Goal: Communication & Community: Share content

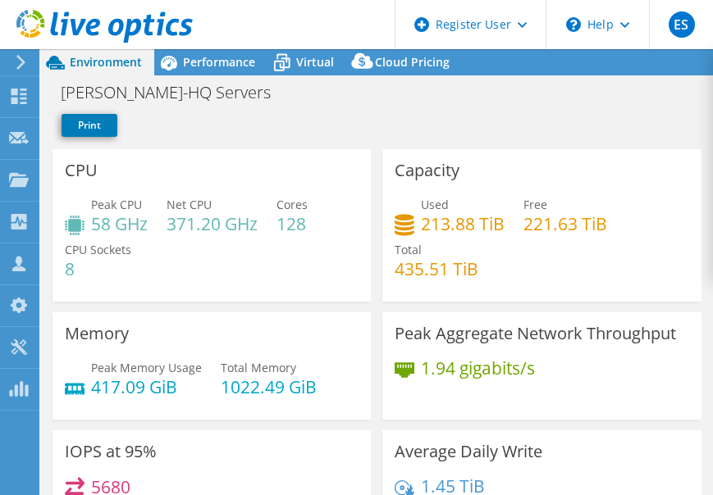
select select "USD"
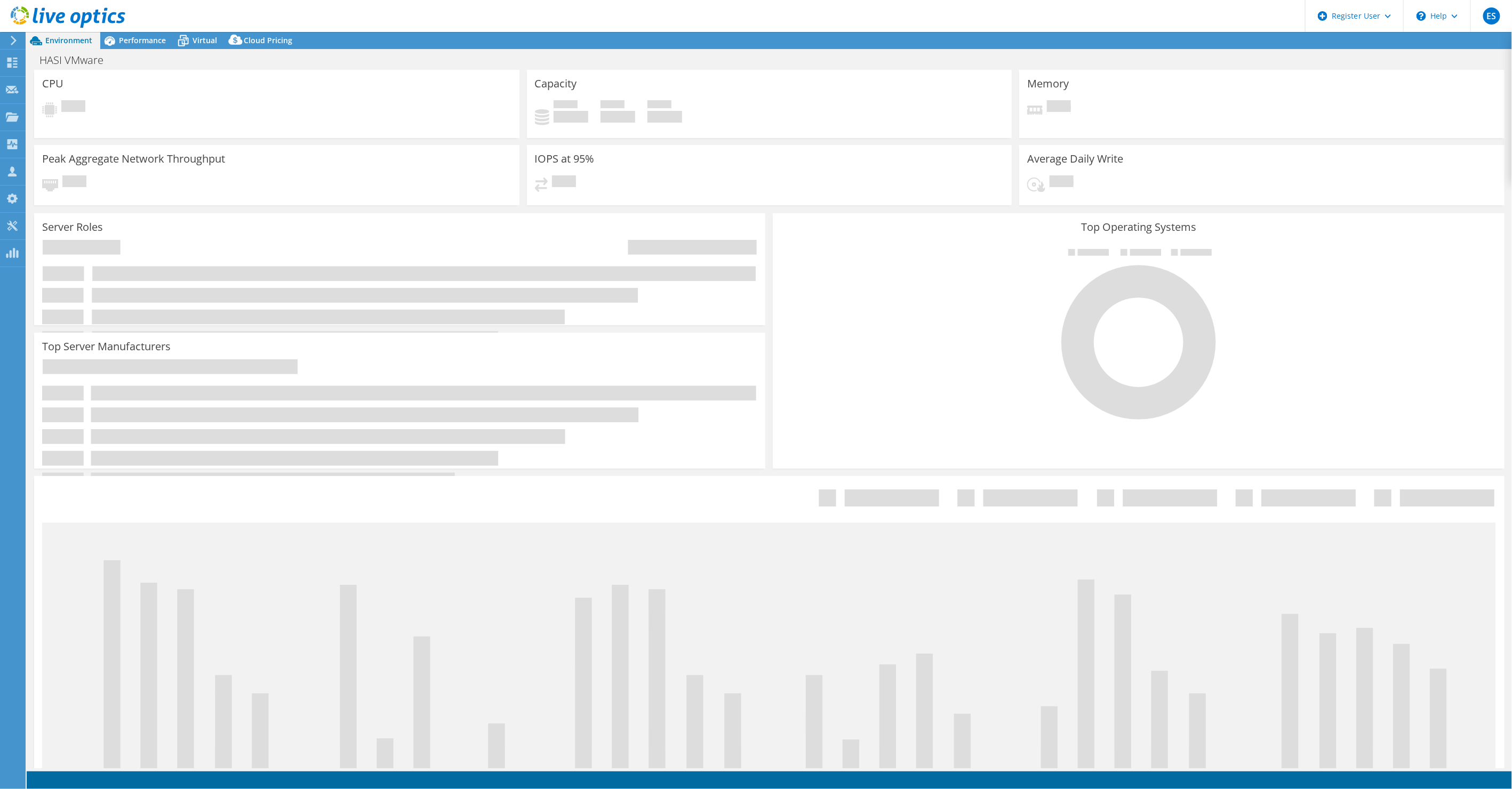
select select "USD"
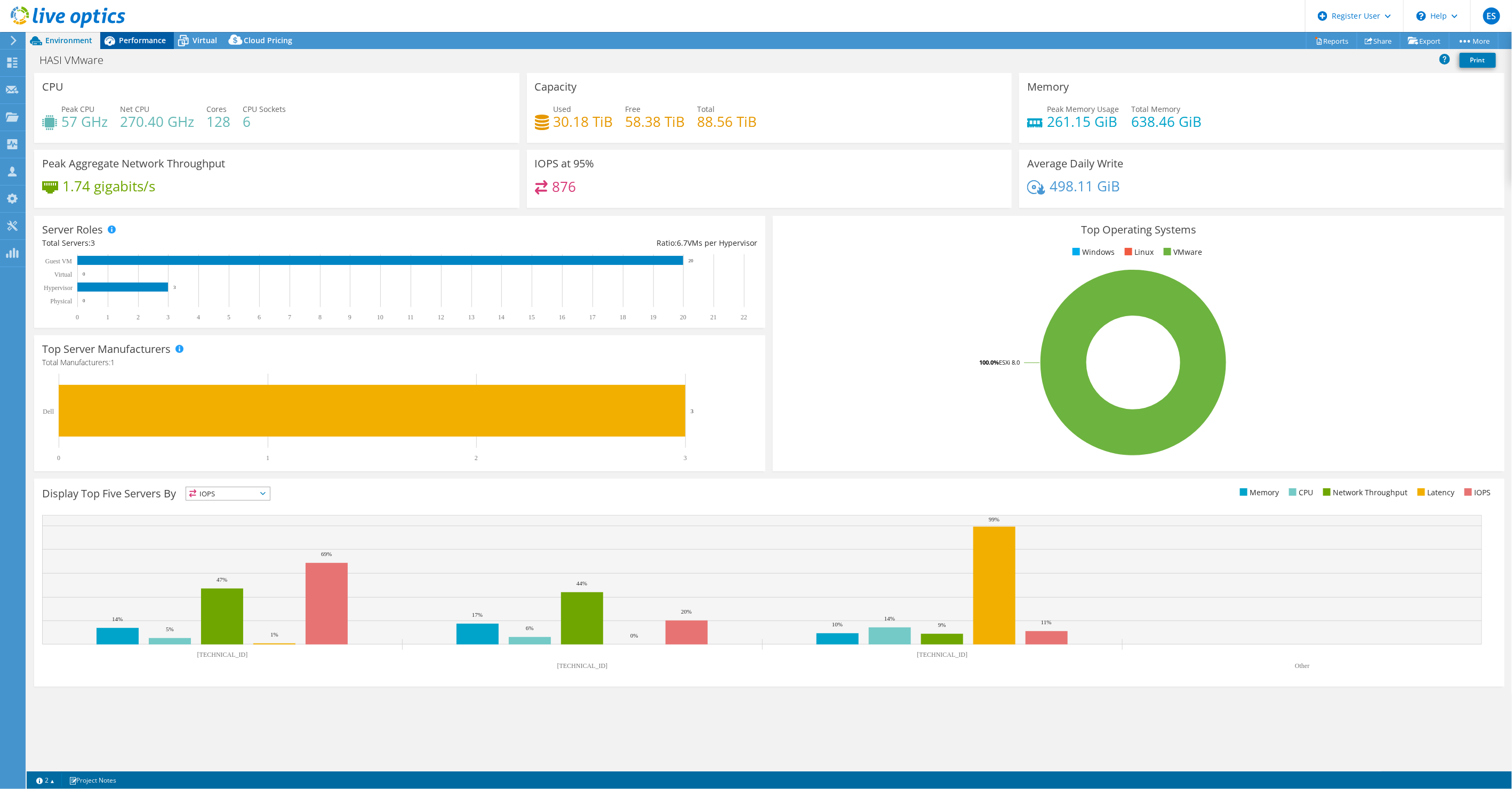
click at [143, 40] on span "Performance" at bounding box center [142, 40] width 47 height 10
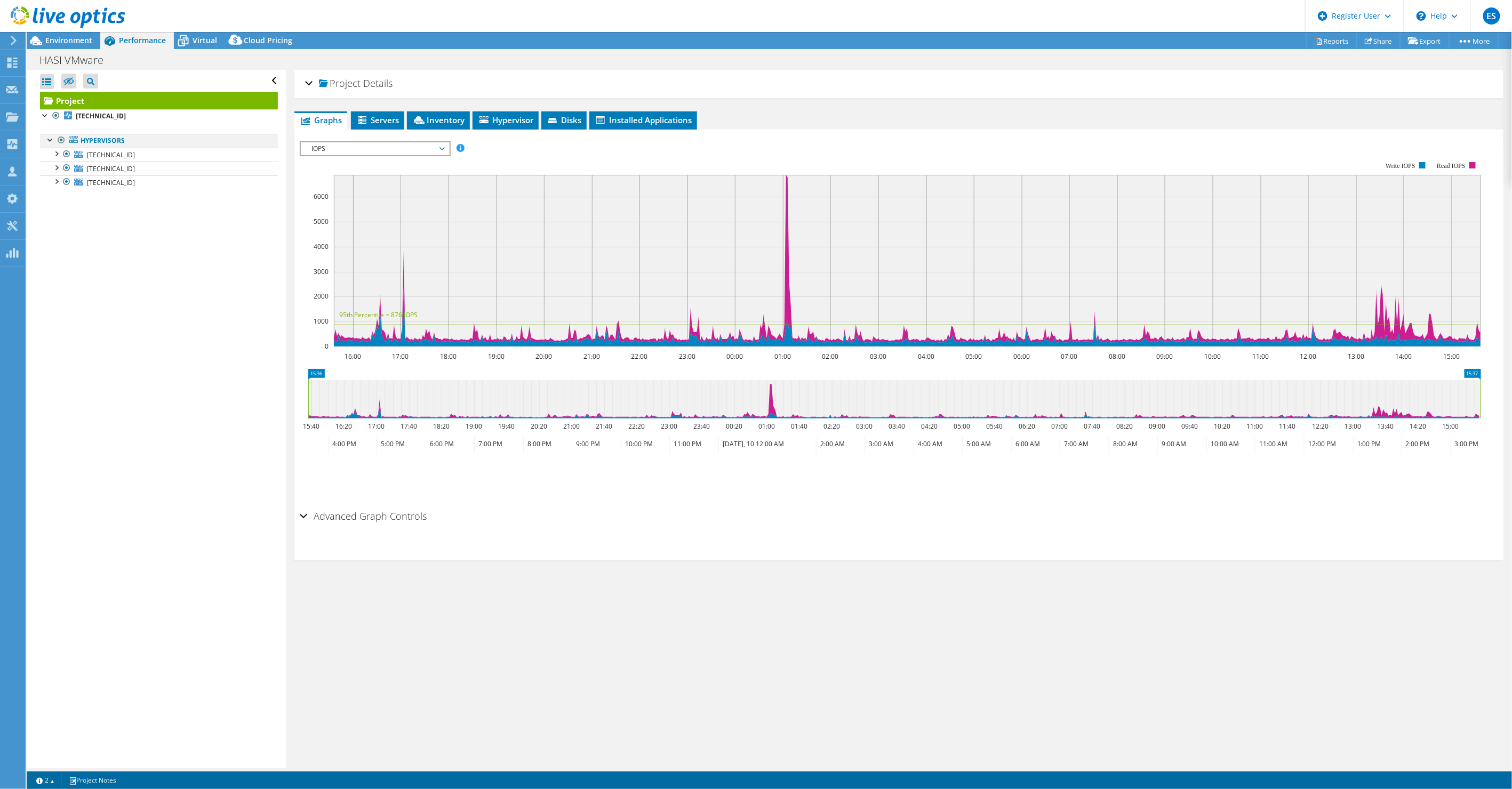
click at [47, 139] on div at bounding box center [51, 139] width 10 height 10
click at [46, 114] on div at bounding box center [46, 114] width 10 height 10
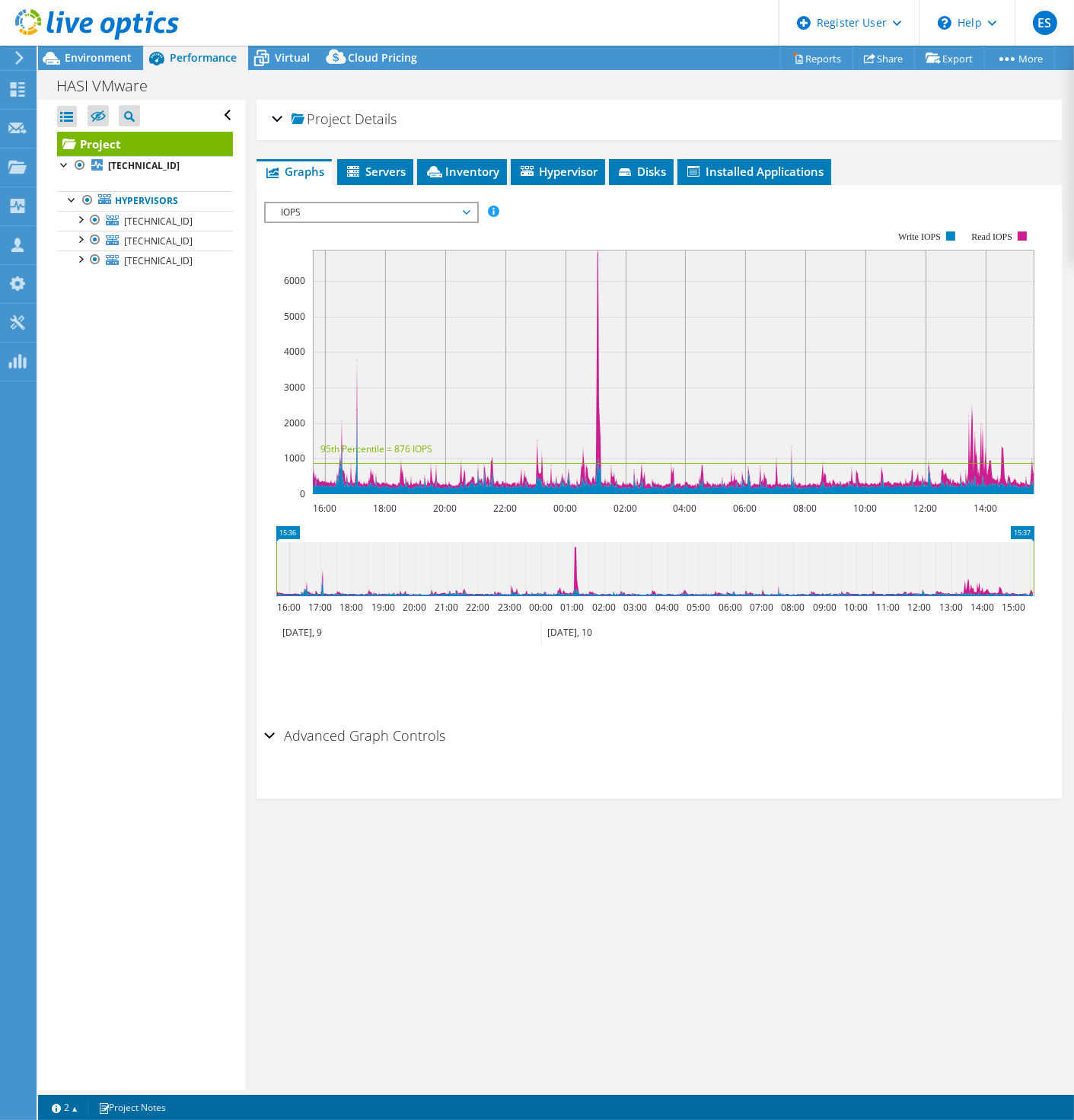
click at [363, 153] on div "Project Details Prepared for: Chris Glisson, cglisson@hasi.com Account Hasi Dur…" at bounding box center [659, 594] width 828 height 990
click at [370, 176] on span "Servers" at bounding box center [376, 171] width 61 height 15
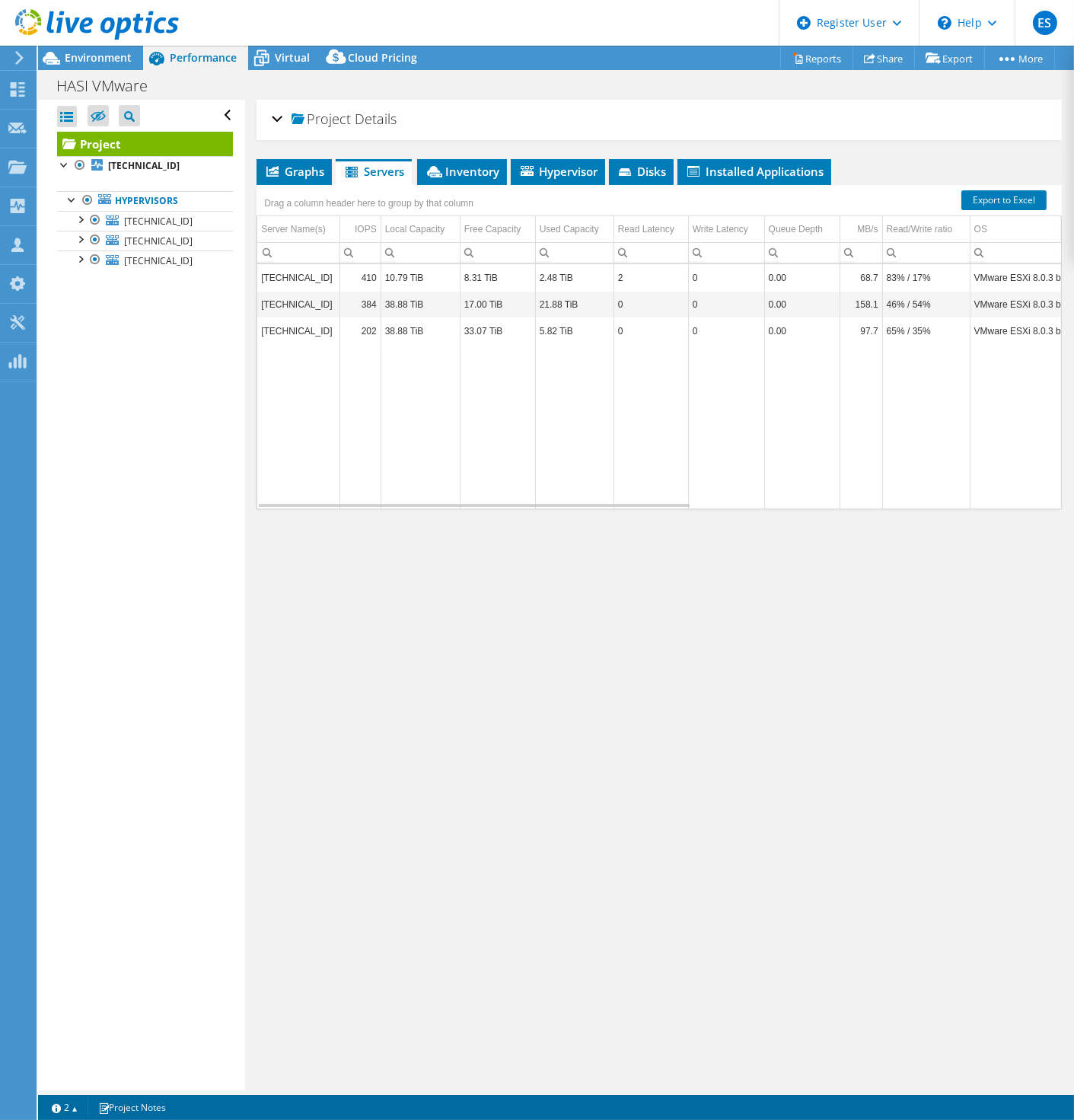
scroll to position [5, 0]
drag, startPoint x: 644, startPoint y: 494, endPoint x: 706, endPoint y: 496, distance: 62.0
click at [706, 496] on tr "Data grid" at bounding box center [978, 422] width 1443 height 165
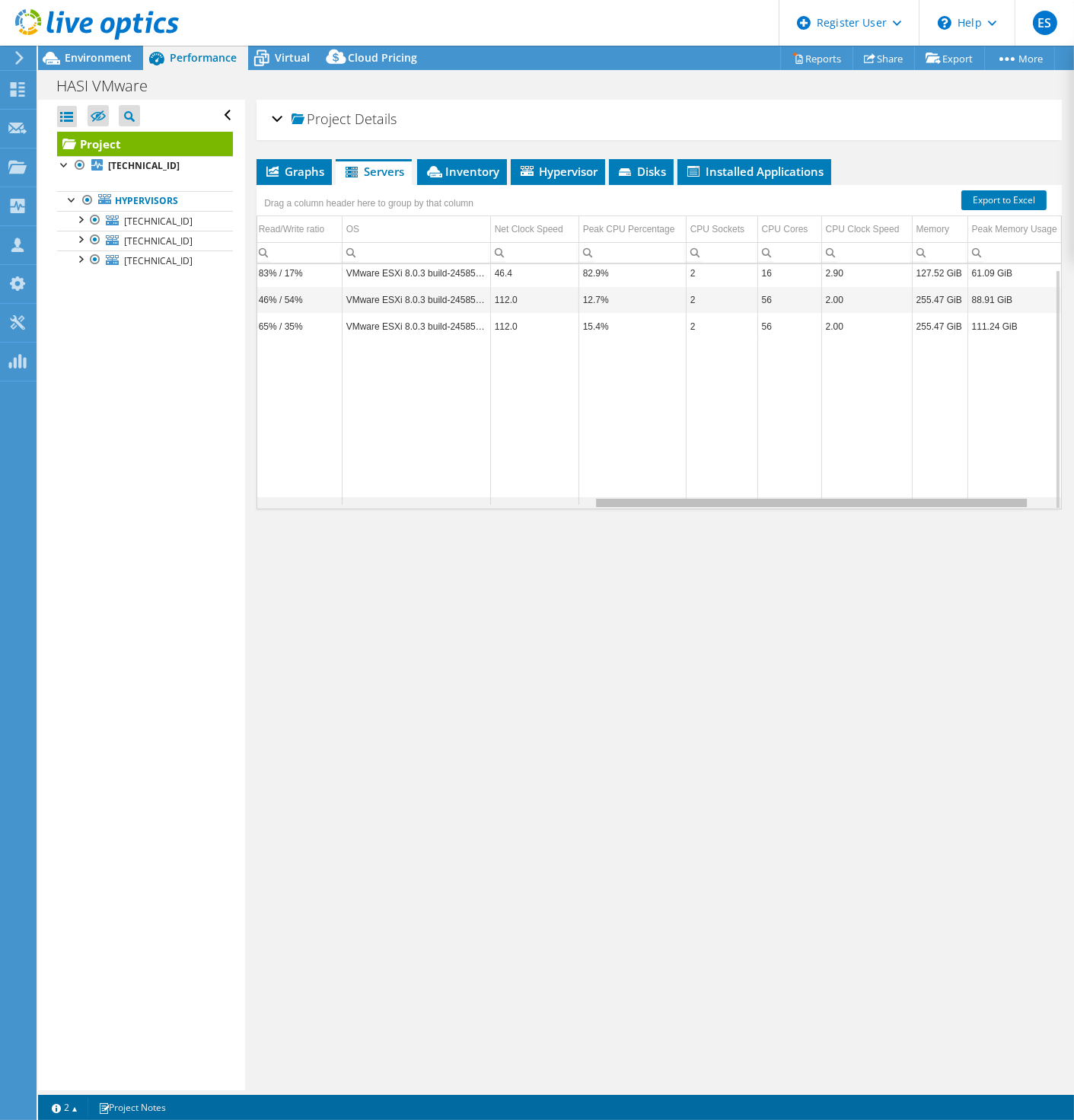
scroll to position [0, 650]
drag, startPoint x: 662, startPoint y: 503, endPoint x: 1056, endPoint y: 500, distance: 394.0
click at [1056, 500] on body "ES Dell User Eric Snipe Eric.Snipe@dell.com Dell My Profile Log Out \n Help Exp…" at bounding box center [537, 560] width 1074 height 1120
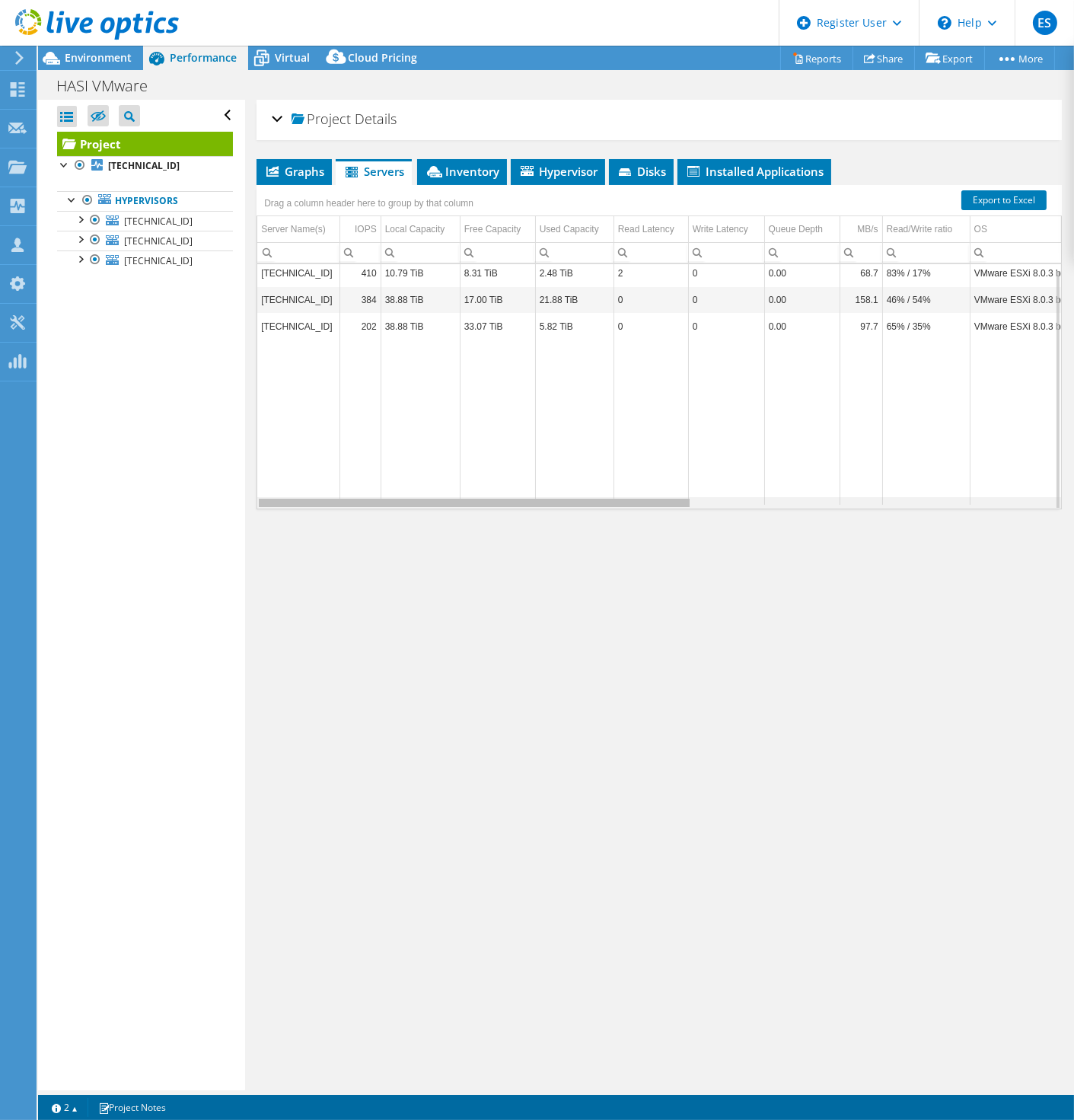
drag, startPoint x: 809, startPoint y: 506, endPoint x: 303, endPoint y: 502, distance: 506.0
click at [303, 502] on body "ES Dell User Eric Snipe Eric.Snipe@dell.com Dell My Profile Log Out \n Help Exp…" at bounding box center [537, 560] width 1074 height 1120
click at [468, 169] on span "Inventory" at bounding box center [462, 171] width 74 height 15
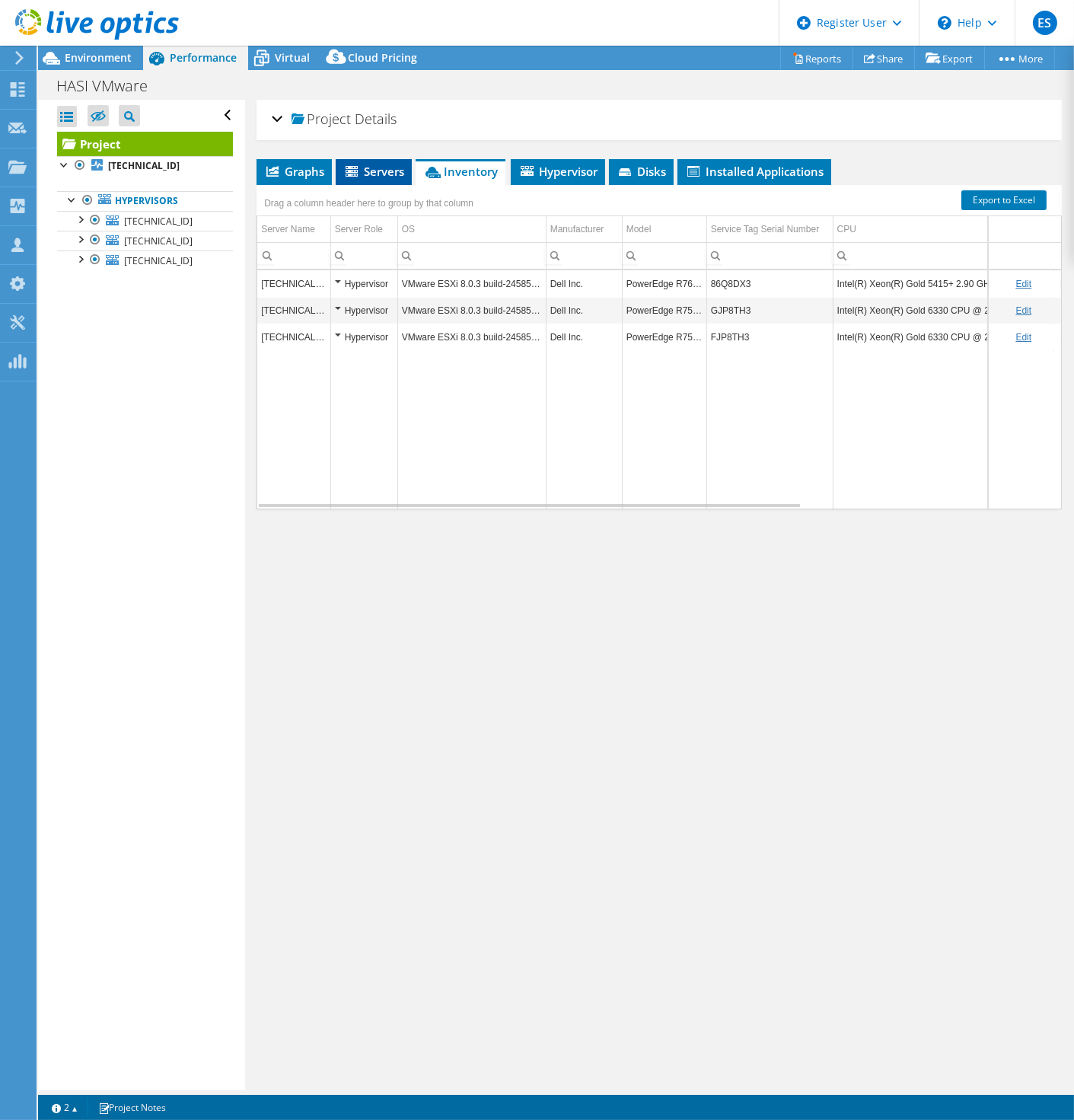
click at [371, 173] on span "Servers" at bounding box center [374, 171] width 61 height 15
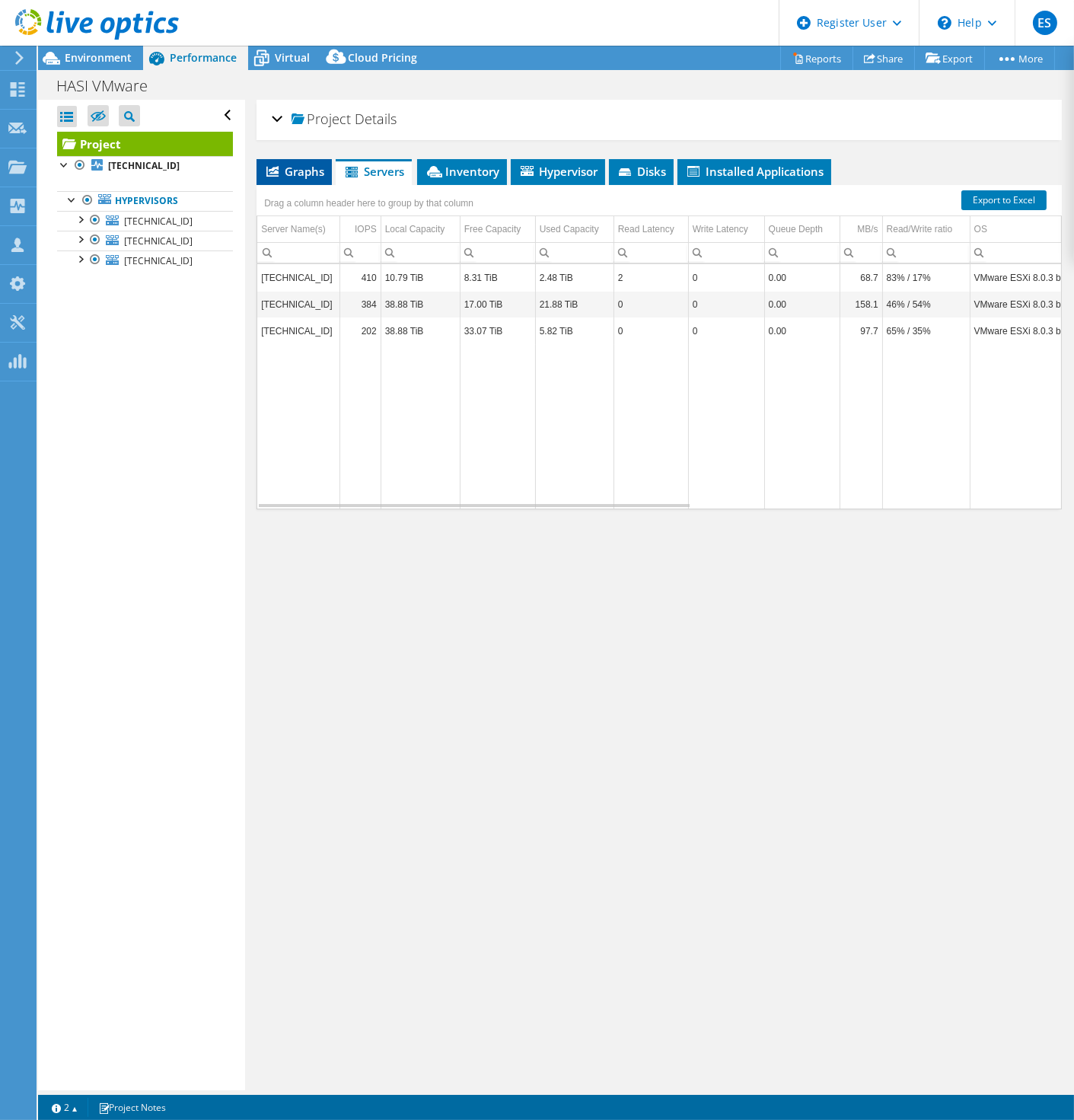
click at [303, 175] on span "Graphs" at bounding box center [294, 171] width 60 height 15
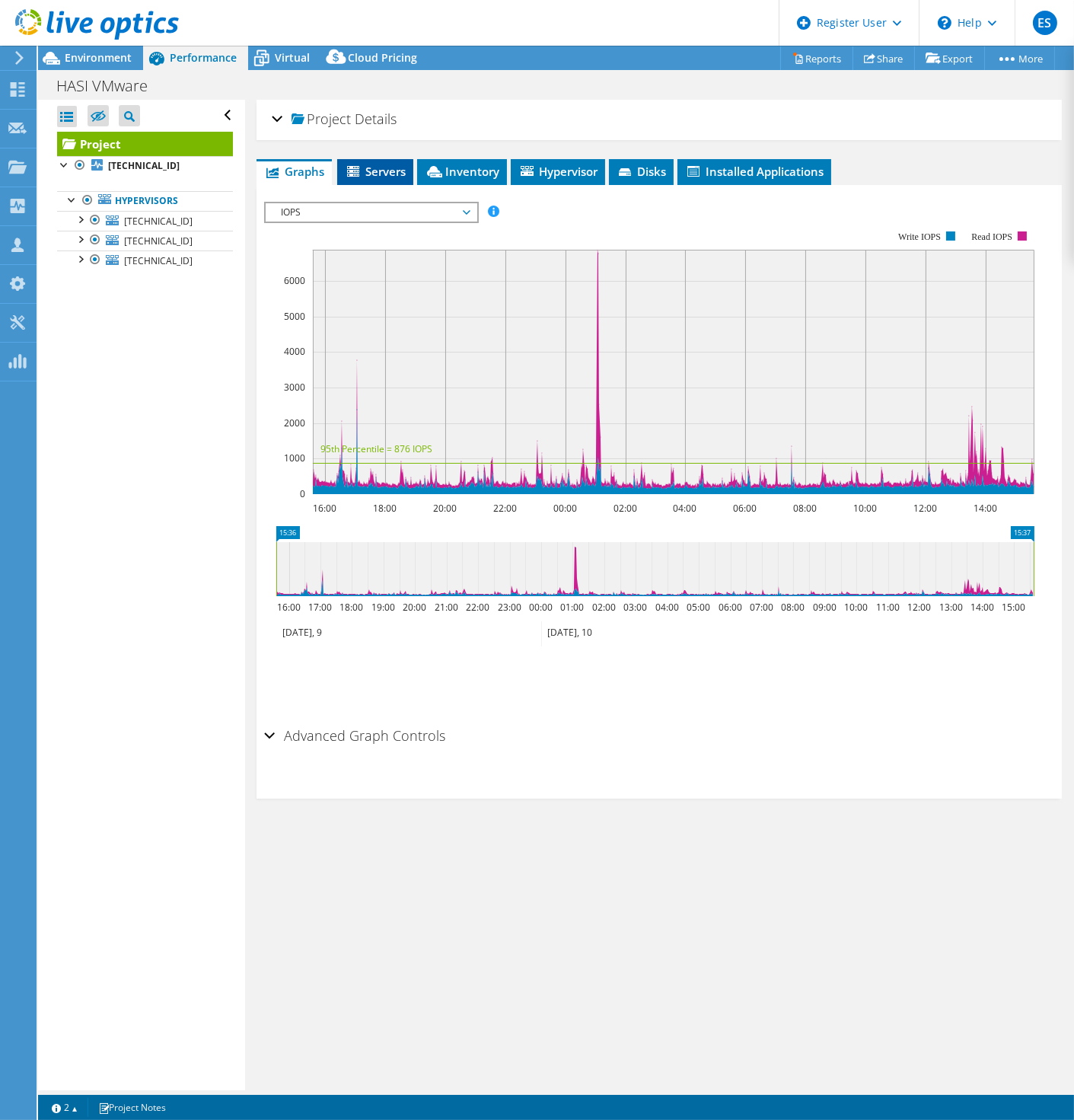
click at [367, 171] on span "Servers" at bounding box center [376, 171] width 61 height 15
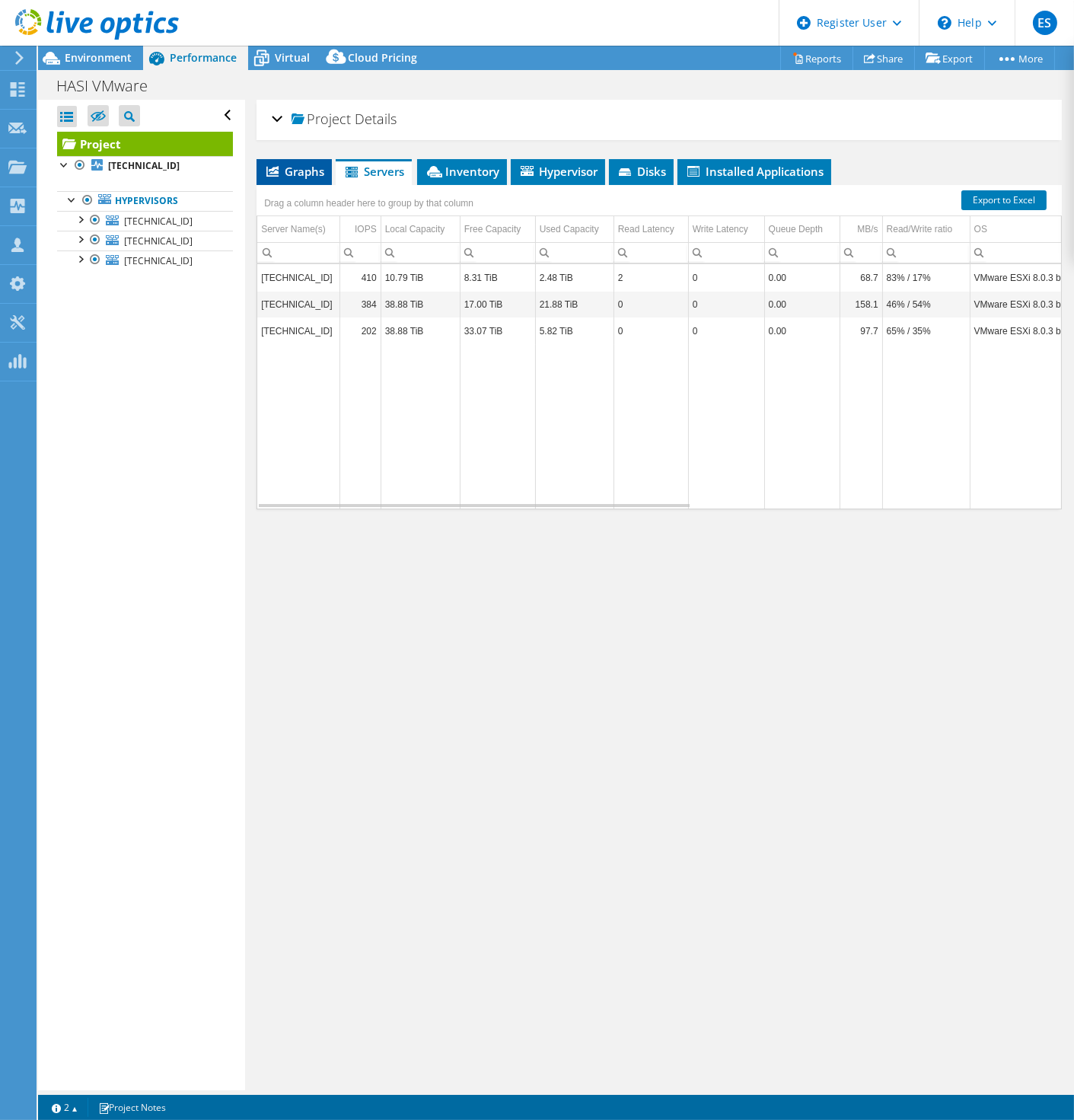
click at [294, 168] on span "Graphs" at bounding box center [294, 171] width 60 height 15
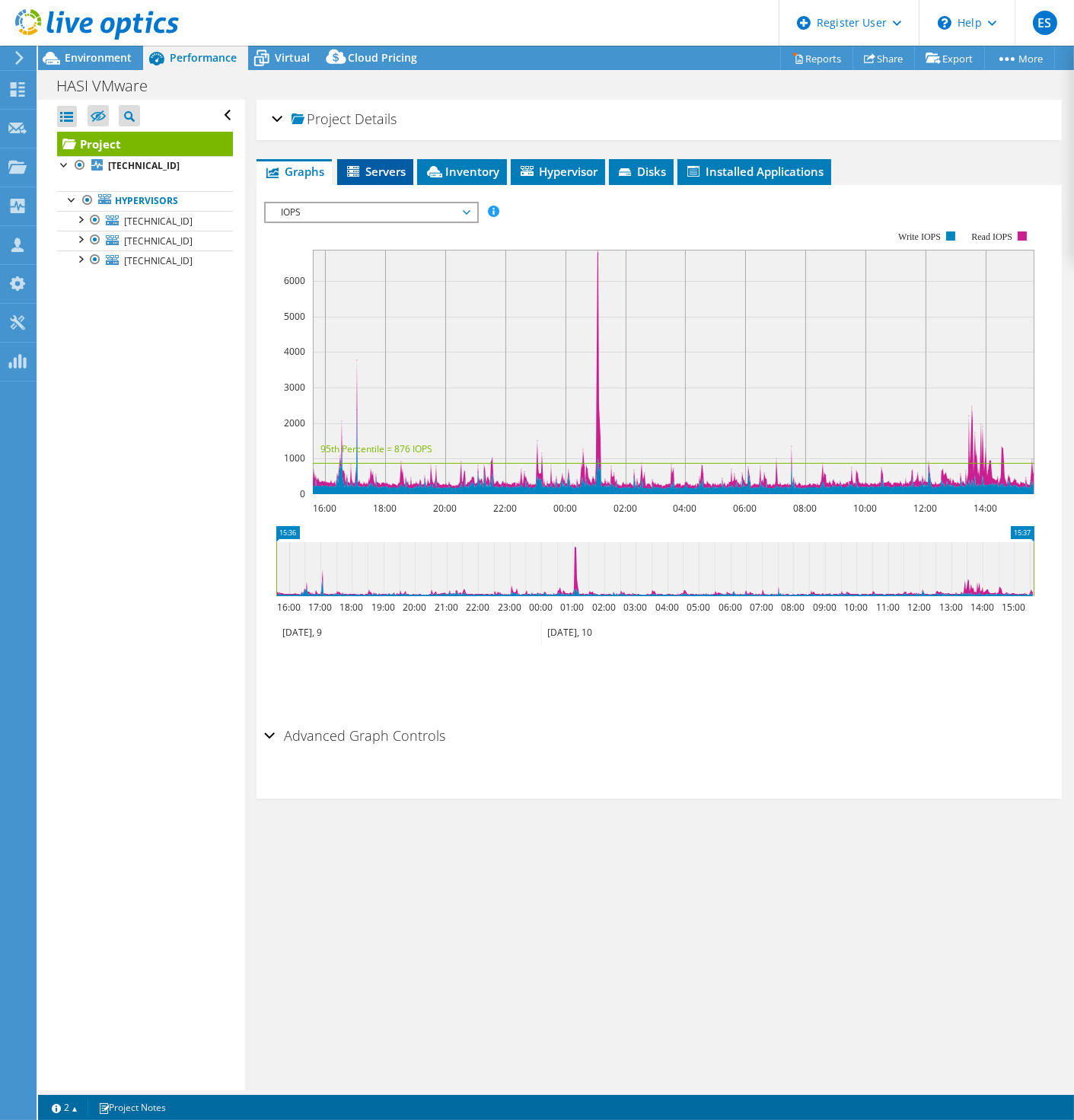
click at [368, 168] on span "Servers" at bounding box center [376, 171] width 61 height 15
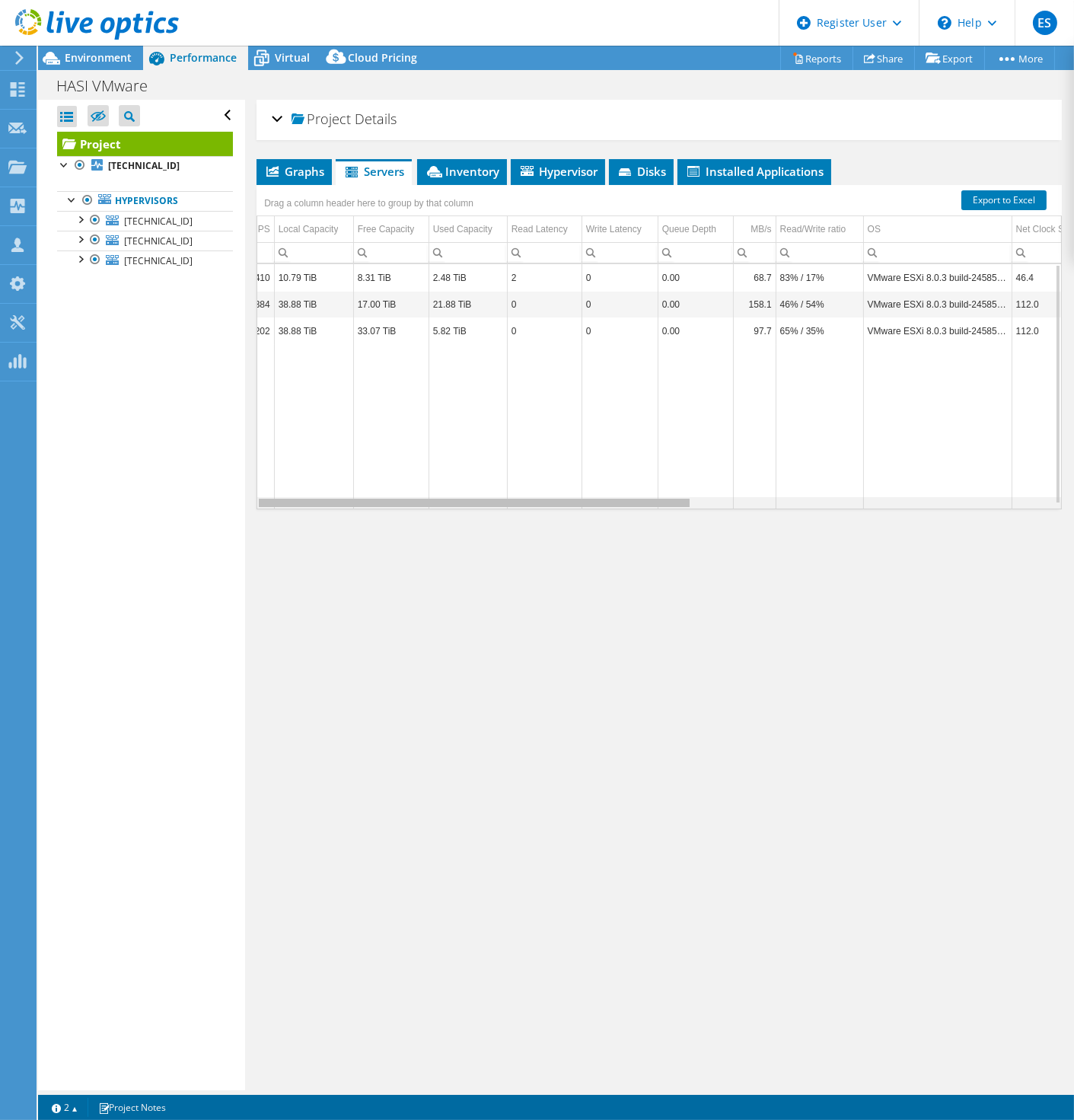
scroll to position [0, 0]
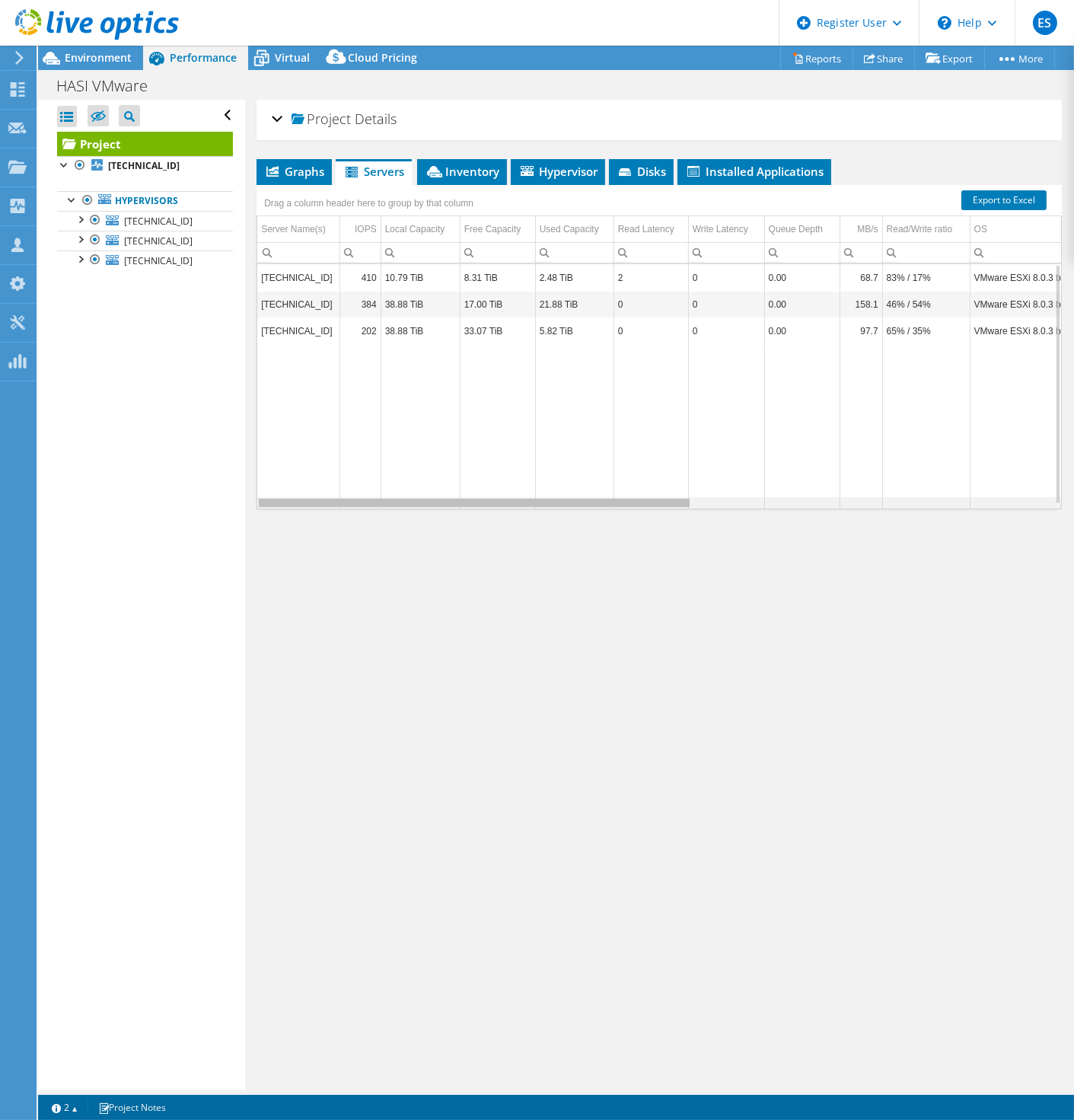
drag, startPoint x: 613, startPoint y: 502, endPoint x: 313, endPoint y: 523, distance: 300.7
click at [313, 523] on body "ES Dell User Eric Snipe Eric.Snipe@dell.com Dell My Profile Log Out \n Help Exp…" at bounding box center [537, 560] width 1074 height 1120
click at [455, 172] on span "Inventory" at bounding box center [462, 171] width 74 height 15
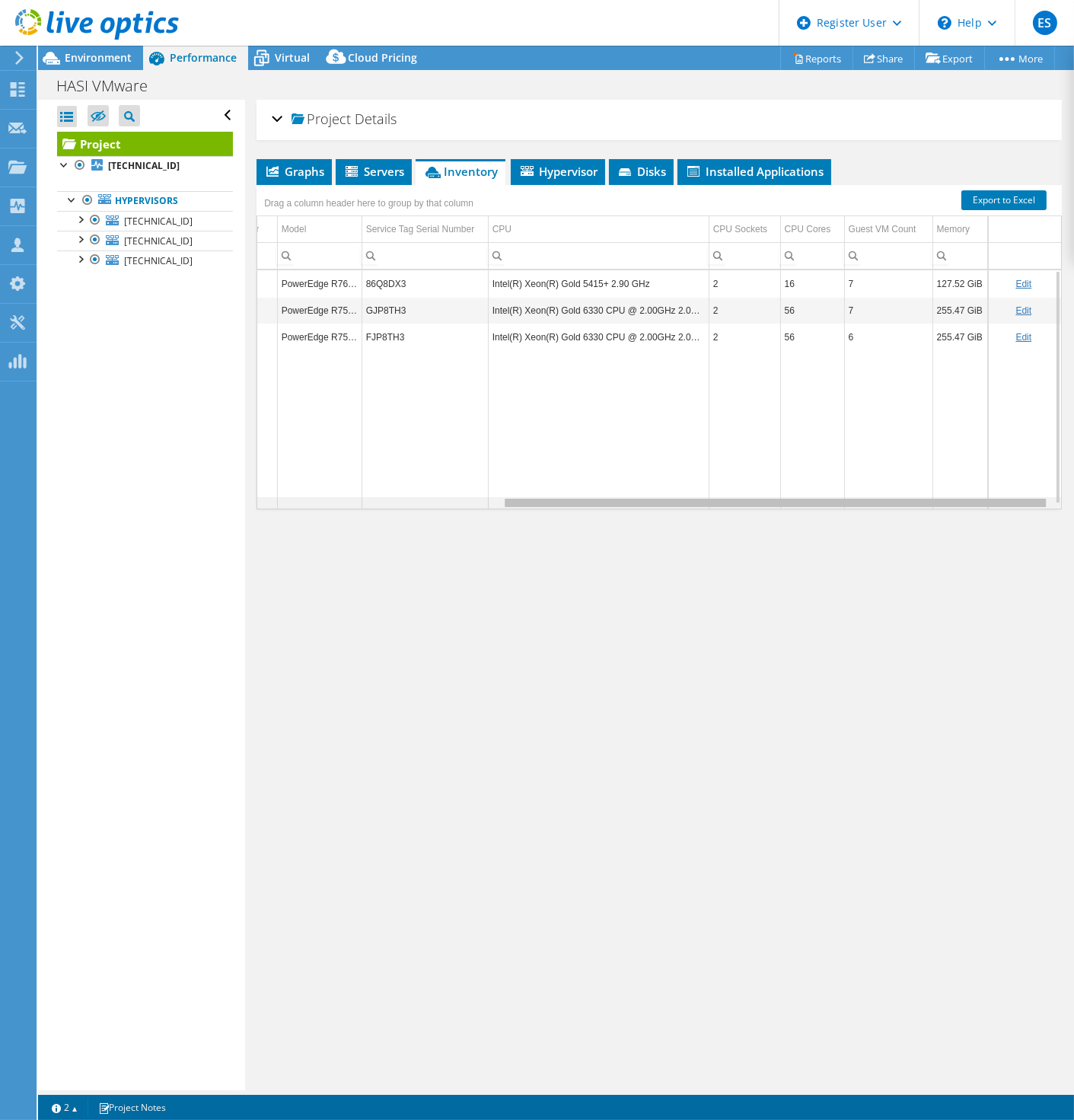
scroll to position [0, 357]
drag, startPoint x: 433, startPoint y: 503, endPoint x: 1006, endPoint y: 534, distance: 573.8
click at [1006, 534] on body "ES Dell User Eric Snipe Eric.Snipe@dell.com Dell My Profile Log Out \n Help Exp…" at bounding box center [537, 560] width 1074 height 1120
click at [1006, 534] on div "Graphs Servers Inventory Hypervisor Disks Cluster Disks Installed Applications …" at bounding box center [659, 349] width 806 height 380
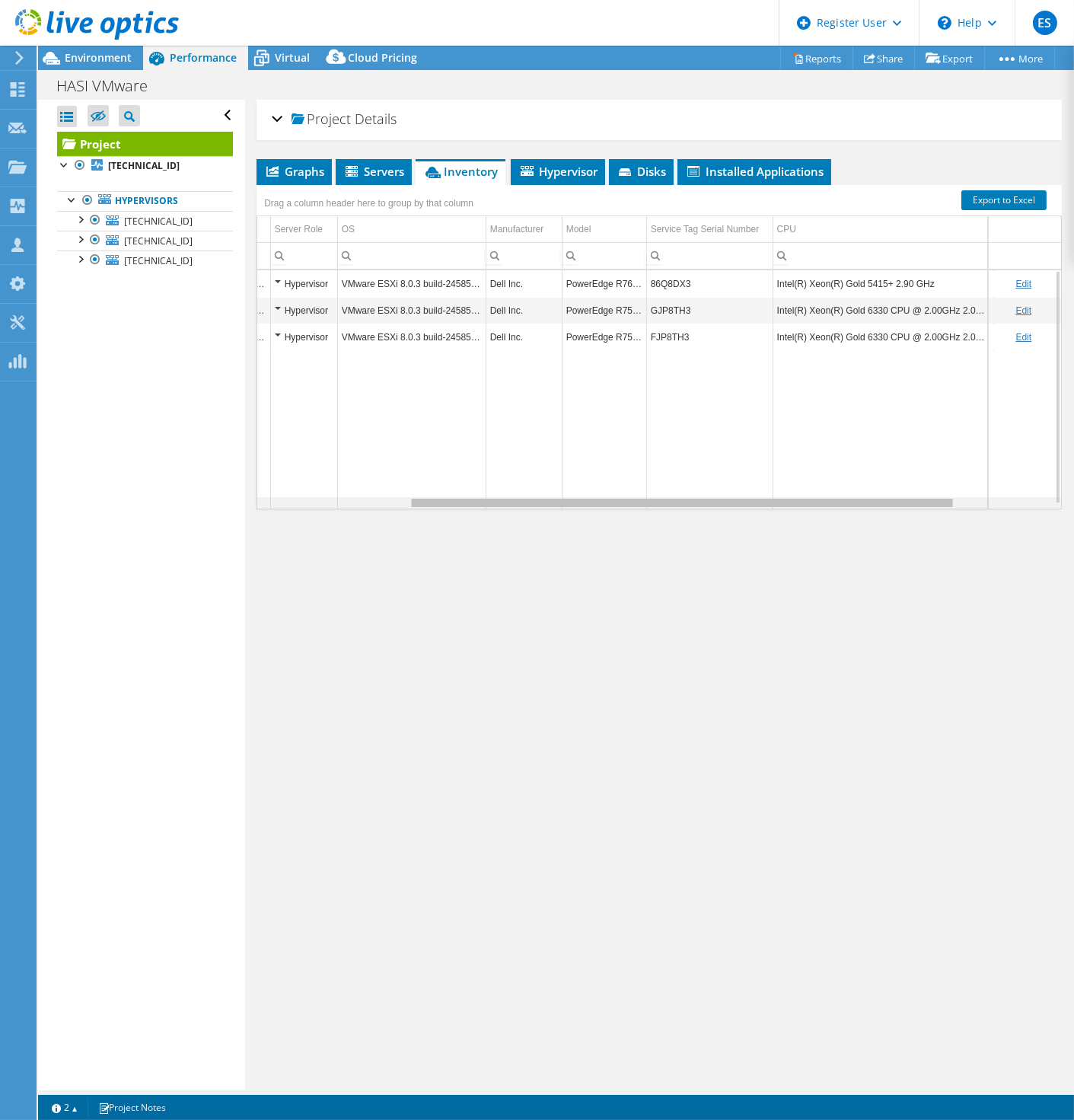
scroll to position [0, 0]
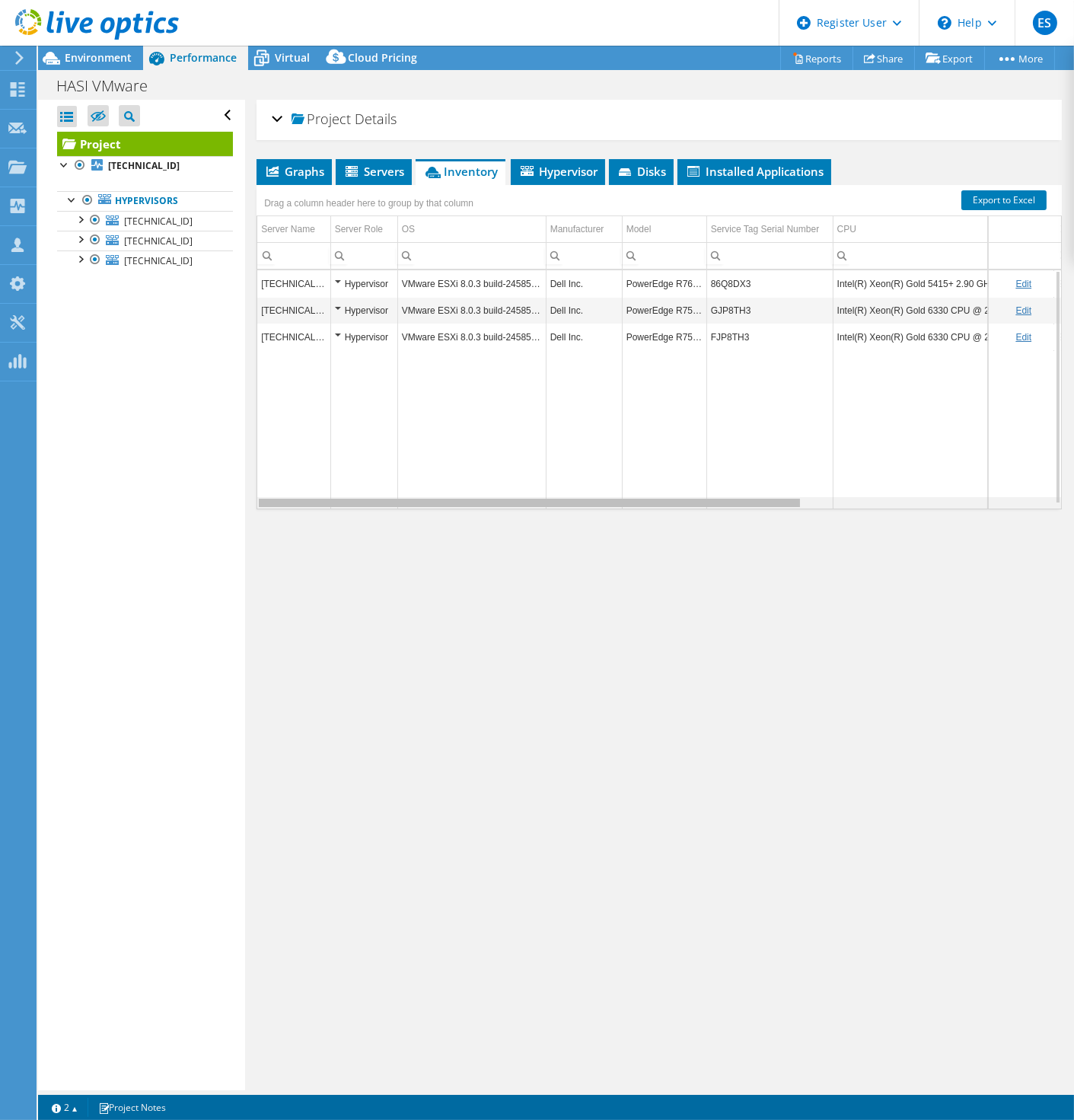
drag, startPoint x: 717, startPoint y: 500, endPoint x: 304, endPoint y: 483, distance: 413.3
click at [304, 483] on body "ES Dell User Eric Snipe Eric.Snipe@dell.com Dell My Profile Log Out \n Help Exp…" at bounding box center [537, 560] width 1074 height 1120
click at [369, 169] on span "Servers" at bounding box center [374, 171] width 61 height 15
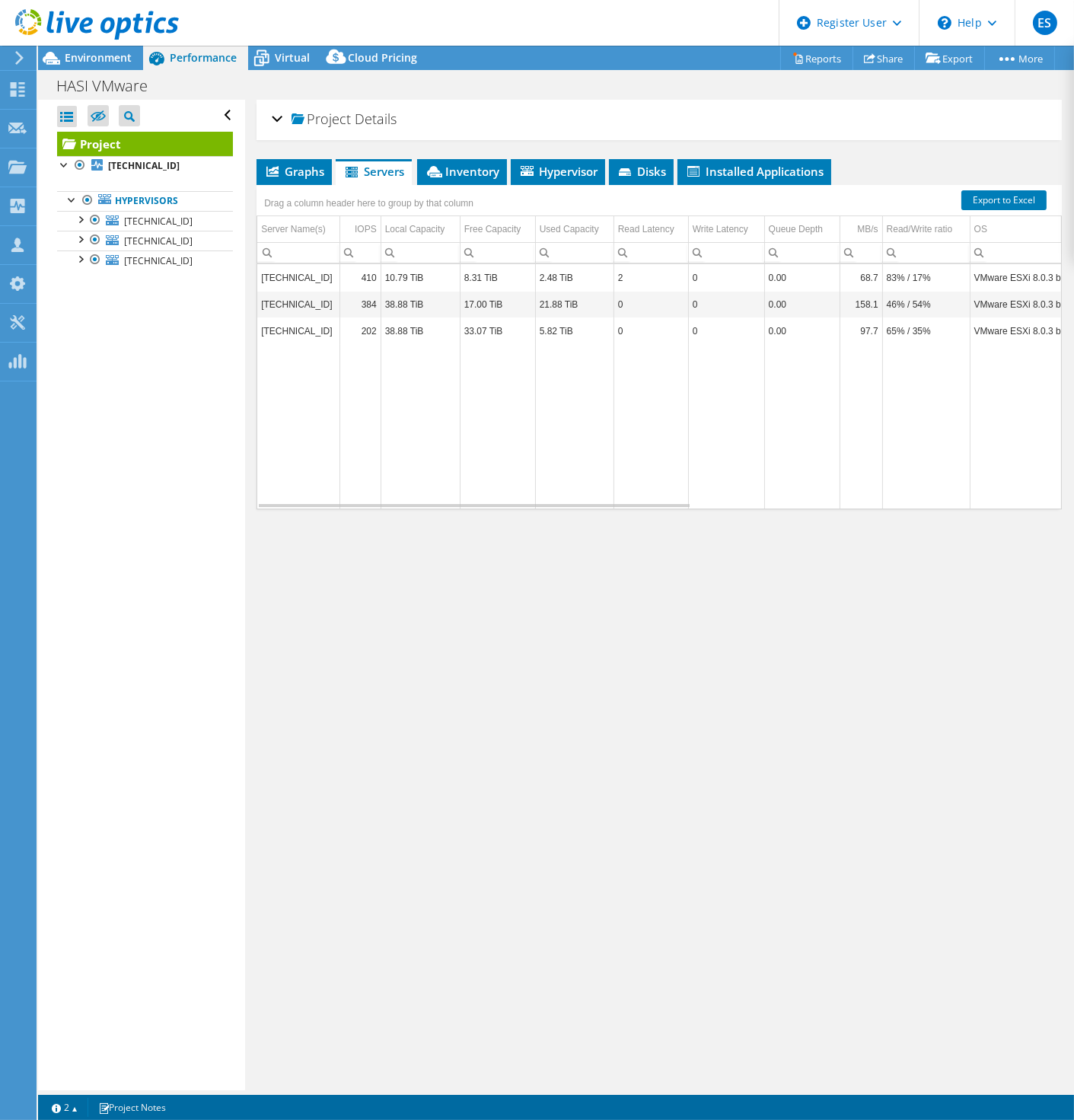
drag, startPoint x: 520, startPoint y: 508, endPoint x: 536, endPoint y: 508, distance: 16.0
click at [536, 508] on div "Graphs Servers Inventory Hypervisor Disks Cluster Disks Installed Applications …" at bounding box center [659, 349] width 806 height 380
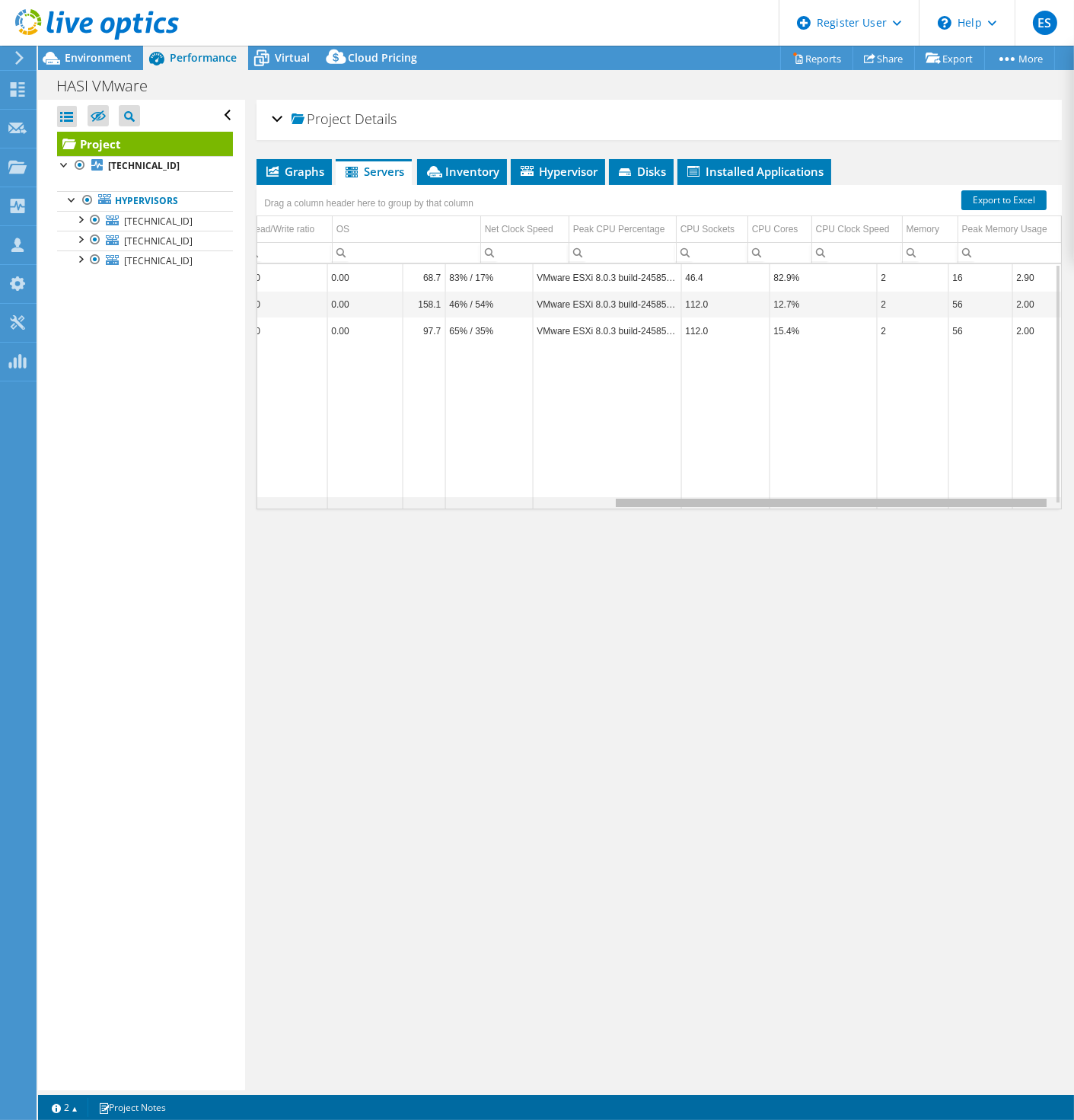
scroll to position [0, 650]
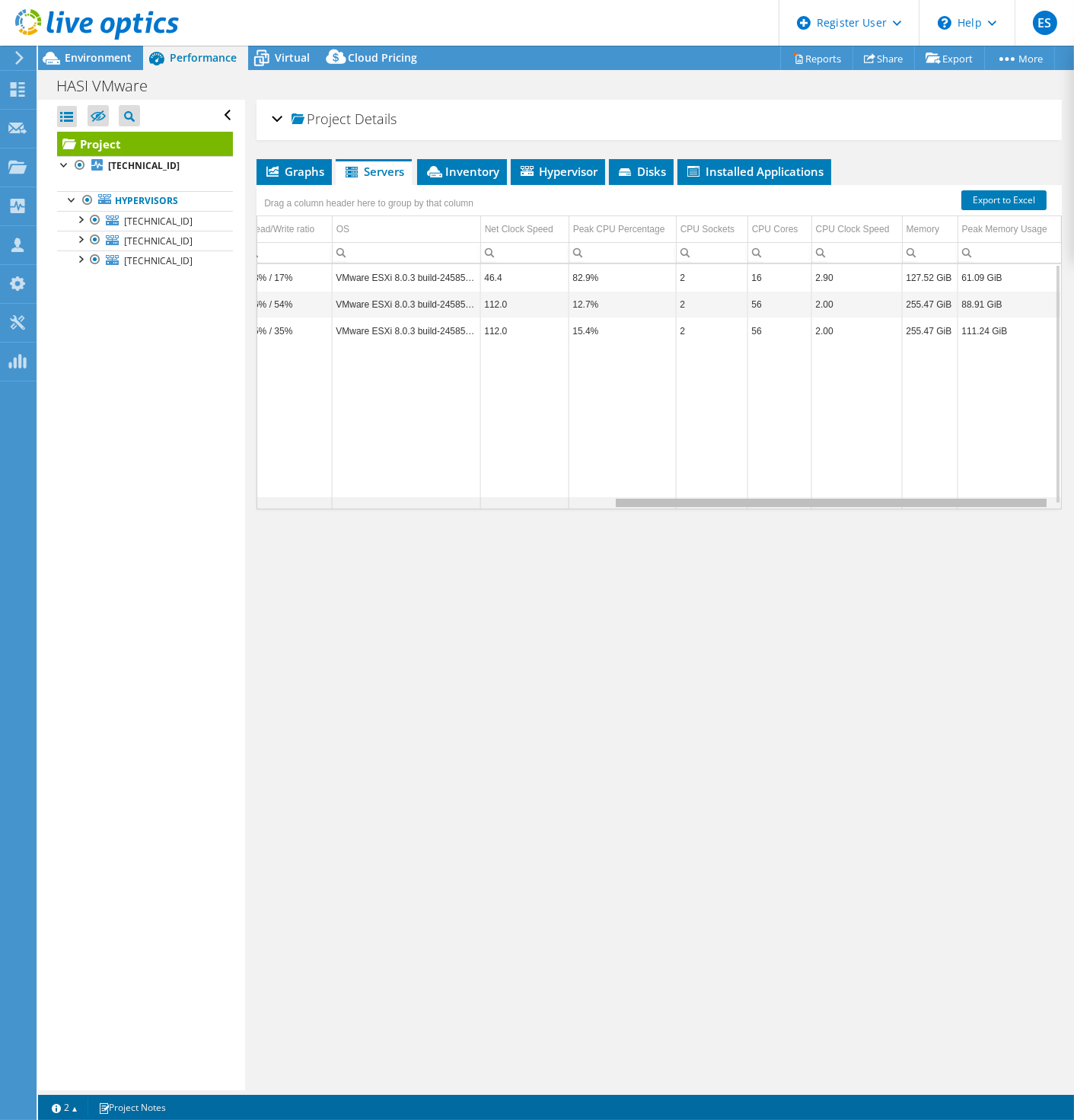
drag, startPoint x: 537, startPoint y: 506, endPoint x: 972, endPoint y: 518, distance: 435.2
click at [972, 518] on body "ES Dell User Eric Snipe Eric.Snipe@dell.com Dell My Profile Log Out \n Help Exp…" at bounding box center [537, 560] width 1074 height 1120
click at [977, 514] on div "Graphs Servers Inventory Hypervisor Disks Cluster Disks Installed Applications …" at bounding box center [659, 349] width 806 height 380
click at [985, 199] on link "Export to Excel" at bounding box center [1004, 200] width 85 height 19
click at [470, 144] on div "Project Details Prepared for: Chris Glisson, cglisson@hasi.com Account Hasi Dur…" at bounding box center [659, 594] width 828 height 990
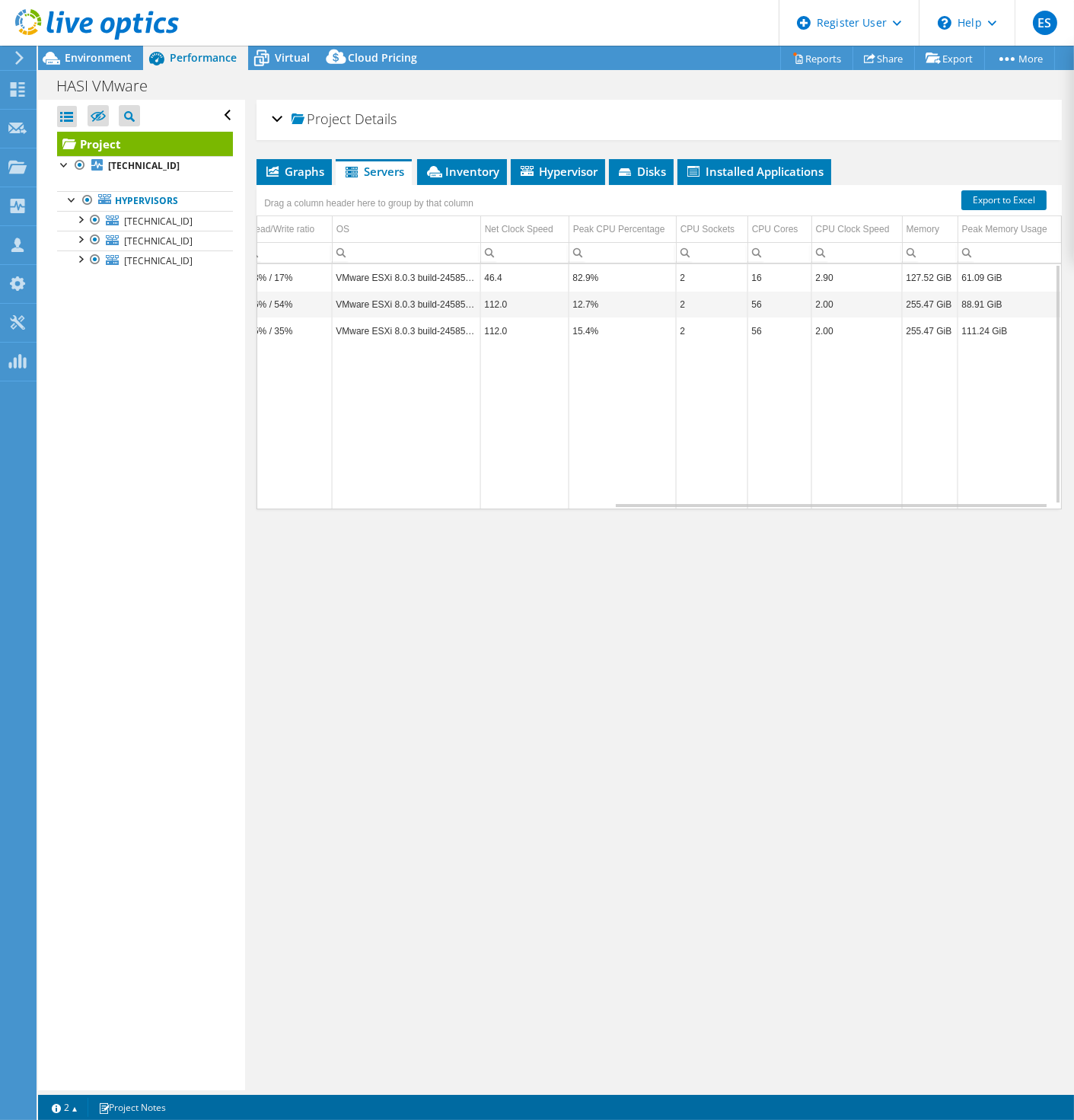
drag, startPoint x: 640, startPoint y: 497, endPoint x: 552, endPoint y: 490, distance: 88.3
click at [552, 490] on tr "Data grid" at bounding box center [341, 427] width 1443 height 165
drag, startPoint x: 622, startPoint y: 506, endPoint x: 286, endPoint y: 479, distance: 337.1
click at [287, 479] on div "10.80.1.51 410 10.79 TiB 8.31 TiB 2.48 TiB 2 0 0.00 68.7 83% / 17% VMware ESXi …" at bounding box center [659, 386] width 806 height 246
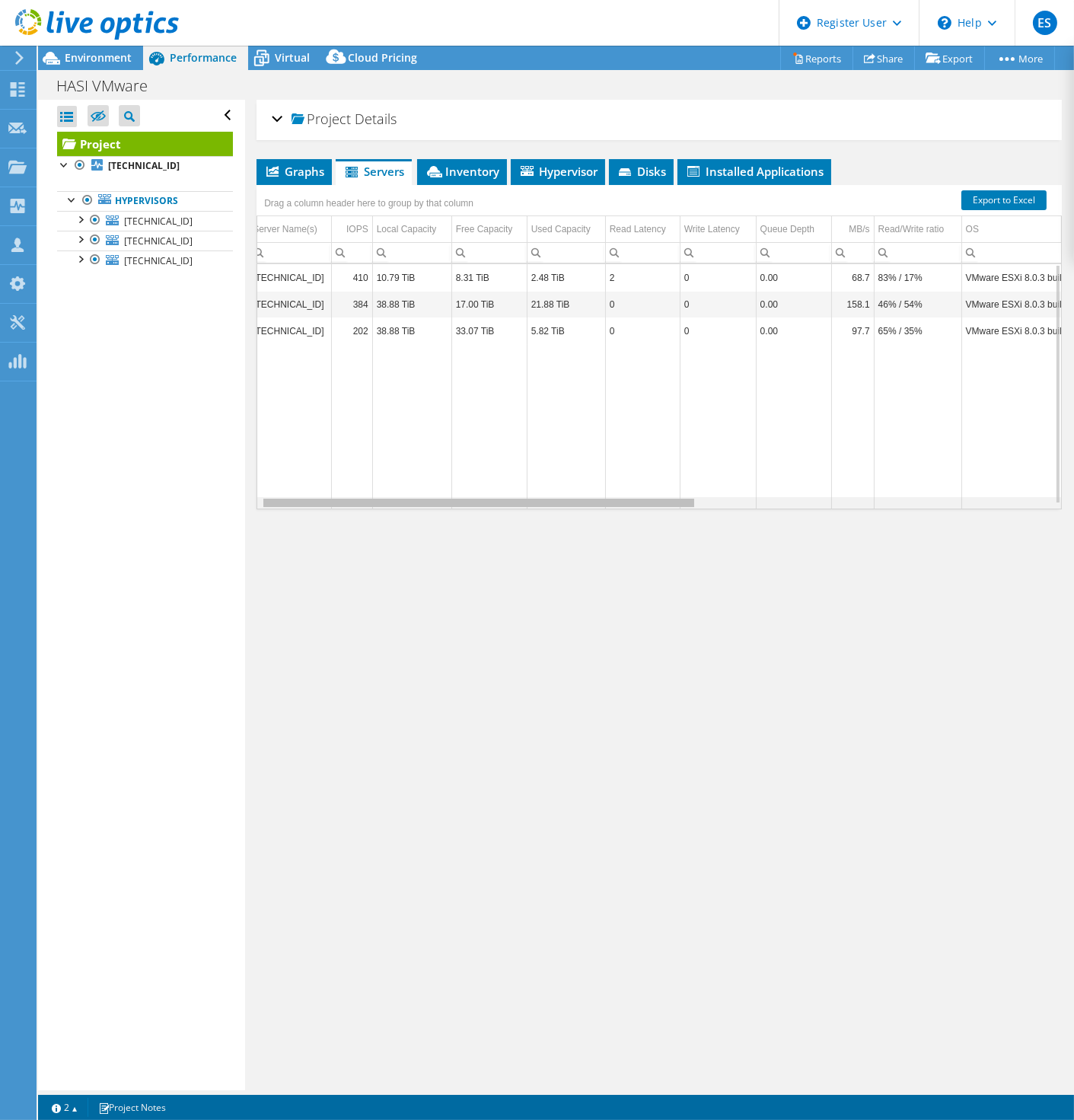
drag, startPoint x: 648, startPoint y: 502, endPoint x: 537, endPoint y: 483, distance: 112.6
click at [537, 483] on body "ES Dell User Eric Snipe Eric.Snipe@dell.com Dell My Profile Log Out \n Help Exp…" at bounding box center [537, 560] width 1074 height 1120
drag, startPoint x: 491, startPoint y: 501, endPoint x: 334, endPoint y: 484, distance: 157.9
click at [334, 484] on body "ES Dell User Eric Snipe Eric.Snipe@dell.com Dell My Profile Log Out \n Help Exp…" at bounding box center [537, 560] width 1074 height 1120
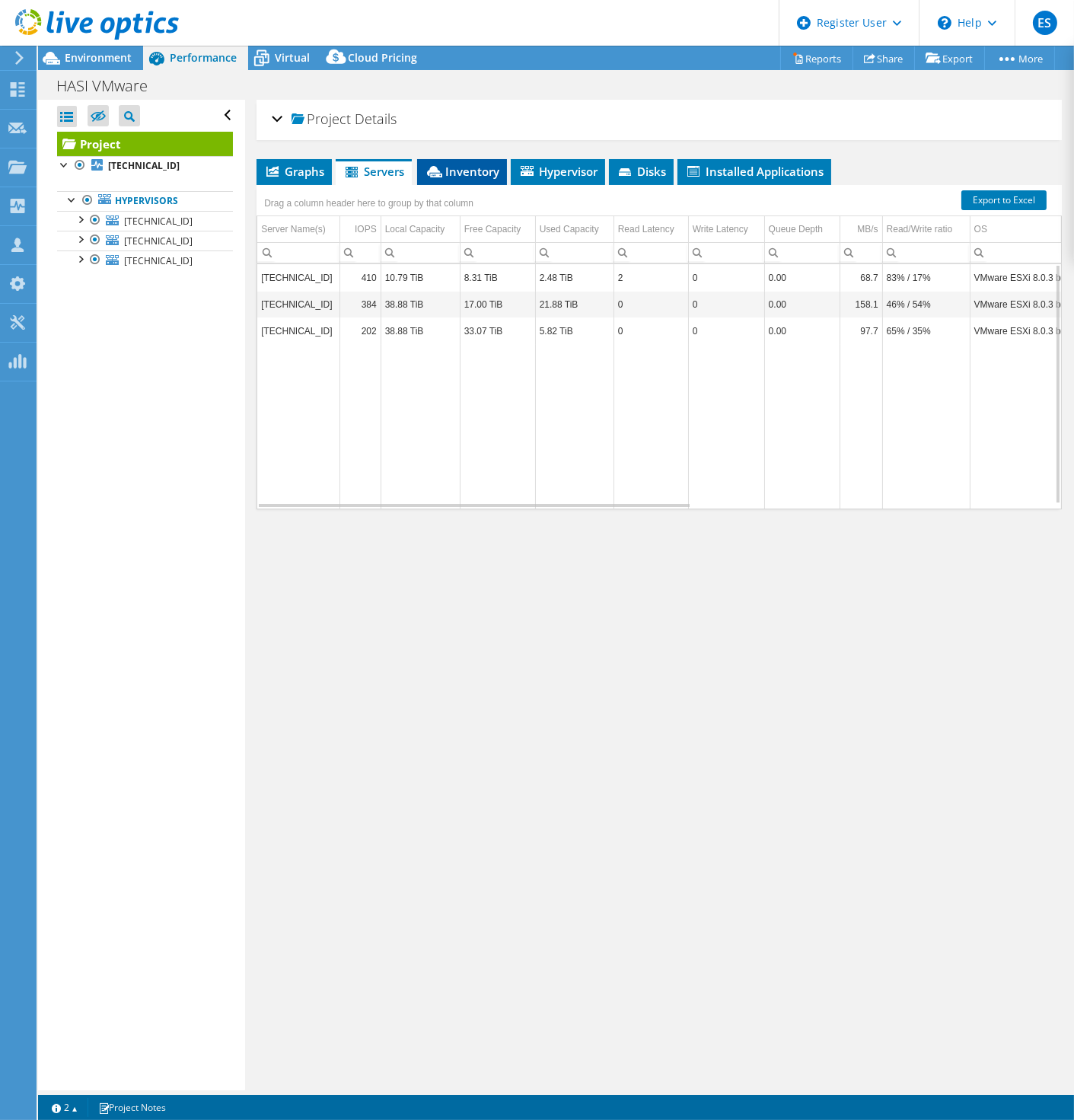
click at [475, 170] on span "Inventory" at bounding box center [462, 171] width 74 height 15
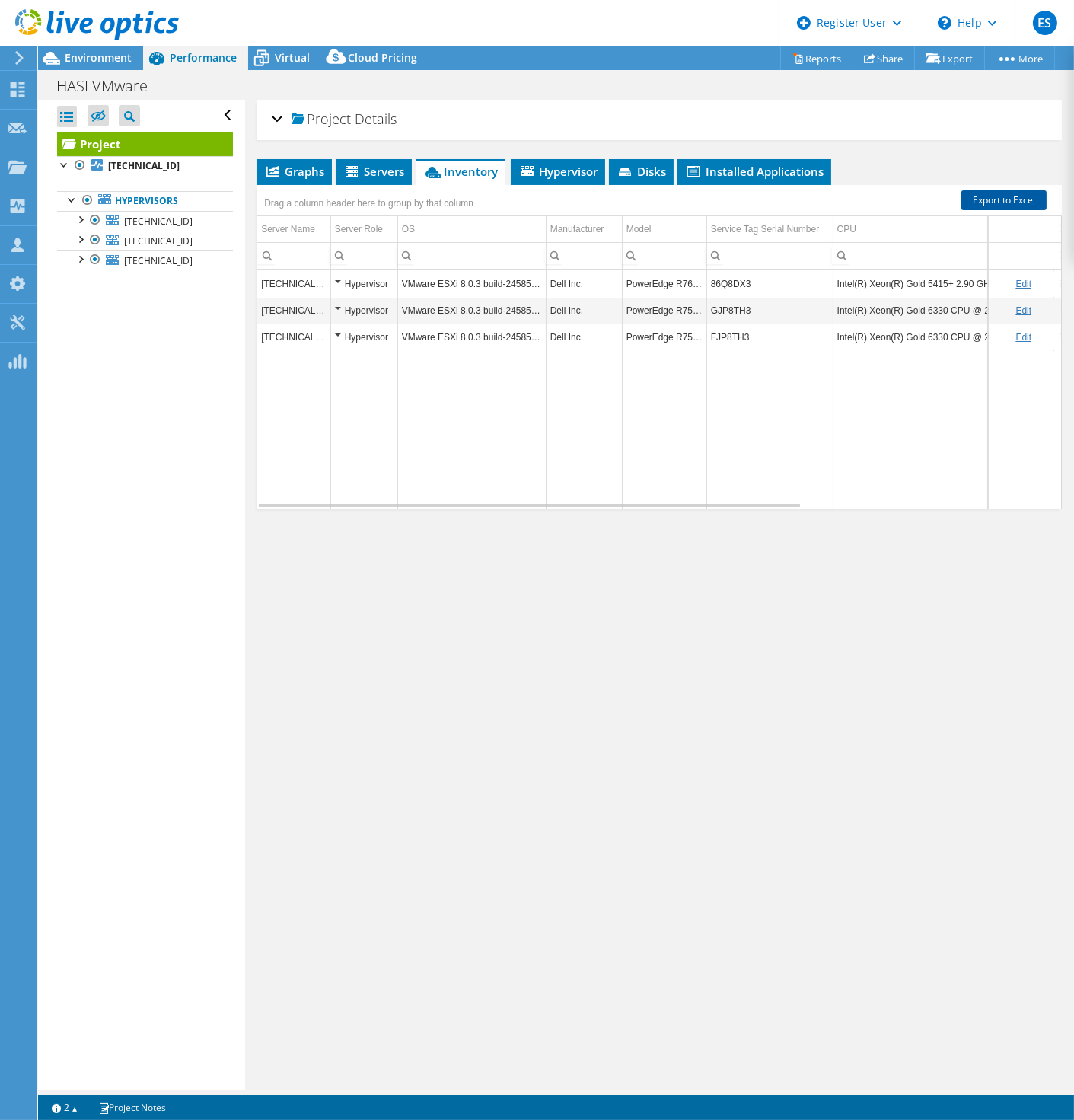
click at [989, 198] on link "Export to Excel" at bounding box center [1004, 200] width 85 height 19
click at [530, 112] on div "Project Details" at bounding box center [659, 120] width 775 height 32
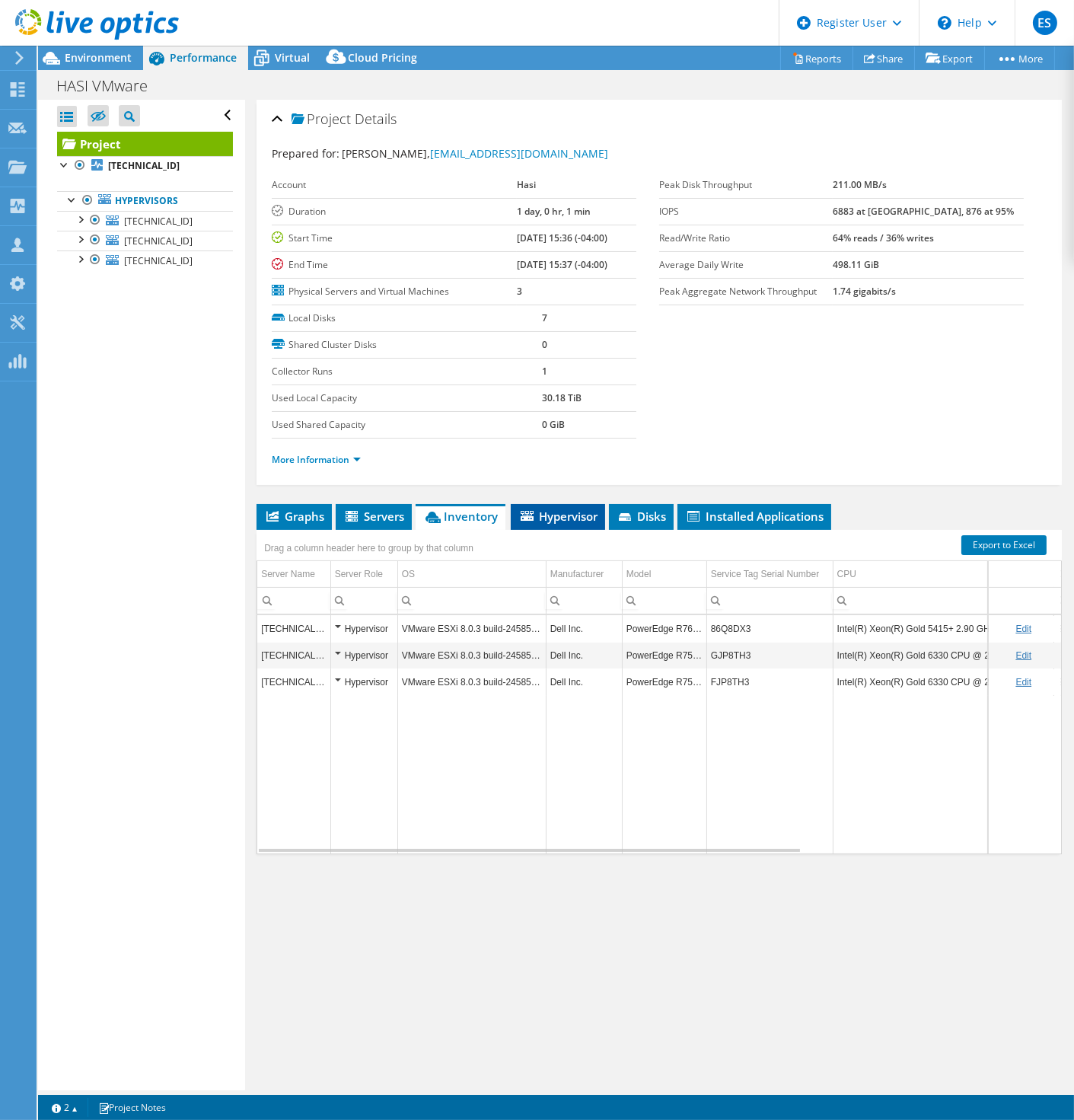
click at [563, 509] on span "Hypervisor" at bounding box center [558, 516] width 79 height 15
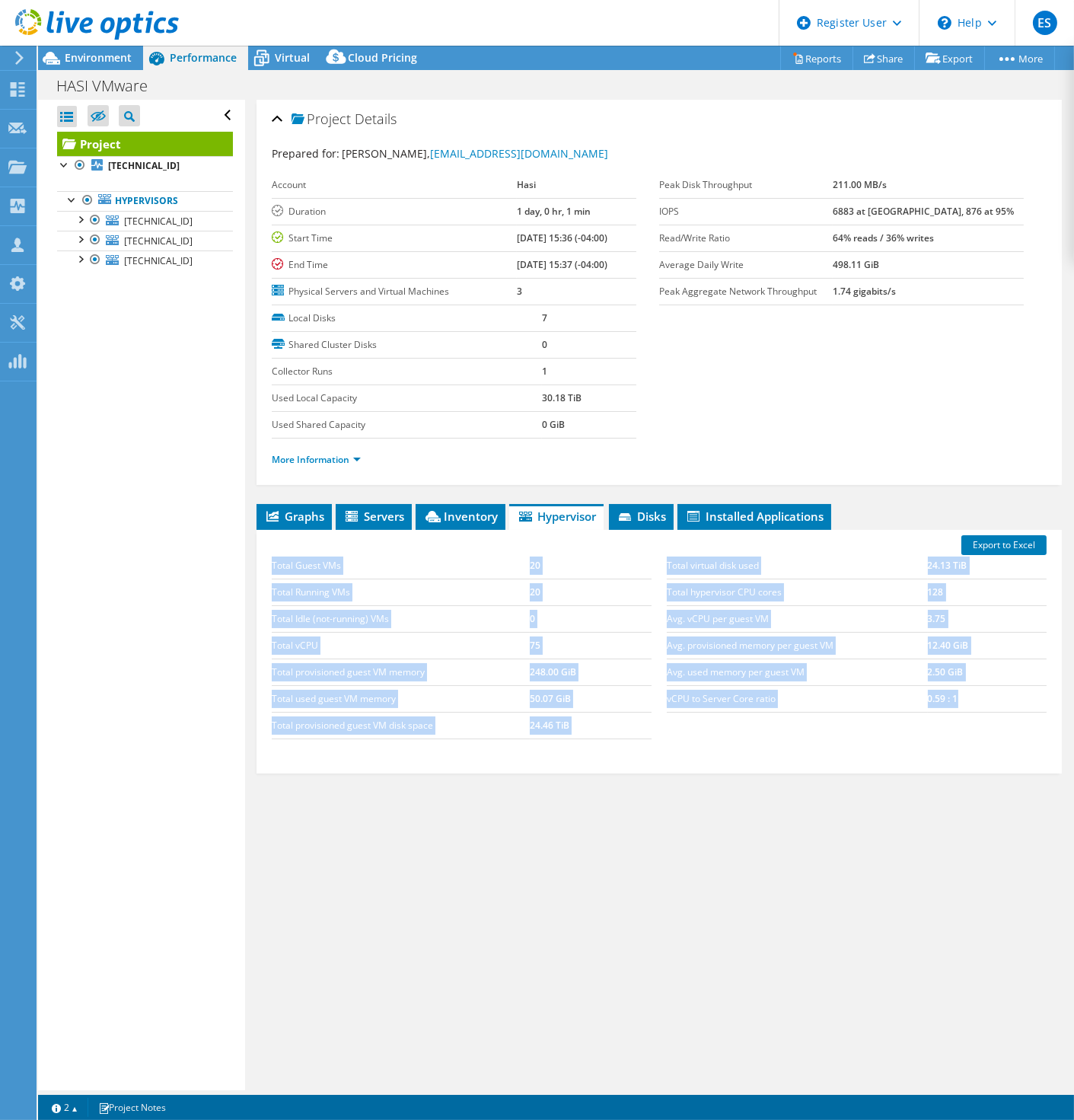
drag, startPoint x: 913, startPoint y: 742, endPoint x: 263, endPoint y: 553, distance: 676.9
click at [263, 553] on div "Export to Excel Total Guest VMs 20 Total Running VMs 20 Total Idle (not-running…" at bounding box center [659, 651] width 806 height 243
drag, startPoint x: 263, startPoint y: 553, endPoint x: 290, endPoint y: 564, distance: 29.2
copy div "Total Guest VMs 20 Total Running VMs 20 Total Idle (not-running) VMs 0 Total vC…"
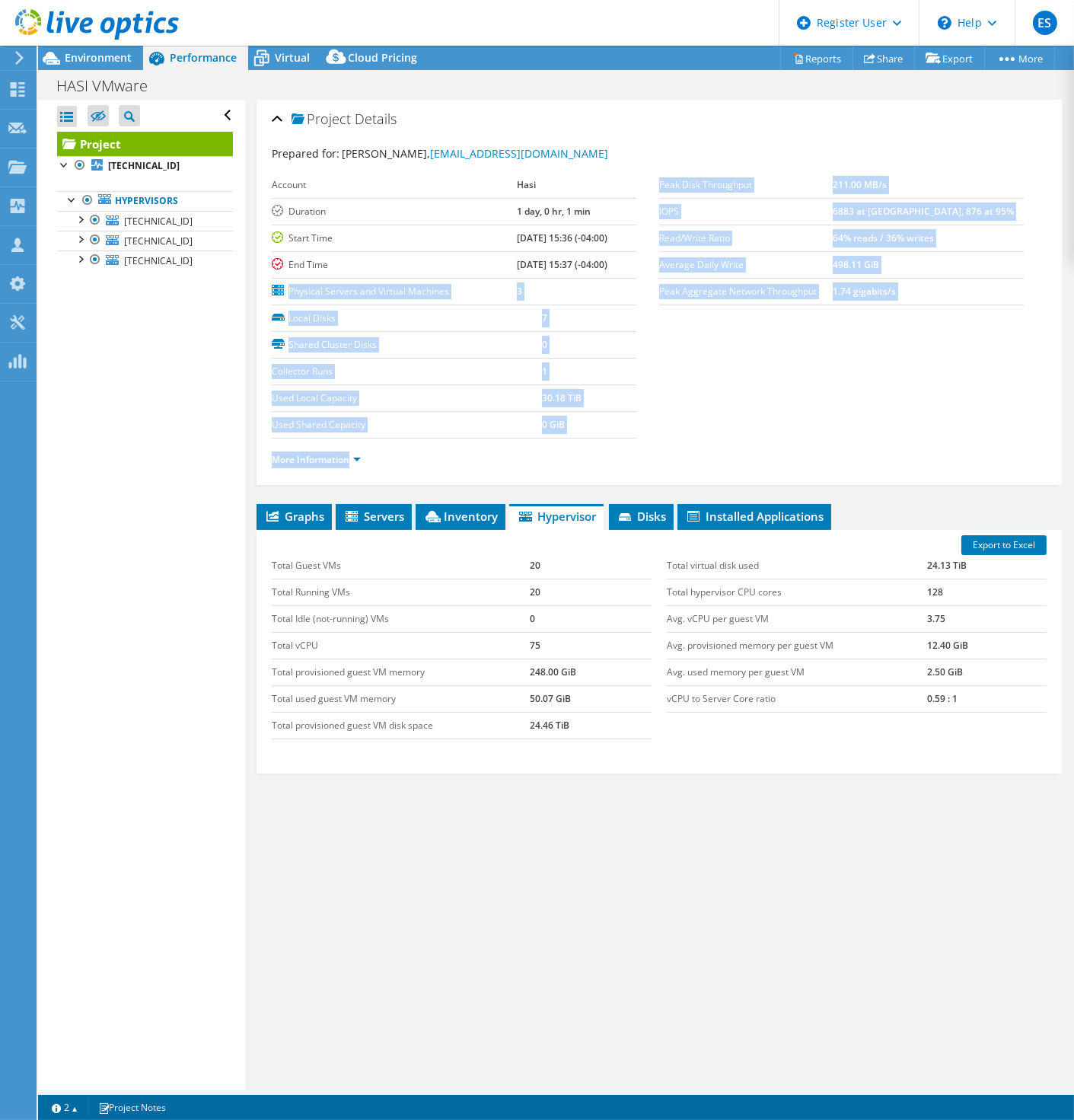
drag, startPoint x: 689, startPoint y: 463, endPoint x: 274, endPoint y: 289, distance: 450.0
click at [274, 289] on section "Prepared for: Chris Glisson, cglisson@hasi.com Account Hasi Duration 1 day, 0 h…" at bounding box center [659, 314] width 775 height 336
drag, startPoint x: 274, startPoint y: 289, endPoint x: 320, endPoint y: 288, distance: 46.0
copy section "Physical Servers and Virtual Machines 3 Local Disks 7 Shared Cluster Disks 0 Co…"
click at [330, 453] on link "More Information" at bounding box center [317, 459] width 89 height 13
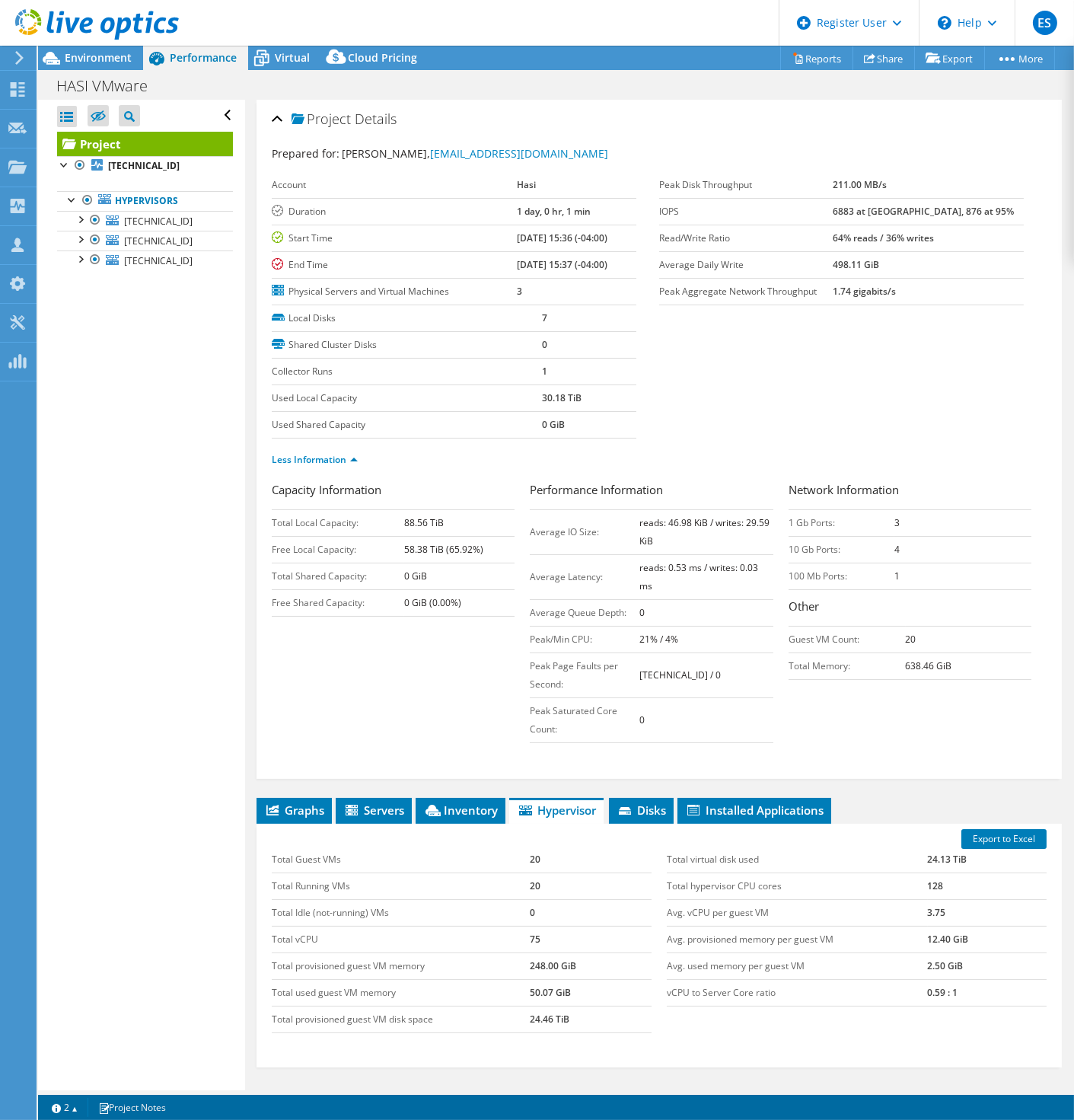
click at [823, 699] on div "Capacity Information Total Local Capacity: 88.56 TiB Free Local Capacity: 58.38…" at bounding box center [659, 615] width 775 height 269
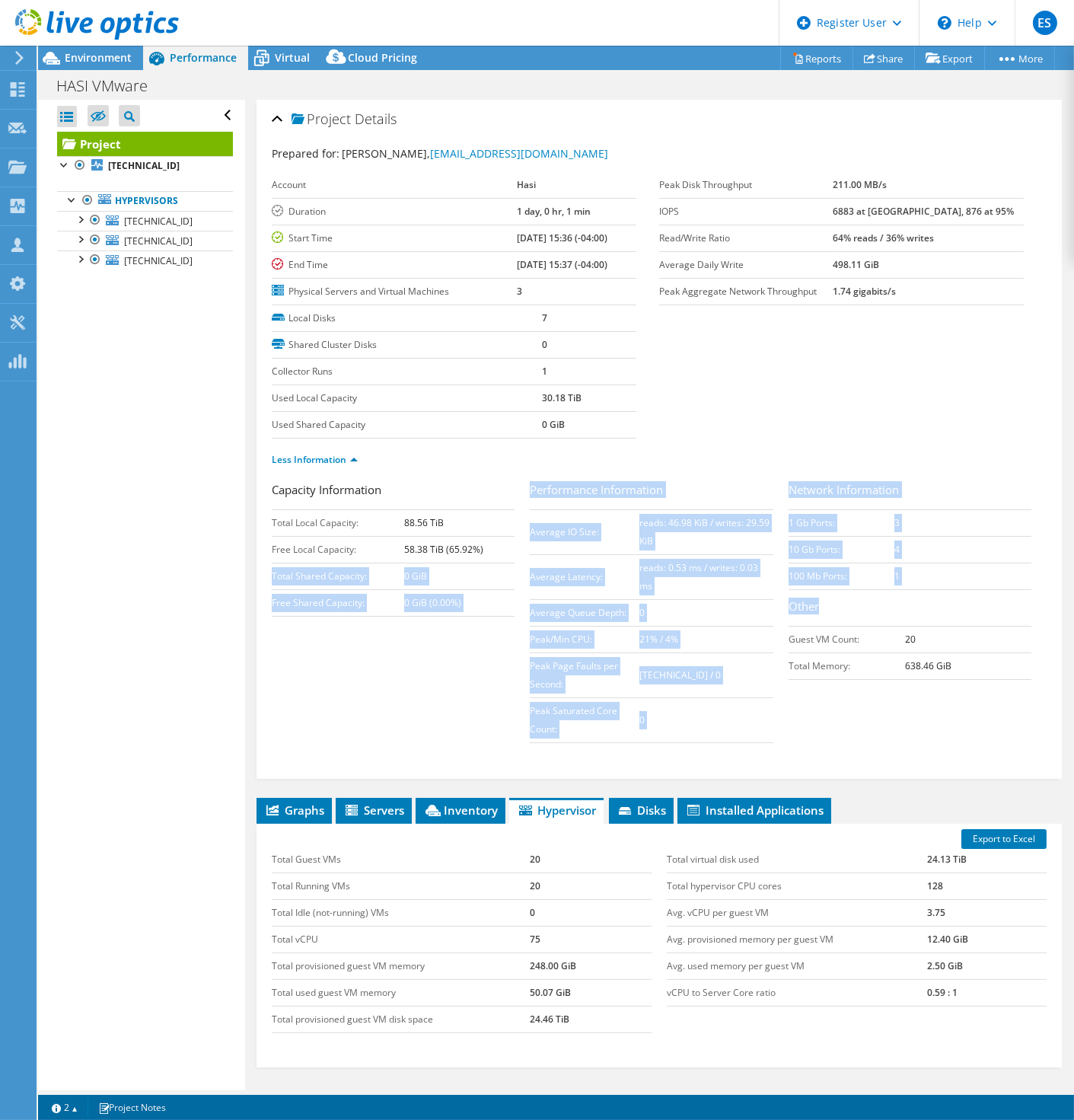
drag, startPoint x: 853, startPoint y: 722, endPoint x: 484, endPoint y: 556, distance: 404.6
click at [484, 556] on div "Capacity Information Total Local Capacity: 88.56 TiB Free Local Capacity: 58.38…" at bounding box center [659, 615] width 775 height 269
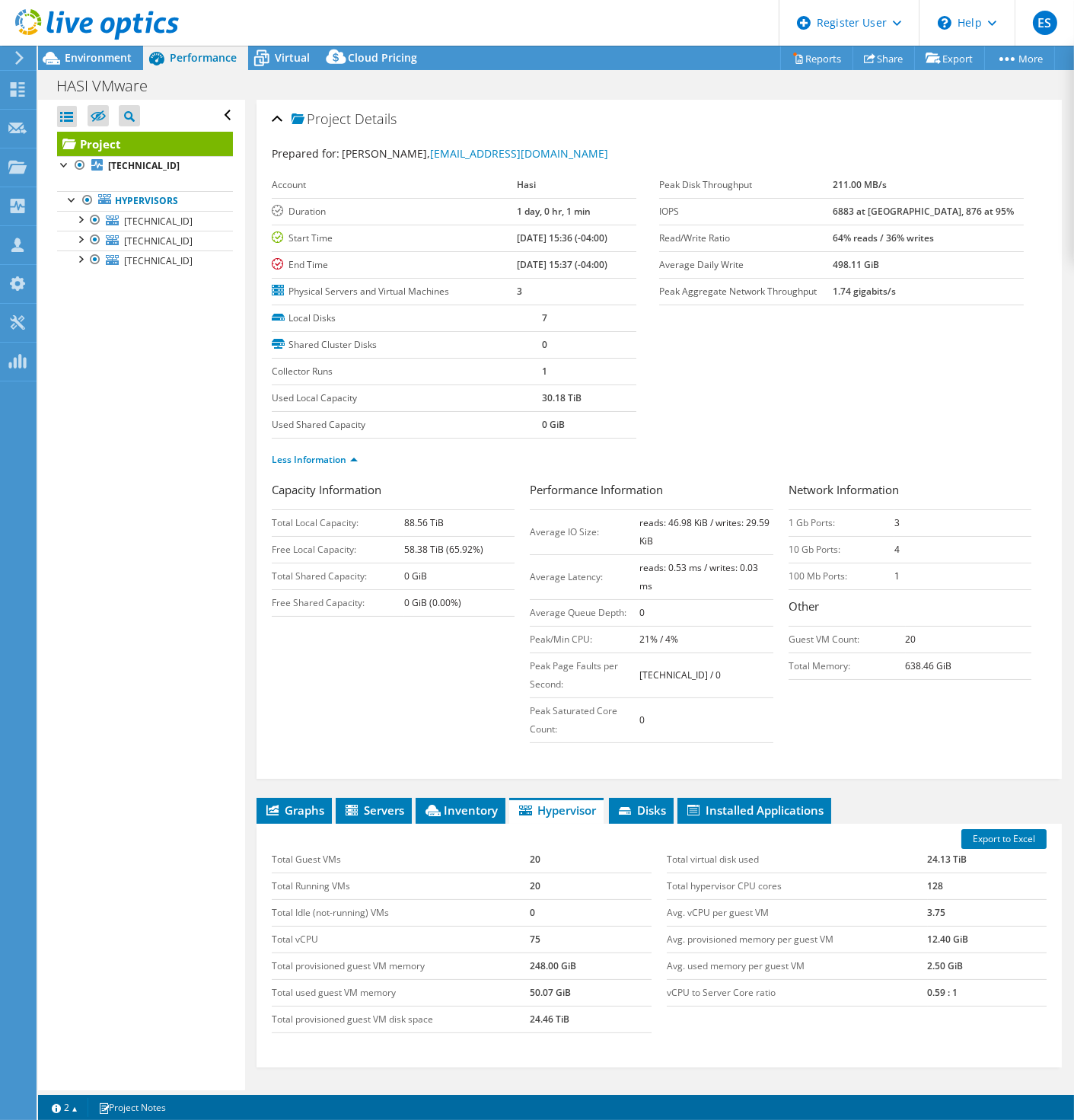
drag, startPoint x: 484, startPoint y: 556, endPoint x: 836, endPoint y: 673, distance: 370.9
click at [832, 675] on div "Network Information 1 Gb Ports: 3 10 Gb Ports: 4 100 Mb Ports: 1 Other Guest VM…" at bounding box center [918, 584] width 258 height 206
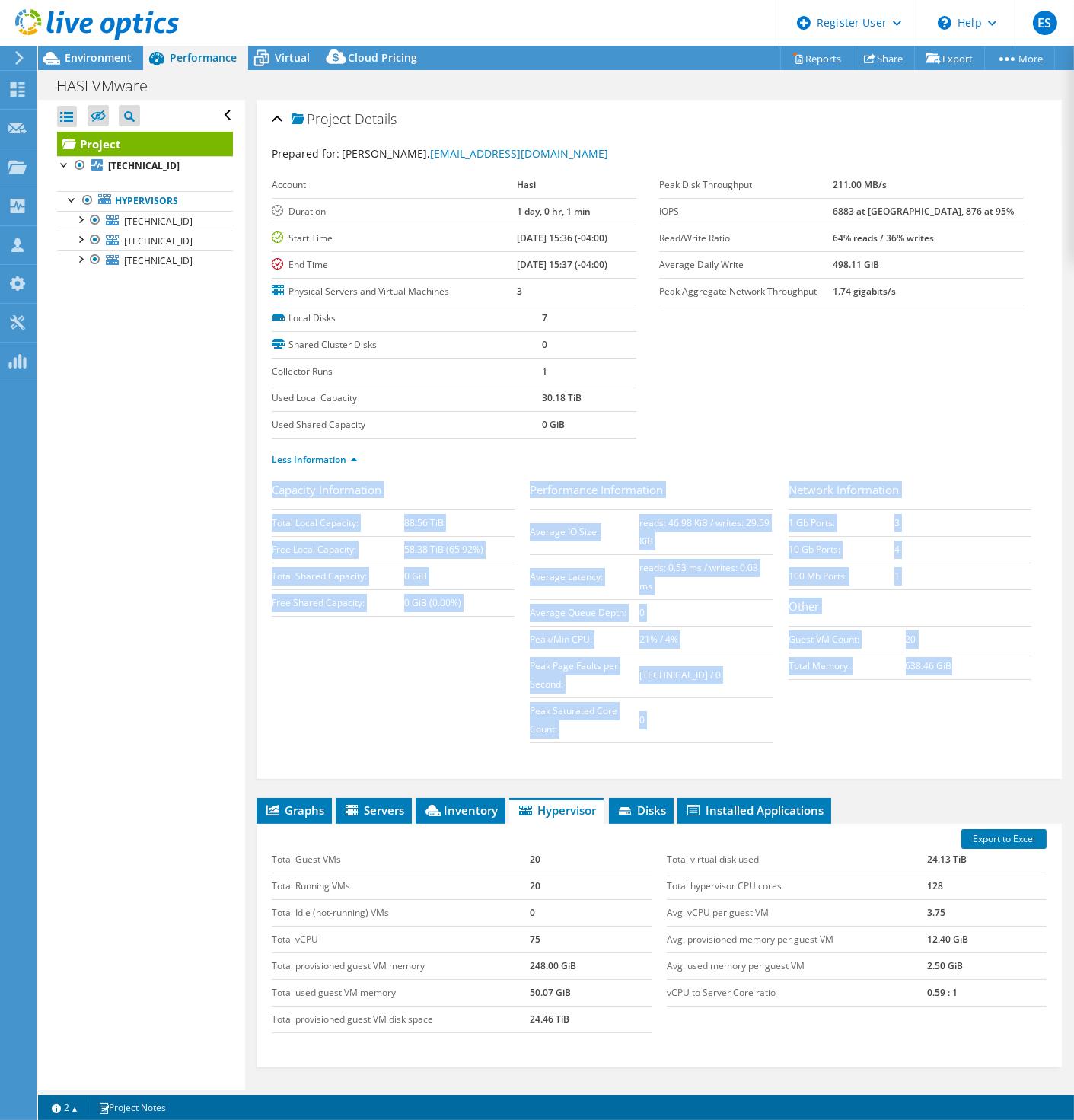
drag, startPoint x: 954, startPoint y: 662, endPoint x: 269, endPoint y: 485, distance: 707.5
click at [269, 485] on div "Project Details Prepared for: Chris Glisson, cglisson@hasi.com Account Hasi Dur…" at bounding box center [659, 439] width 806 height 679
drag, startPoint x: 269, startPoint y: 485, endPoint x: 295, endPoint y: 495, distance: 27.9
copy div "Capacity Information Total Local Capacity: 88.56 TiB Free Local Capacity: 58.38…"
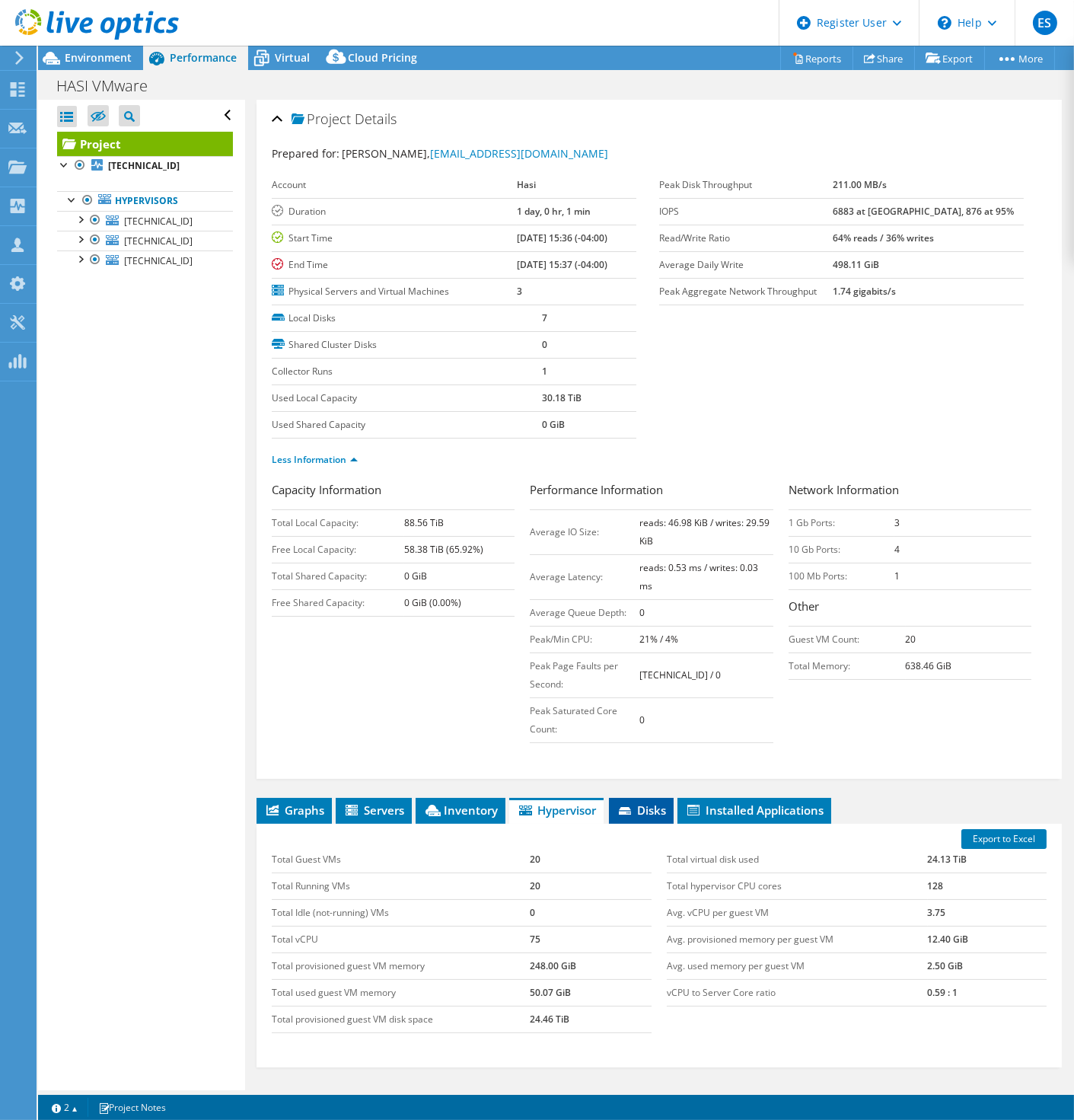
click at [653, 808] on span "Disks" at bounding box center [641, 810] width 49 height 15
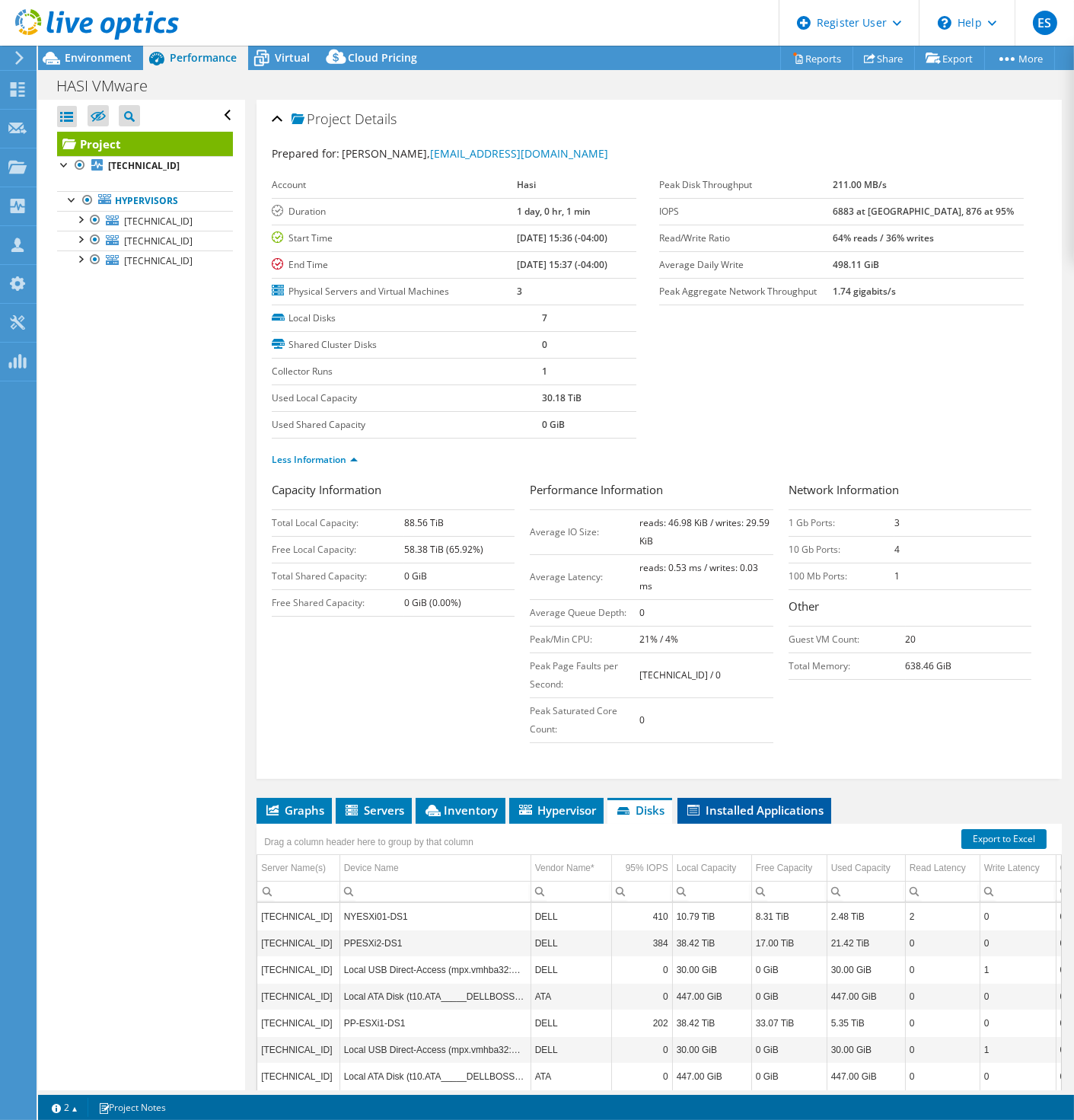
click at [709, 815] on li "Installed Applications" at bounding box center [755, 811] width 154 height 26
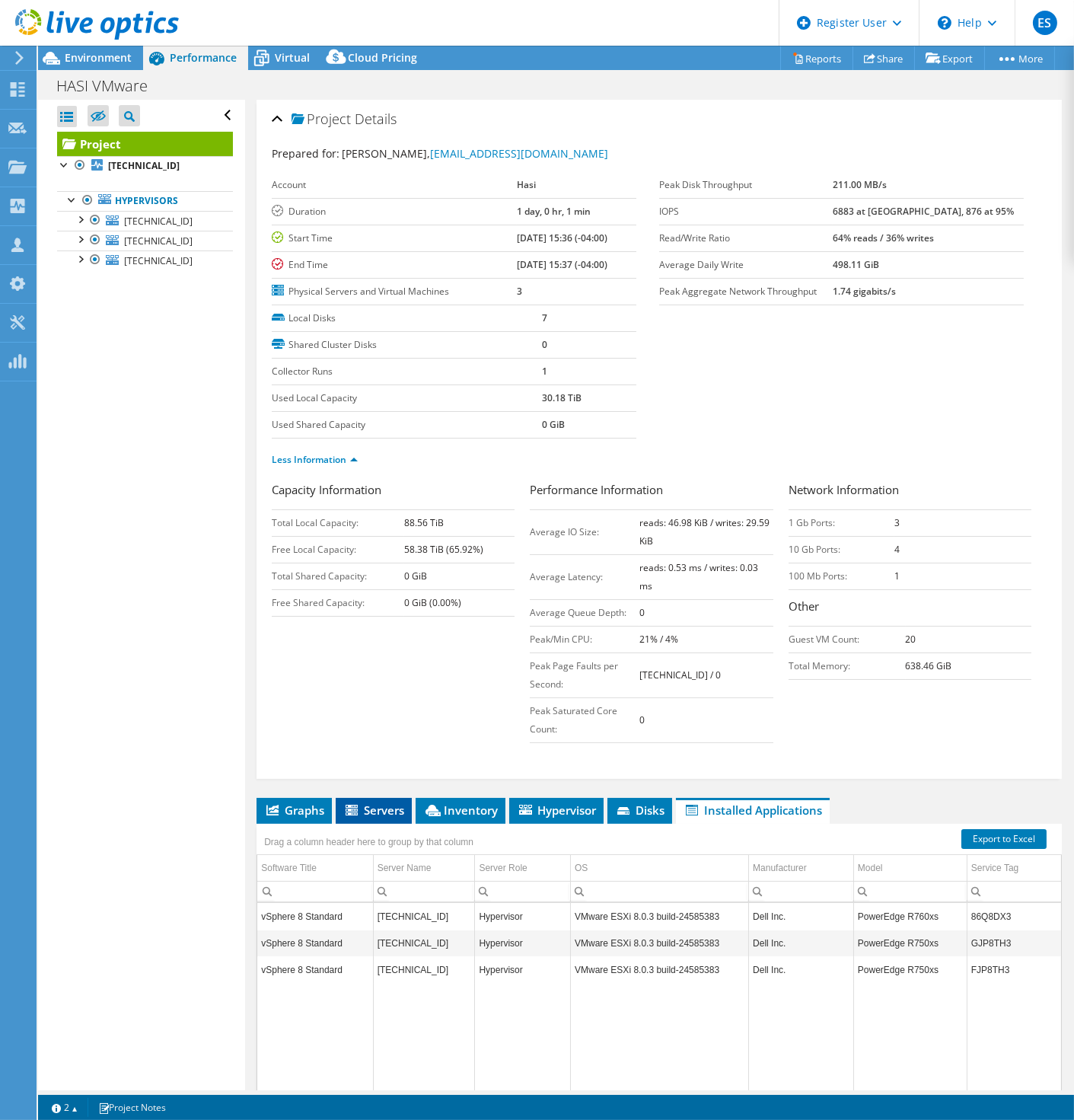
click at [383, 808] on span "Servers" at bounding box center [374, 810] width 61 height 15
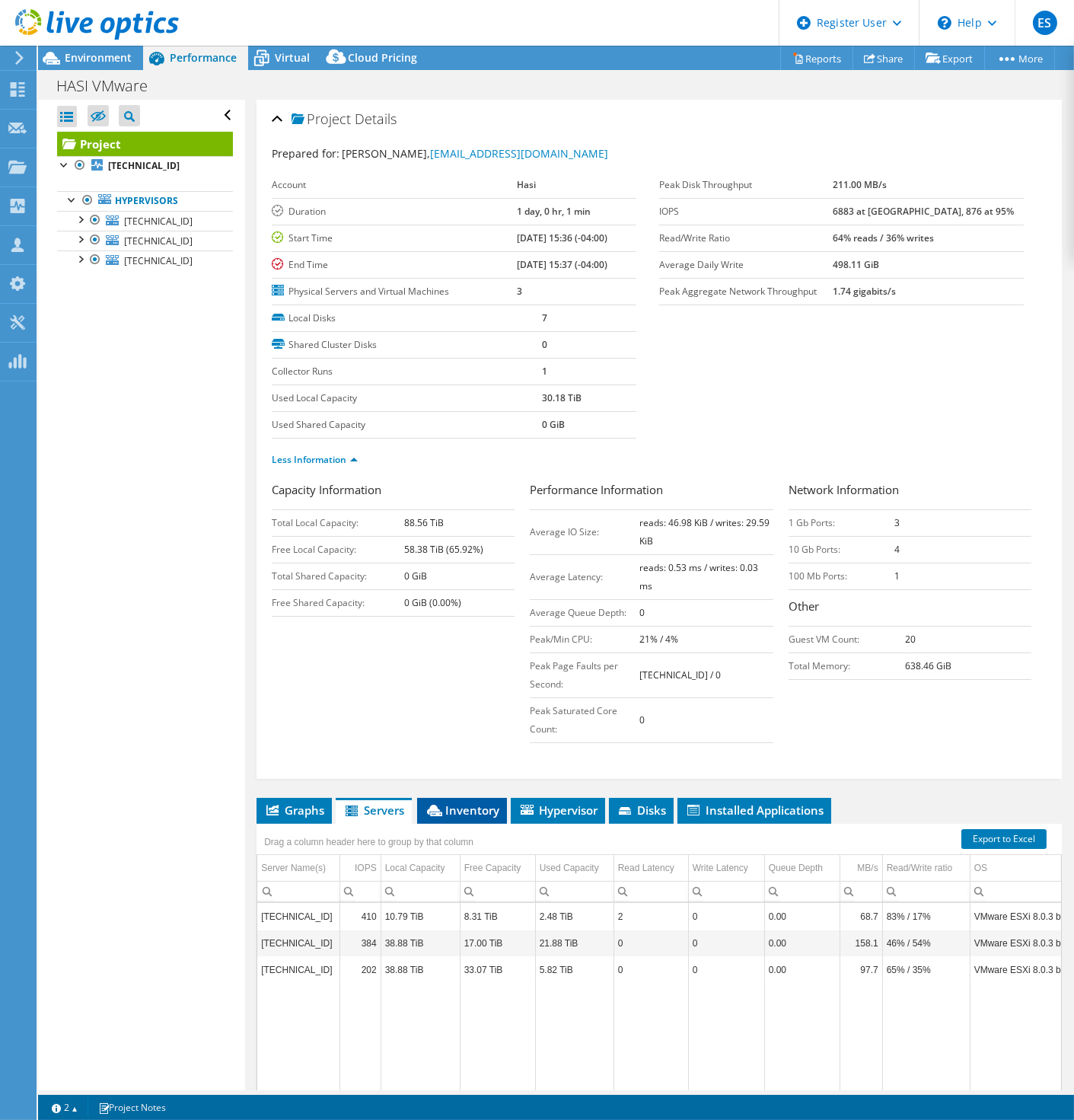
click at [459, 807] on span "Inventory" at bounding box center [462, 810] width 74 height 15
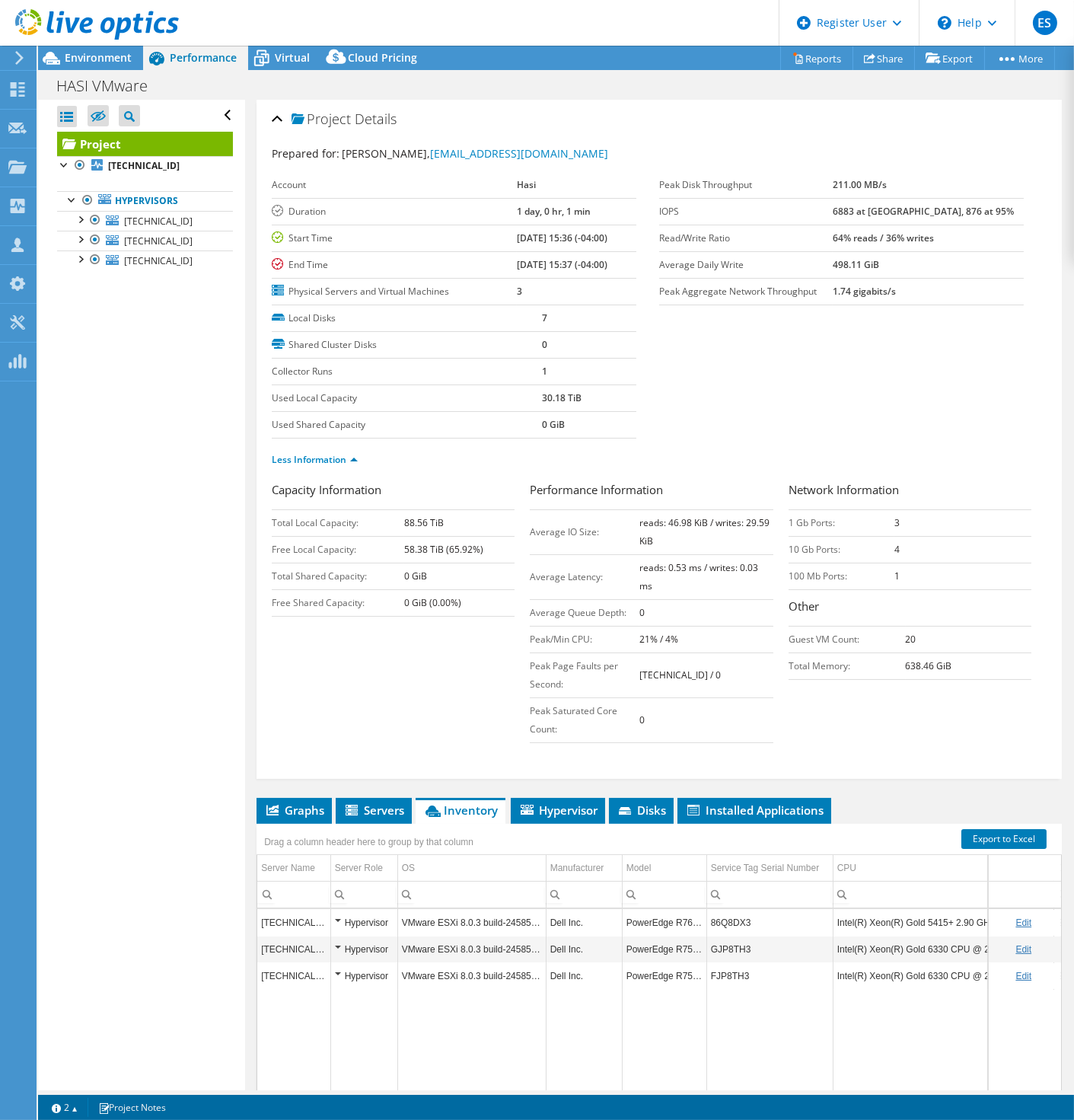
click at [473, 806] on span "Inventory" at bounding box center [460, 810] width 74 height 15
click at [533, 812] on span "Hypervisor" at bounding box center [558, 810] width 79 height 15
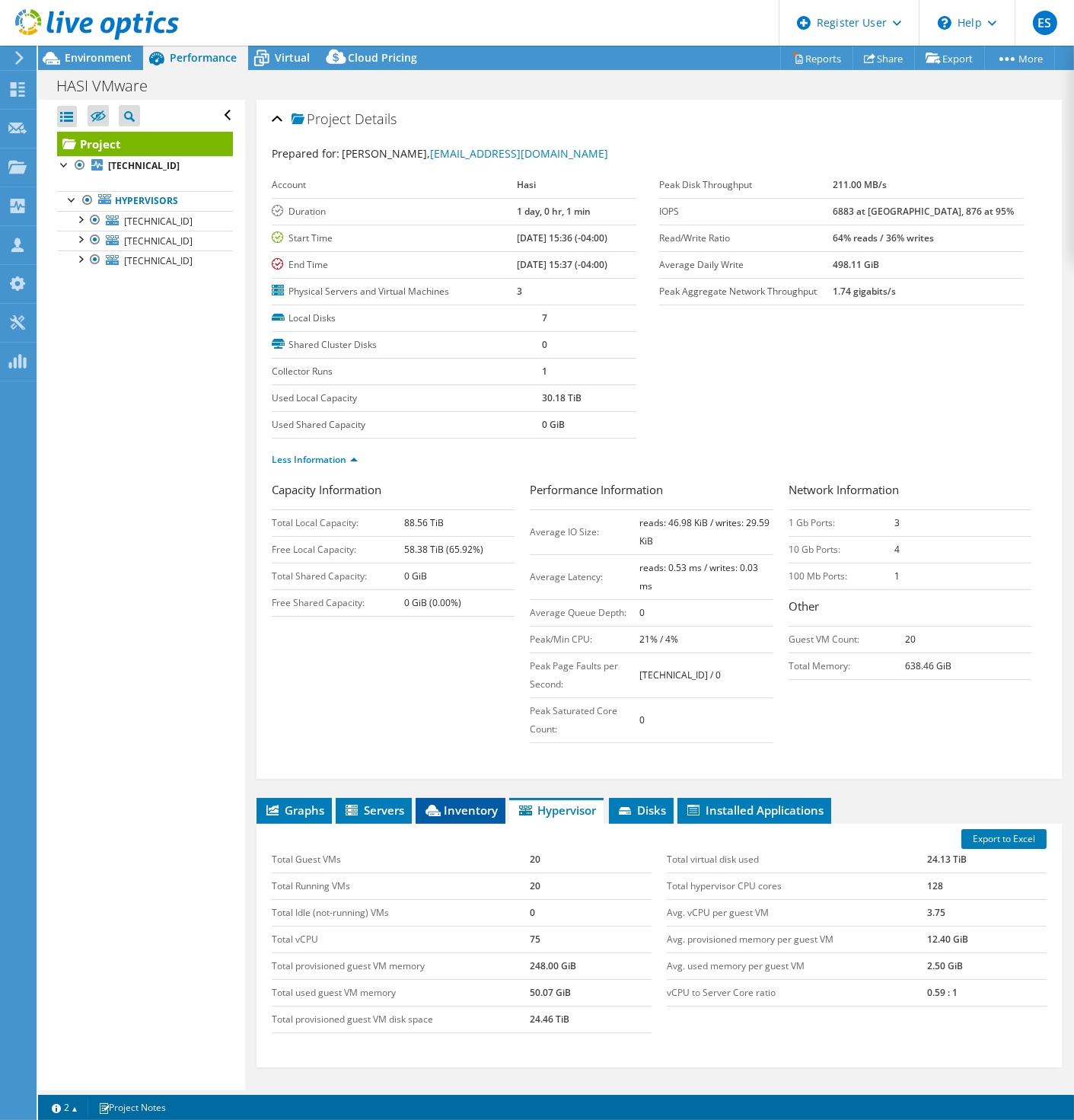
click at [452, 803] on span "Inventory" at bounding box center [460, 810] width 74 height 15
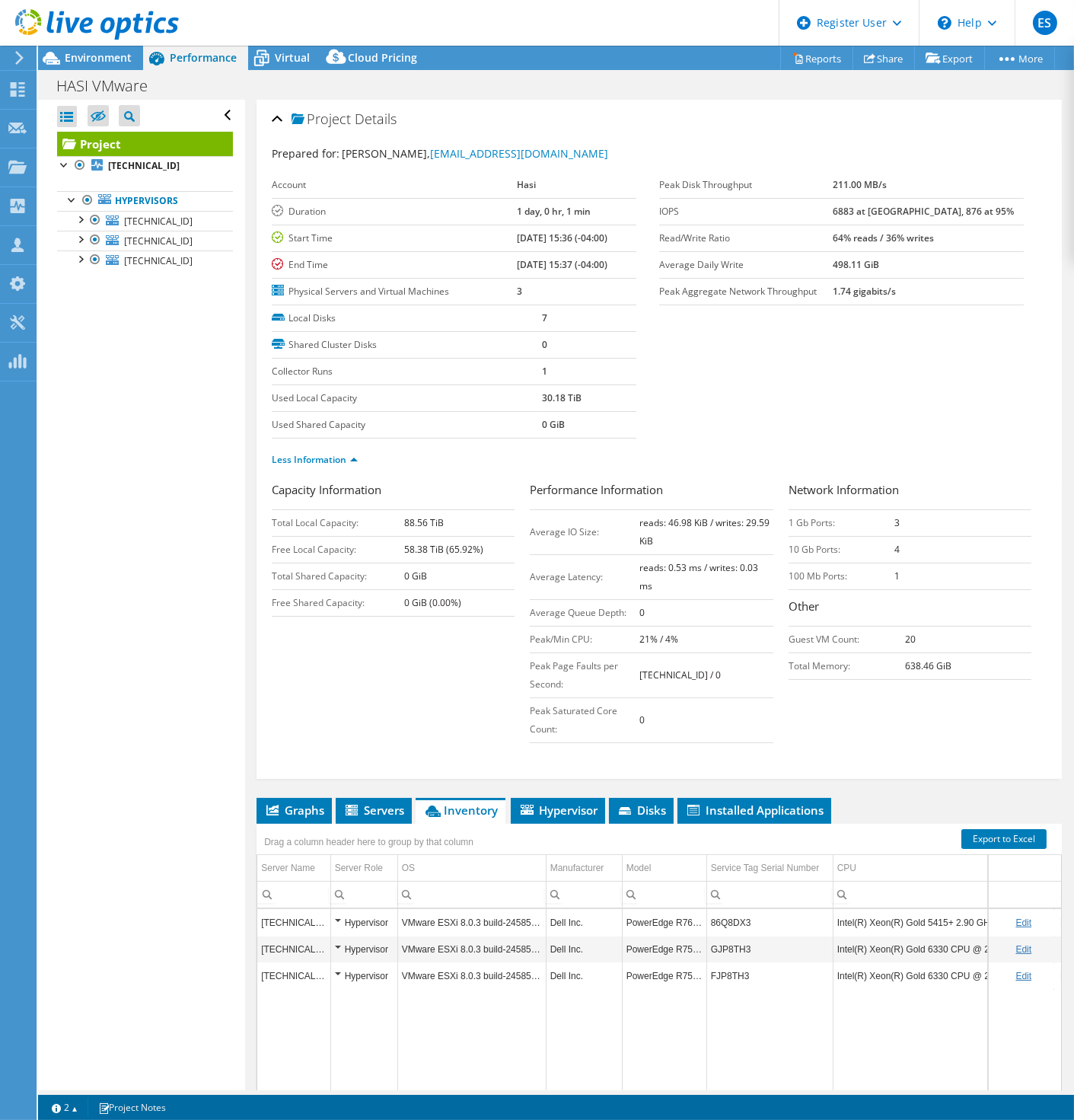
click at [230, 389] on div "Open All Close All Hide Excluded Nodes Project Tree Filter" at bounding box center [141, 594] width 206 height 990
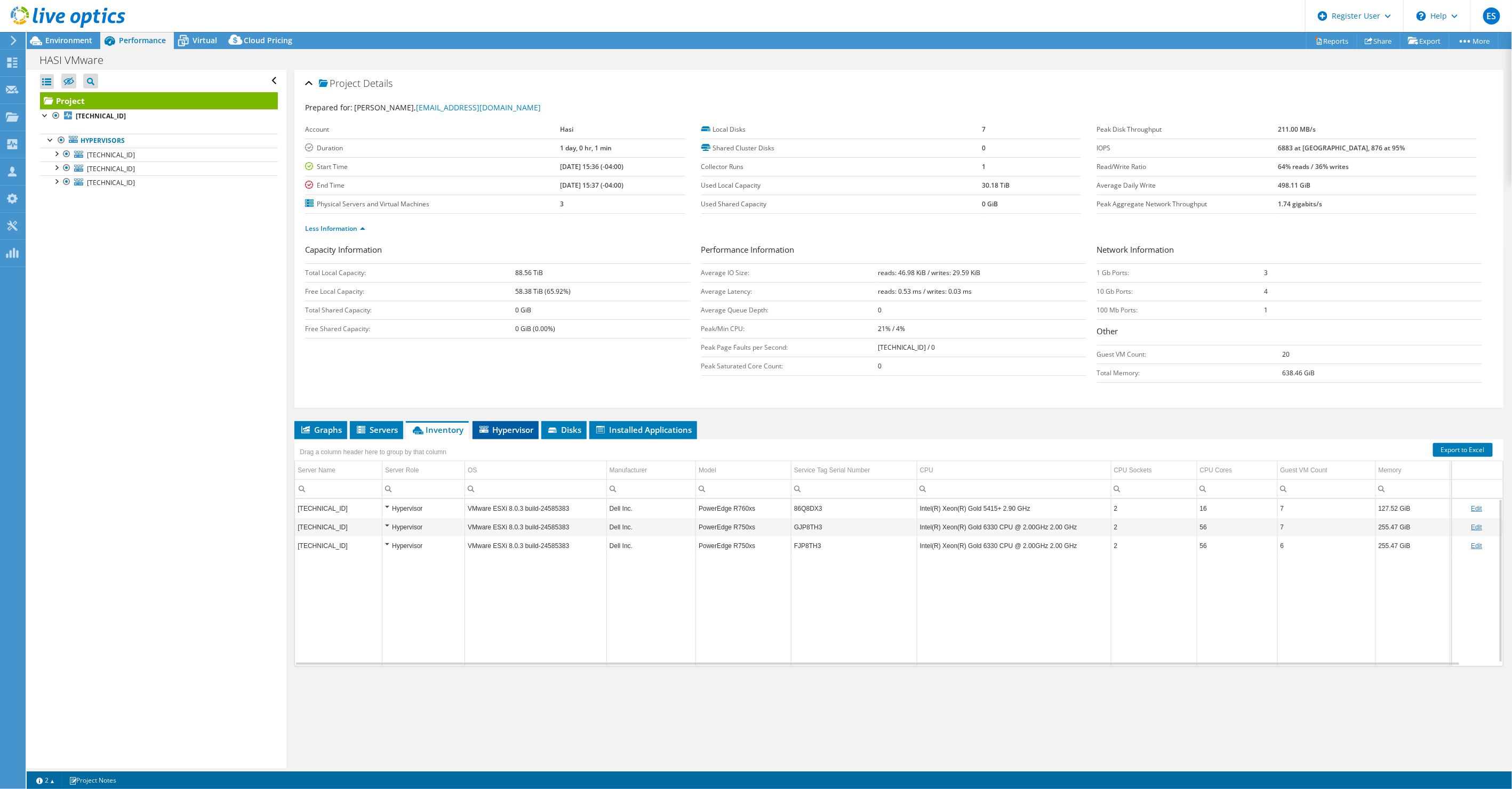
click at [515, 428] on span "Hypervisor" at bounding box center [505, 430] width 55 height 10
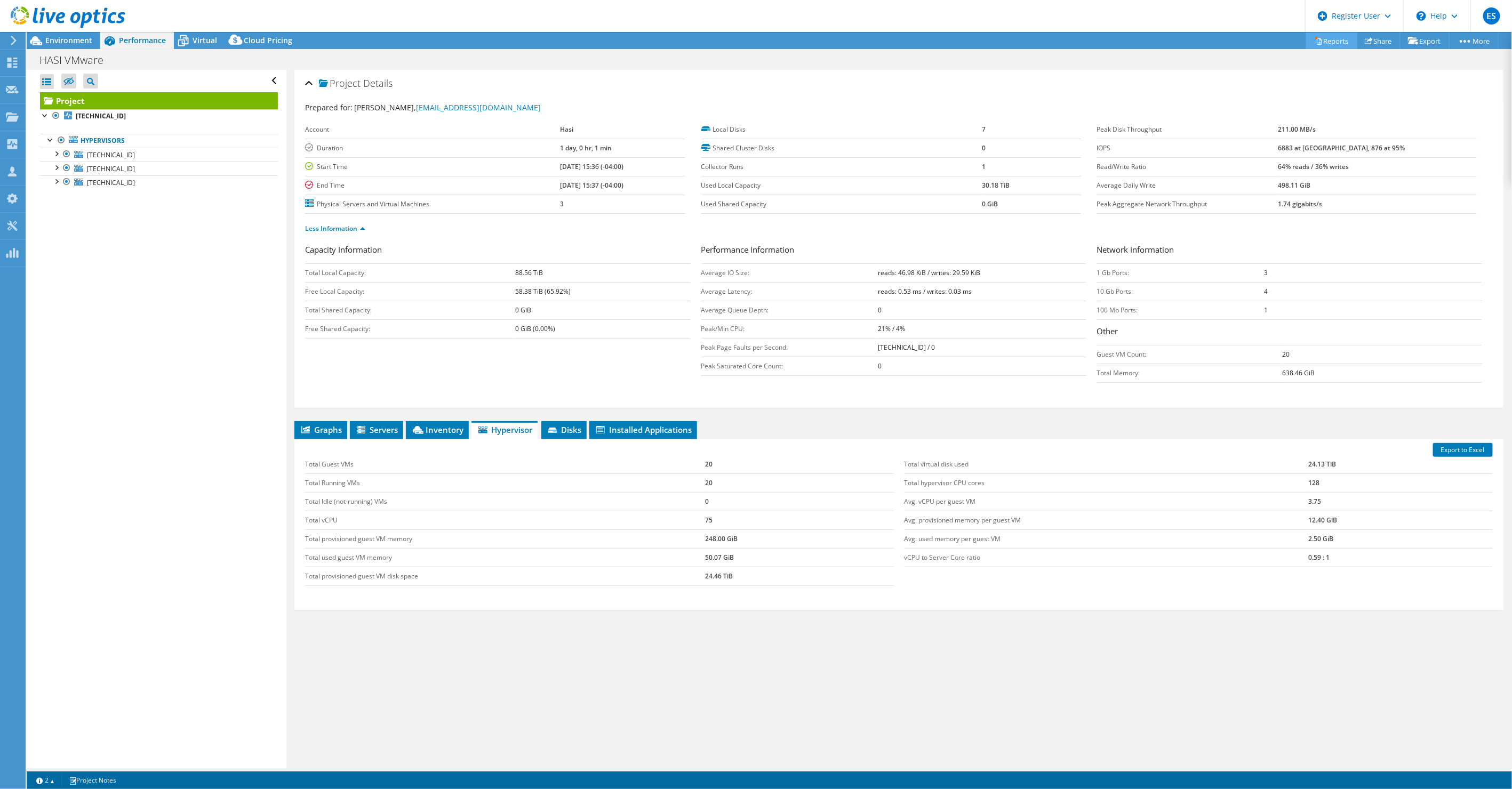
click at [1337, 38] on link "Reports" at bounding box center [1332, 40] width 51 height 16
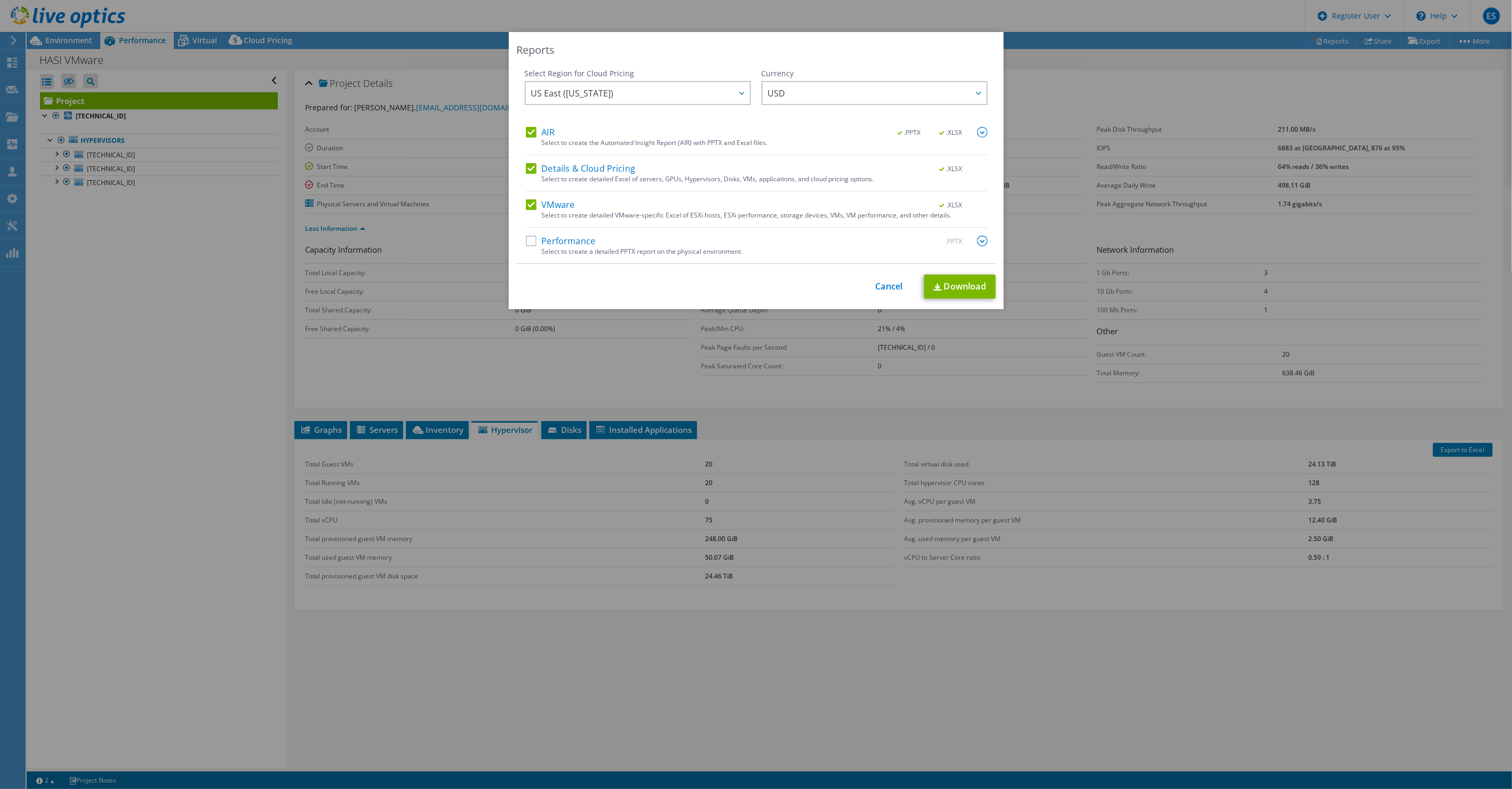
click at [529, 239] on label "Performance" at bounding box center [561, 241] width 70 height 10
click at [0, 0] on input "Performance" at bounding box center [0, 0] width 0 height 0
click at [962, 281] on link "Download" at bounding box center [960, 286] width 72 height 24
click at [951, 283] on link "Download" at bounding box center [960, 286] width 72 height 24
click at [886, 291] on link "Cancel" at bounding box center [890, 287] width 27 height 10
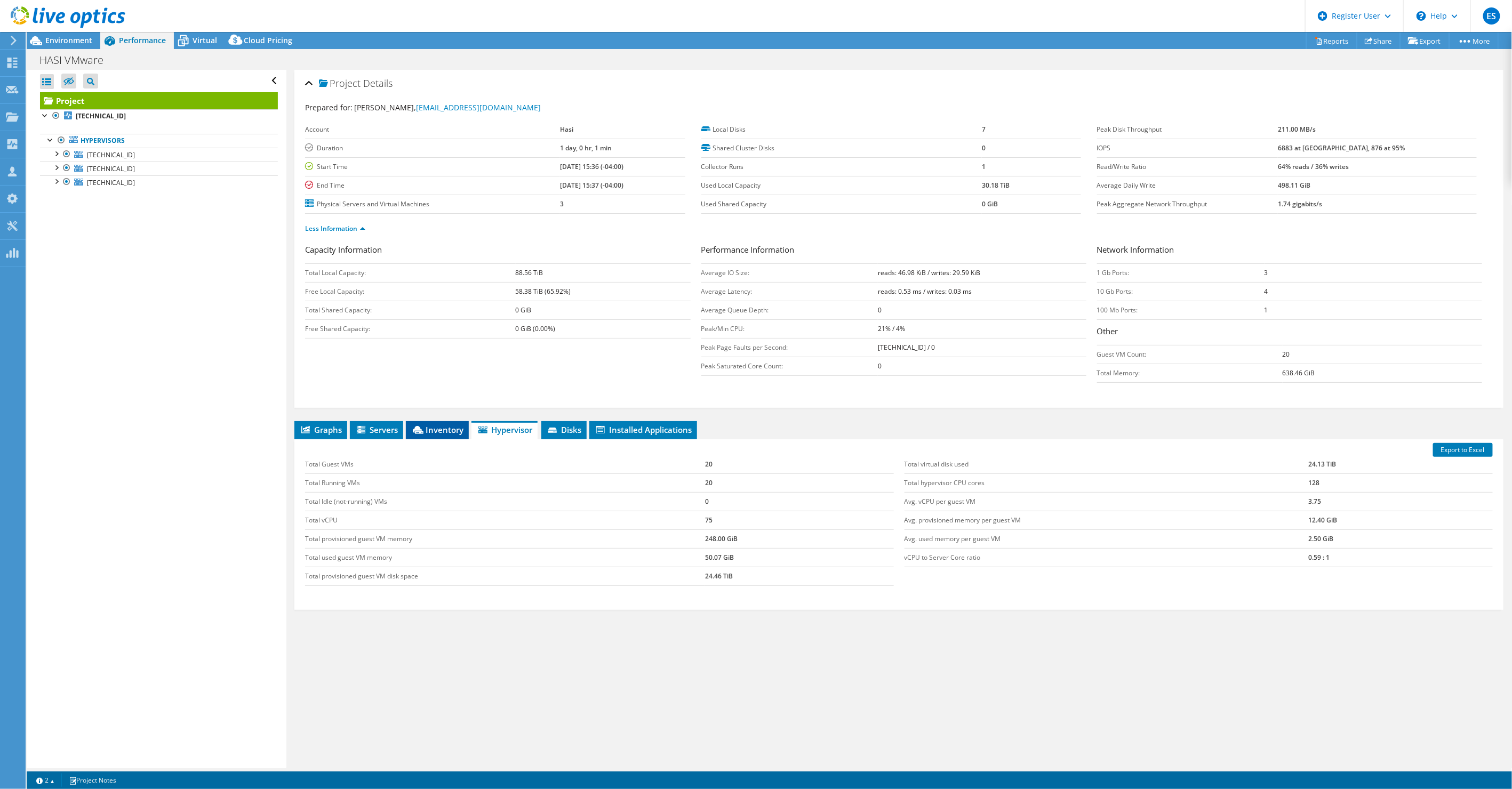
click at [423, 428] on icon at bounding box center [418, 430] width 10 height 8
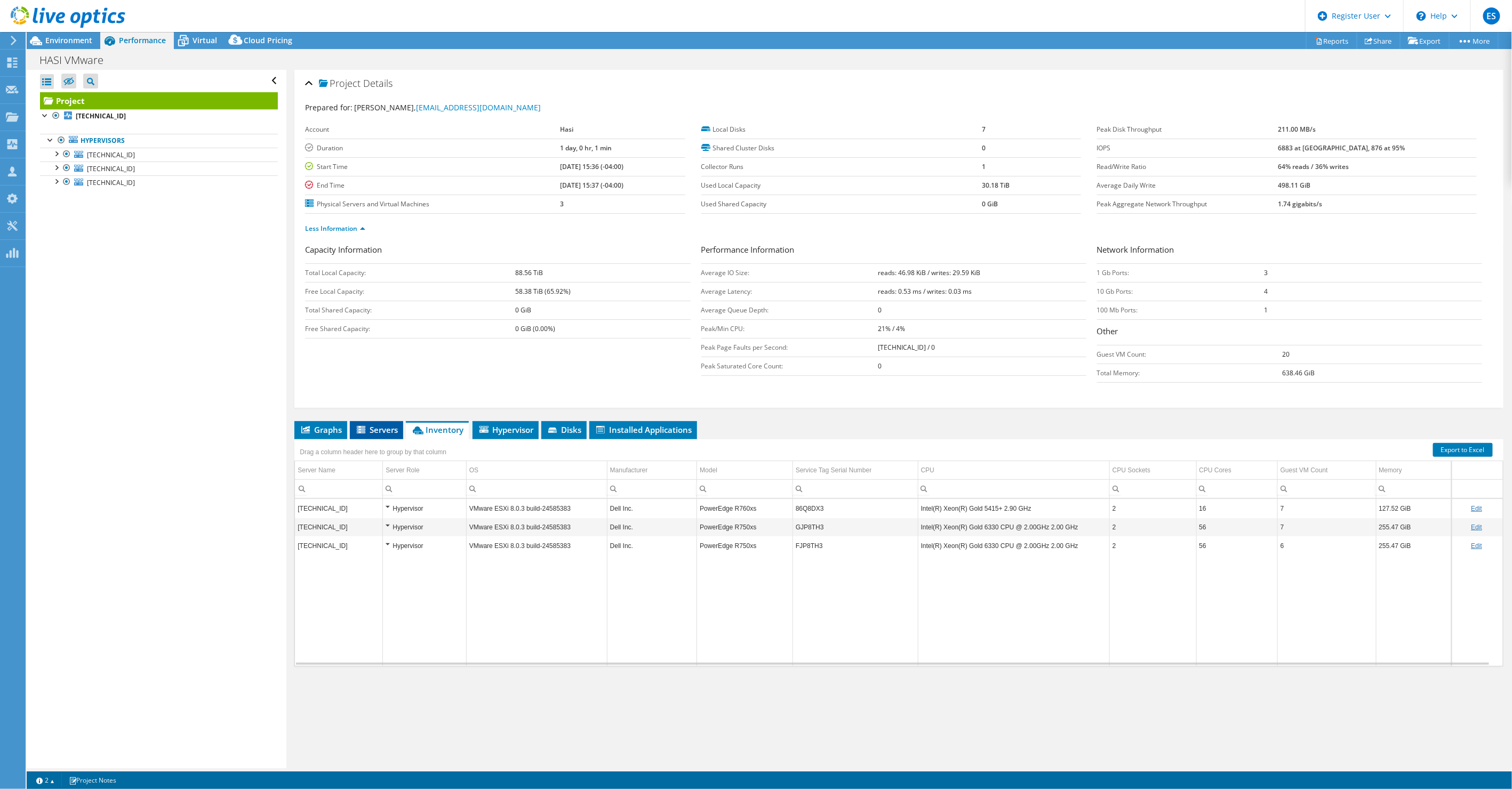
click at [384, 427] on span "Servers" at bounding box center [377, 430] width 43 height 10
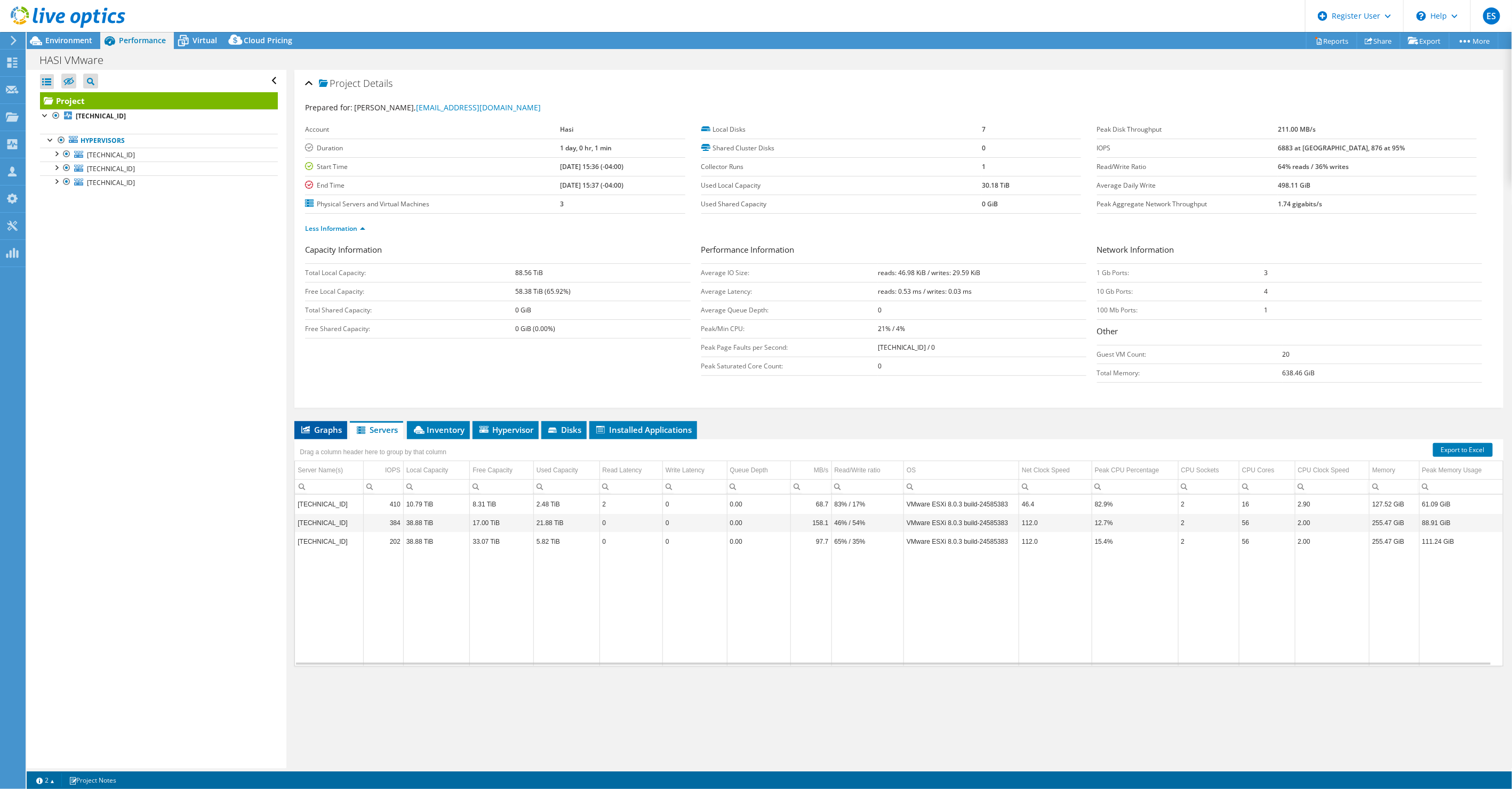
click at [336, 428] on span "Graphs" at bounding box center [321, 430] width 42 height 10
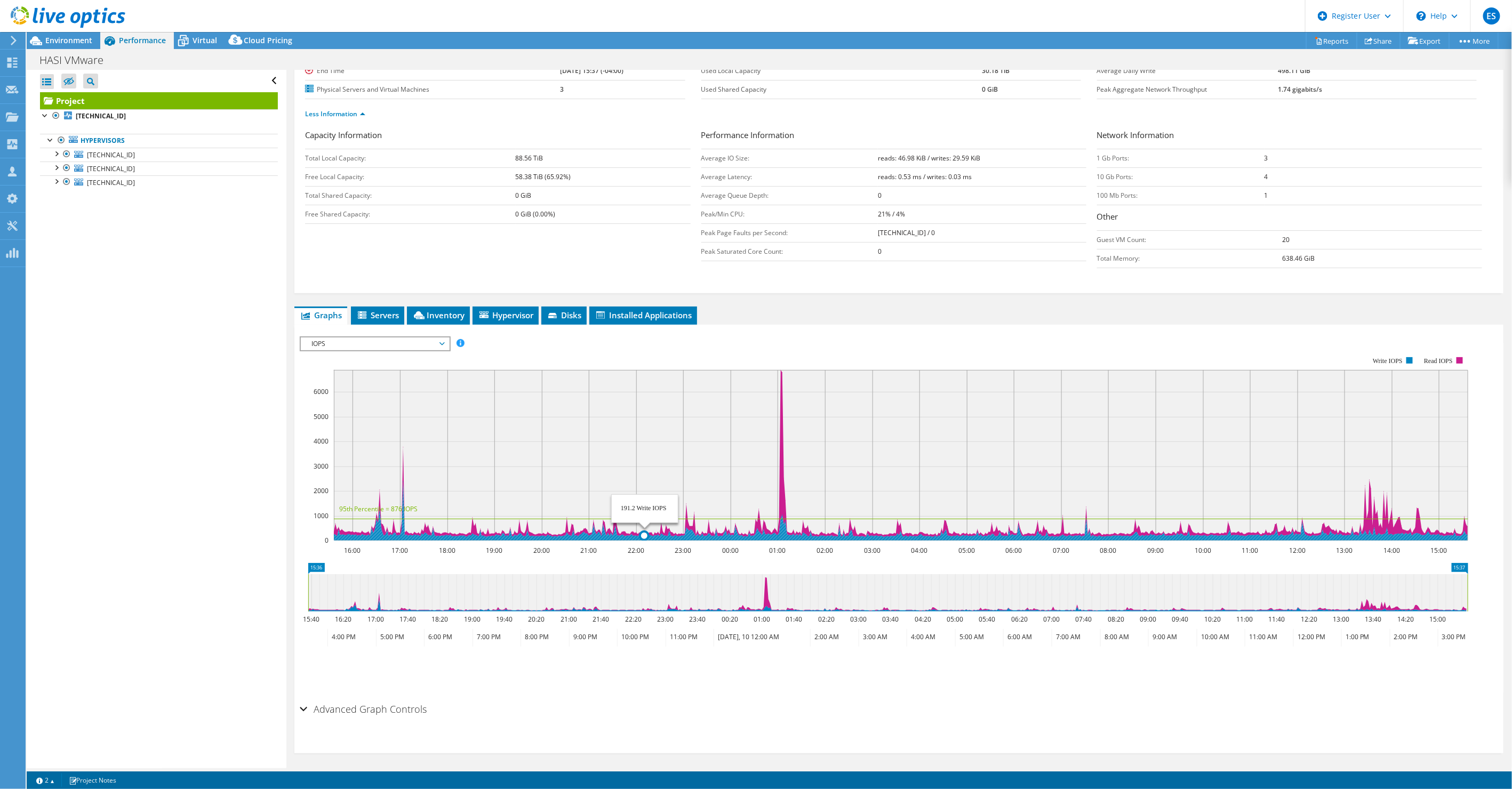
scroll to position [115, 0]
click at [410, 343] on span "IOPS" at bounding box center [375, 343] width 137 height 13
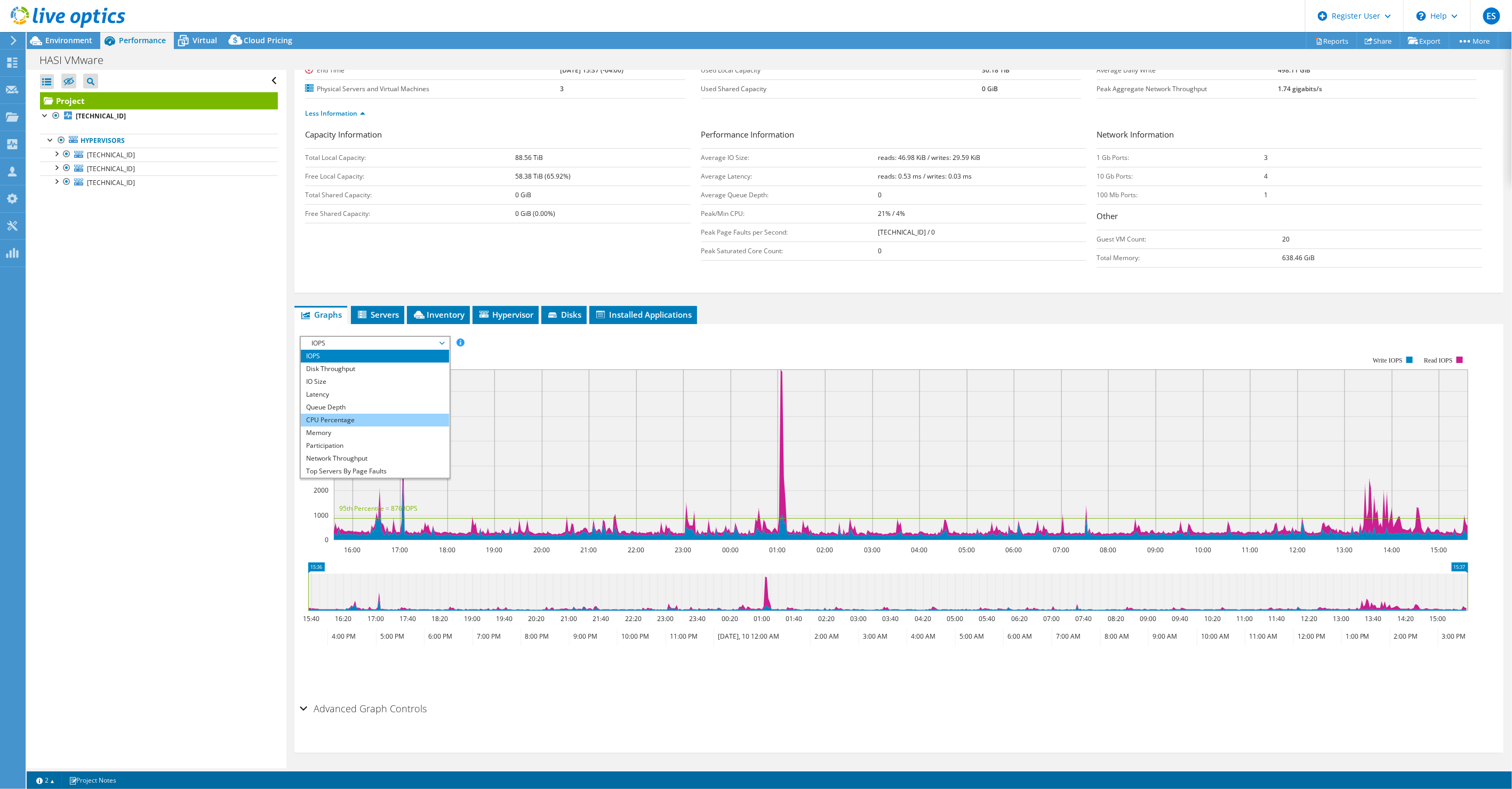
click at [386, 420] on li "CPU Percentage" at bounding box center [375, 420] width 148 height 13
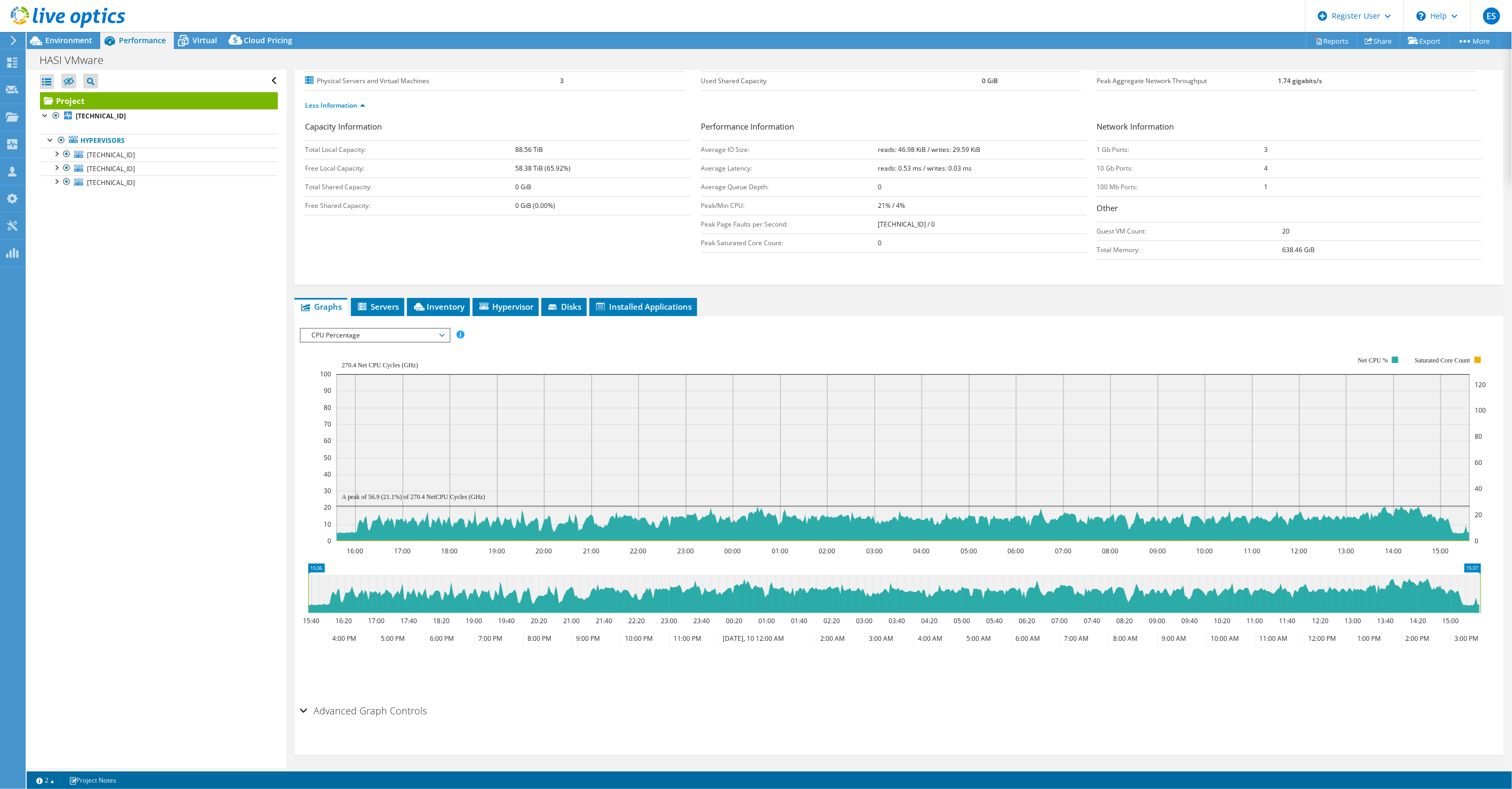
scroll to position [125, 0]
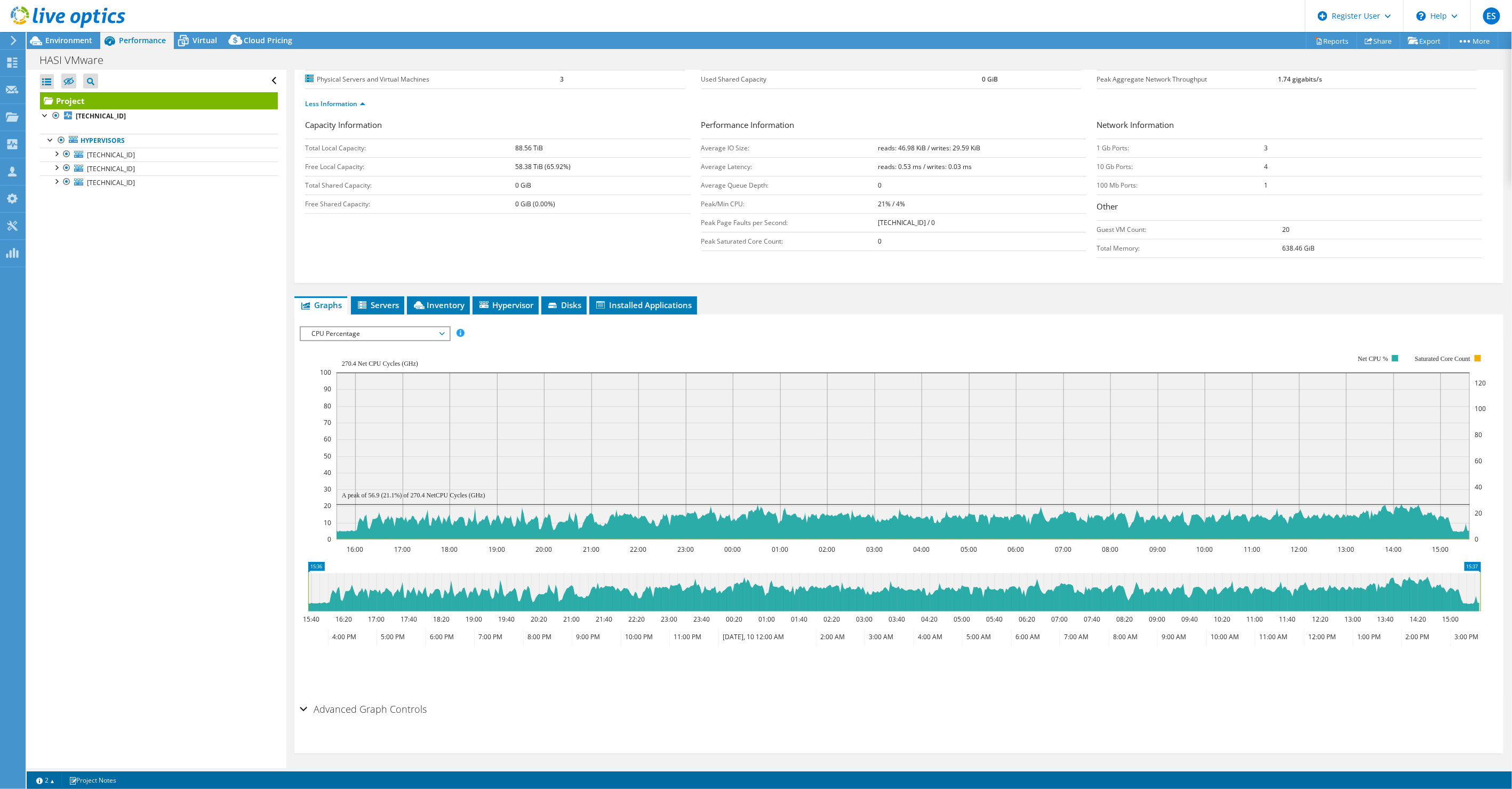
click at [381, 707] on h2 "Advanced Graph Controls" at bounding box center [363, 709] width 127 height 21
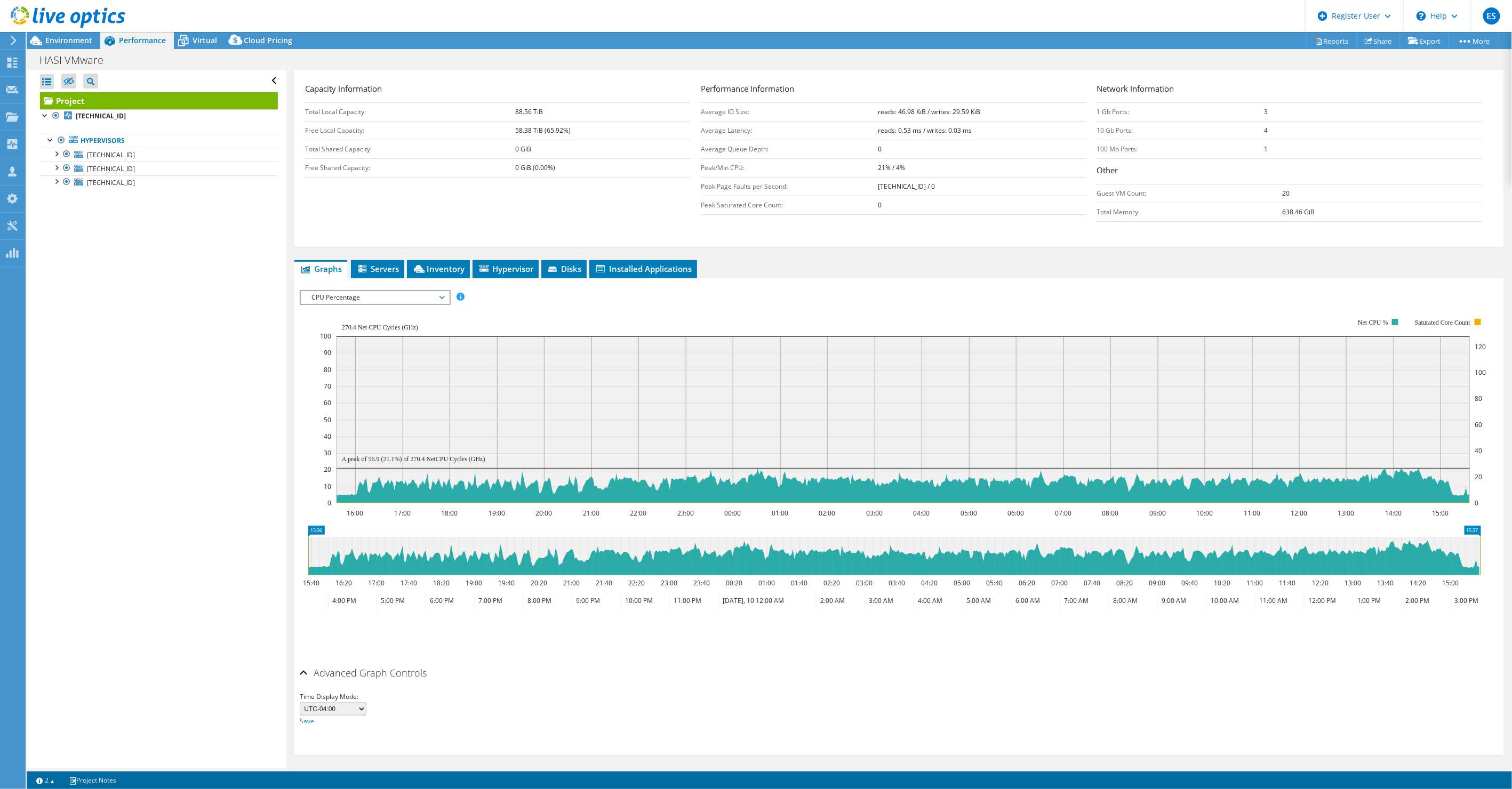
scroll to position [167, 0]
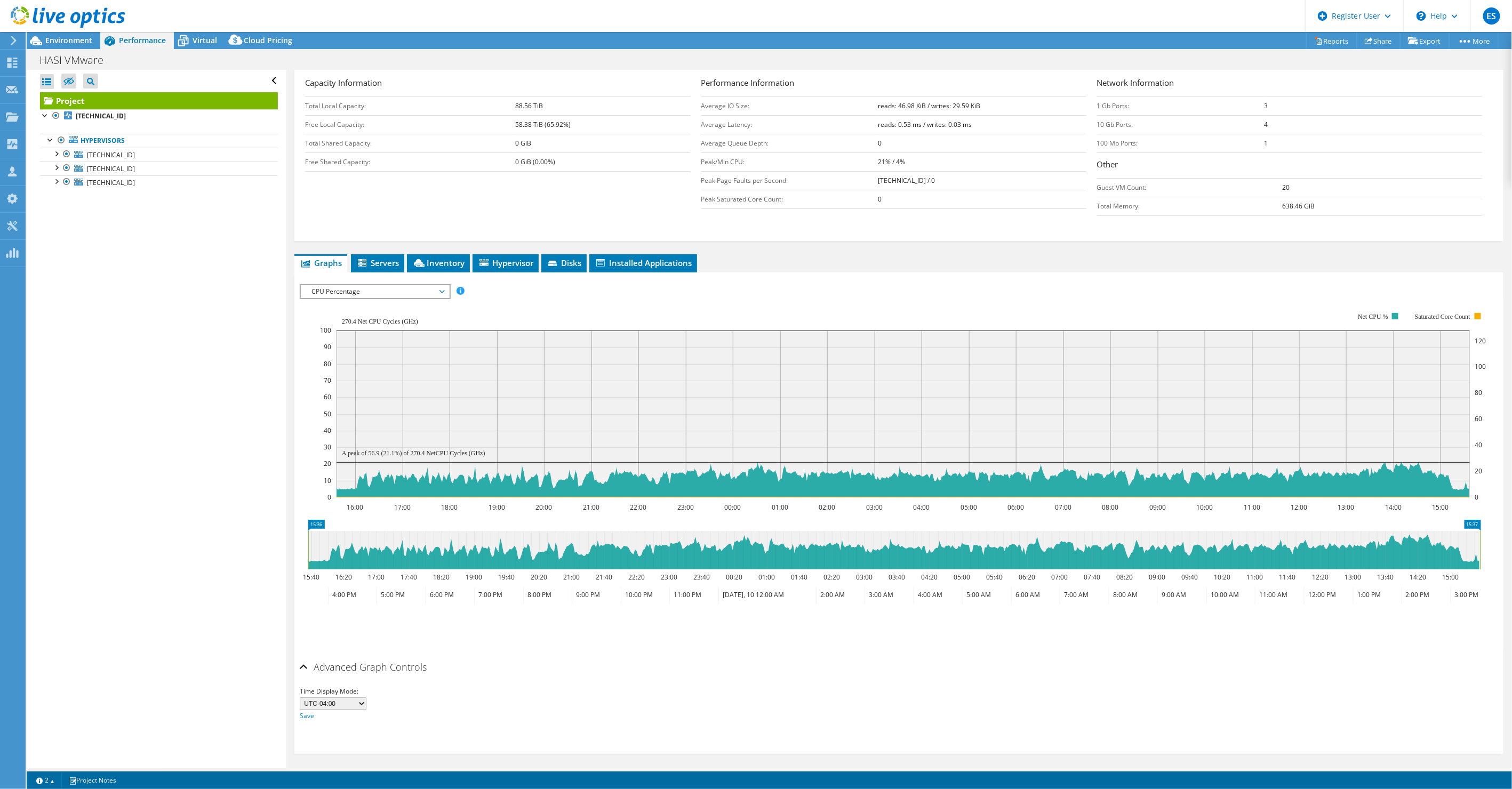
click at [342, 703] on select "UTC-12:00 UTC-11:00 UTC-10:00 UTC-09:30 UTC-09:00 UTC-08:00 UTC-07:00 UTC-06:00…" at bounding box center [333, 704] width 67 height 13
click at [342, 702] on select "UTC-12:00 UTC-11:00 UTC-10:00 UTC-09:30 UTC-09:00 UTC-08:00 UTC-07:00 UTC-06:00…" at bounding box center [333, 704] width 67 height 13
click at [396, 292] on span "CPU Percentage" at bounding box center [375, 292] width 137 height 13
click at [397, 388] on li "Workload Concentration Line" at bounding box center [375, 394] width 148 height 13
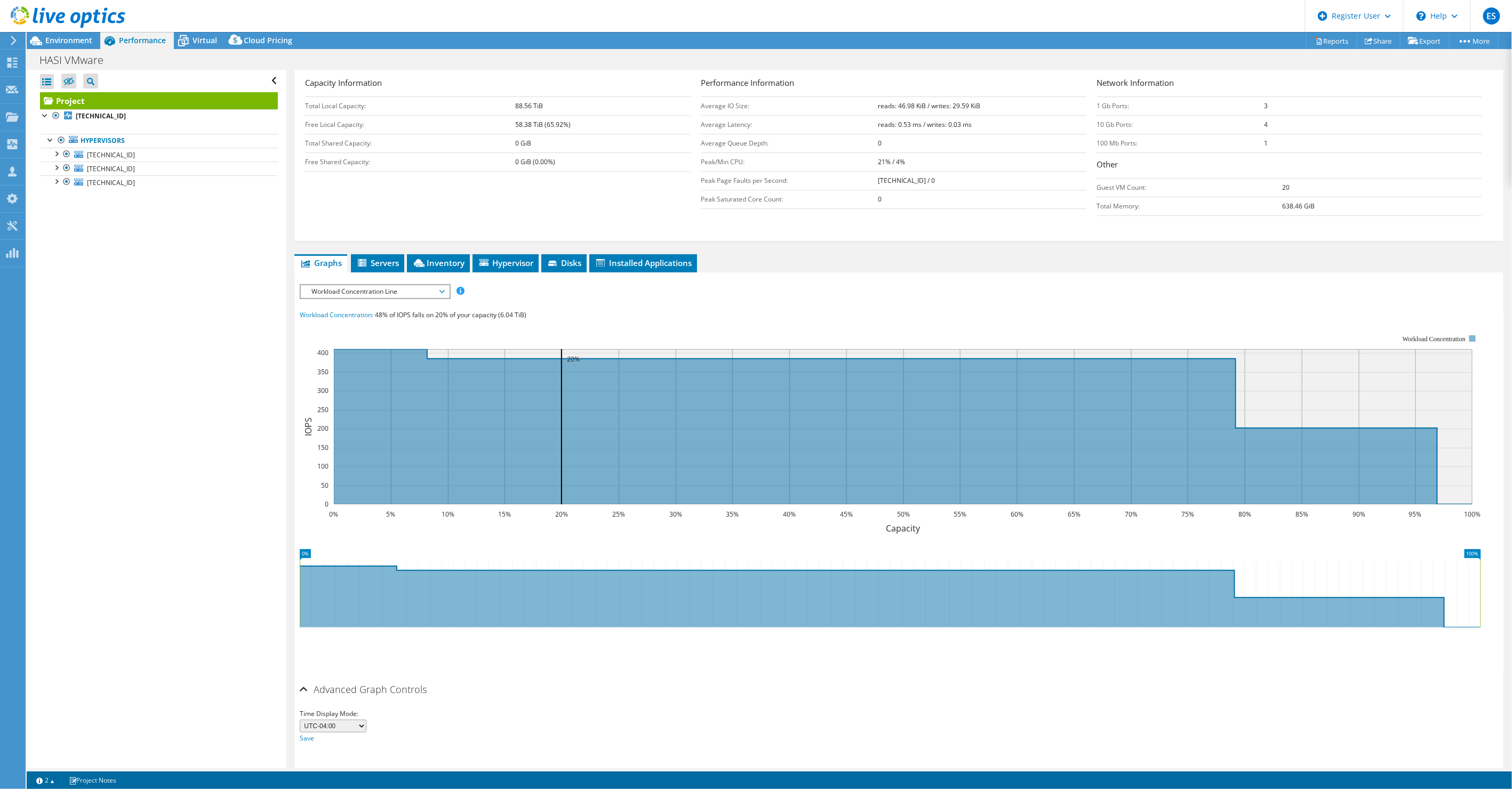
click at [416, 291] on span "Workload Concentration Line" at bounding box center [375, 292] width 137 height 13
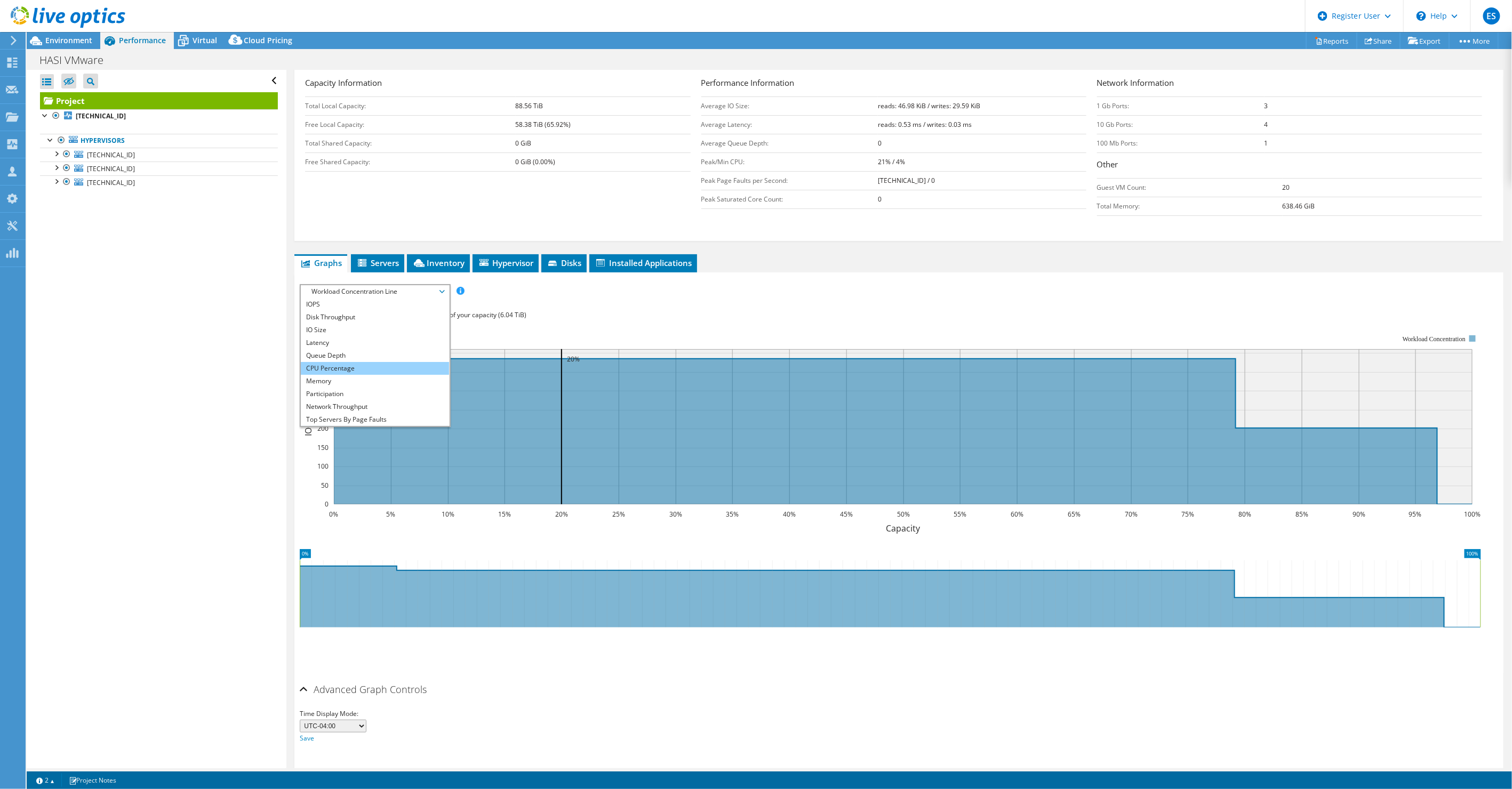
click at [378, 362] on li "CPU Percentage" at bounding box center [375, 369] width 148 height 13
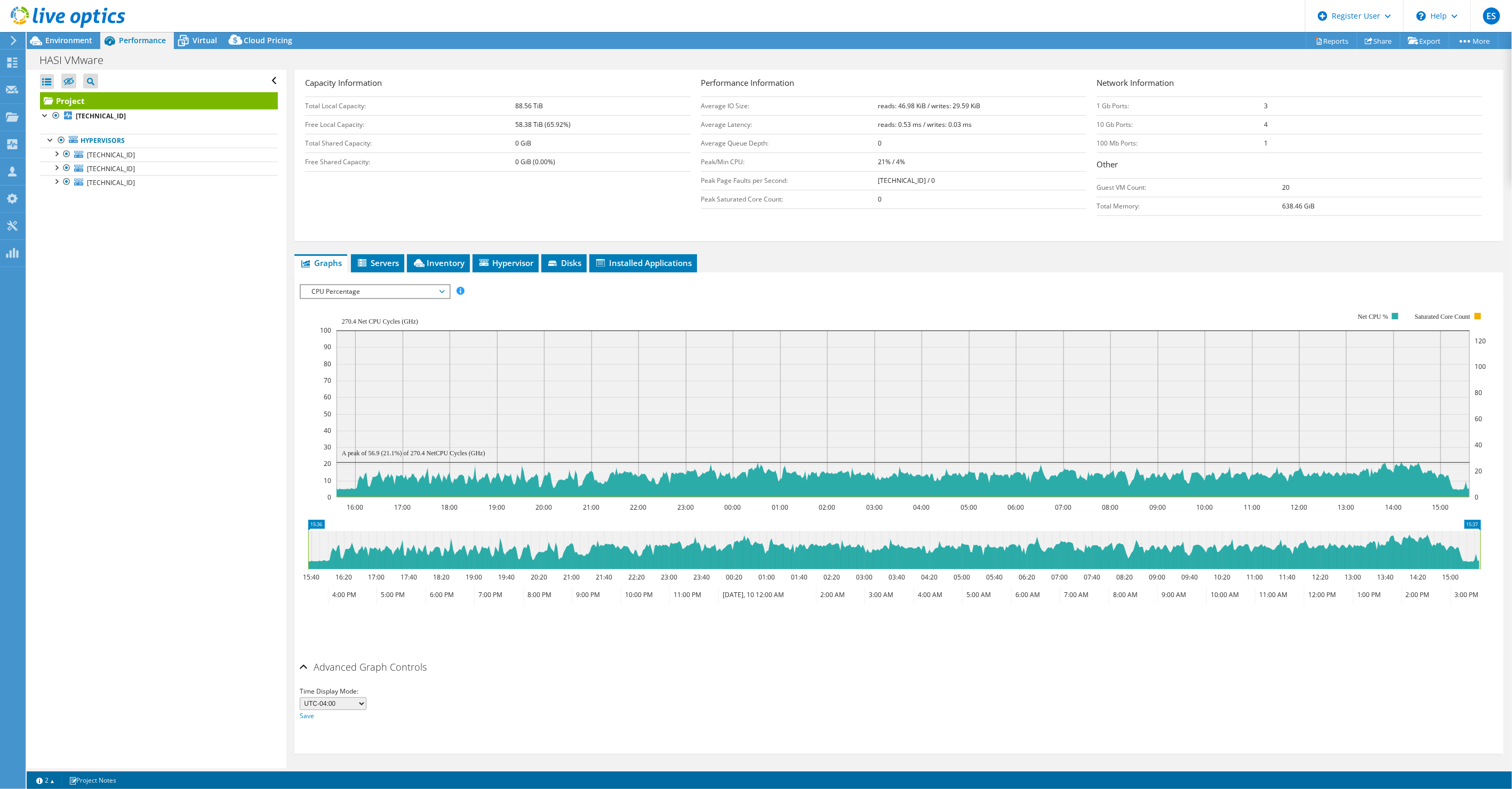
click at [424, 292] on span "CPU Percentage" at bounding box center [375, 292] width 137 height 13
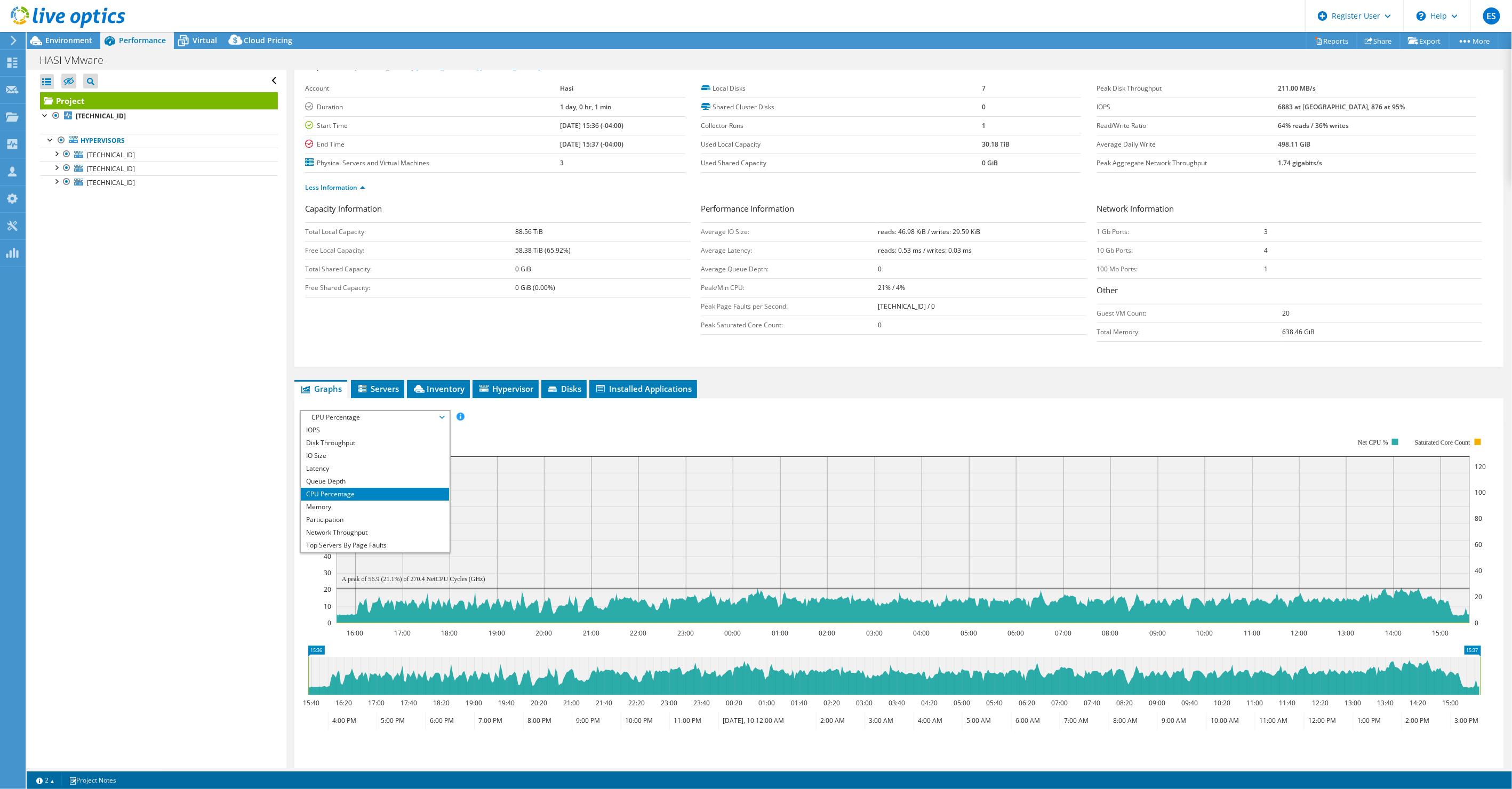
scroll to position [59, 0]
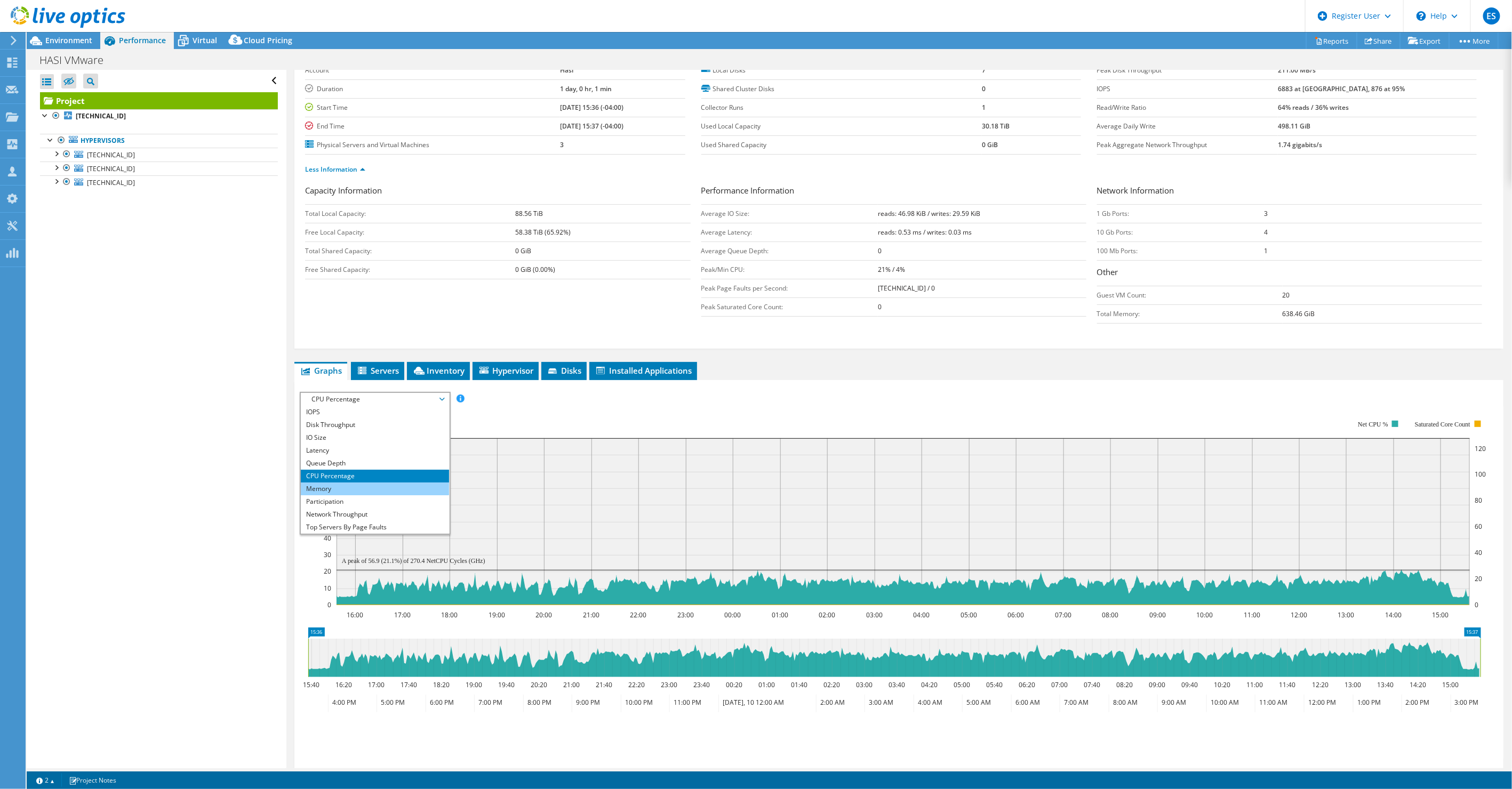
click at [372, 488] on li "Memory" at bounding box center [375, 489] width 148 height 13
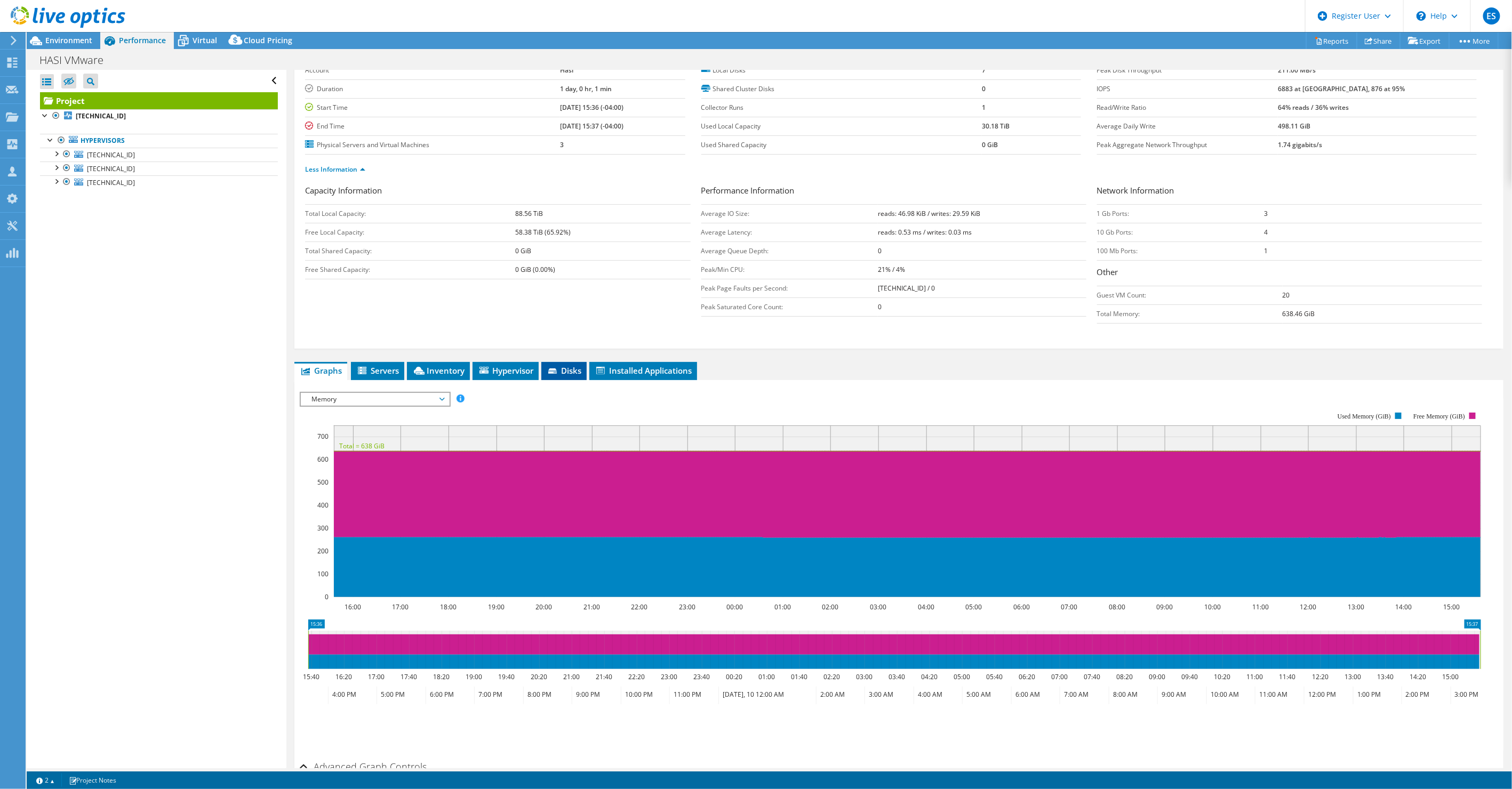
click at [562, 365] on span "Disks" at bounding box center [564, 370] width 34 height 10
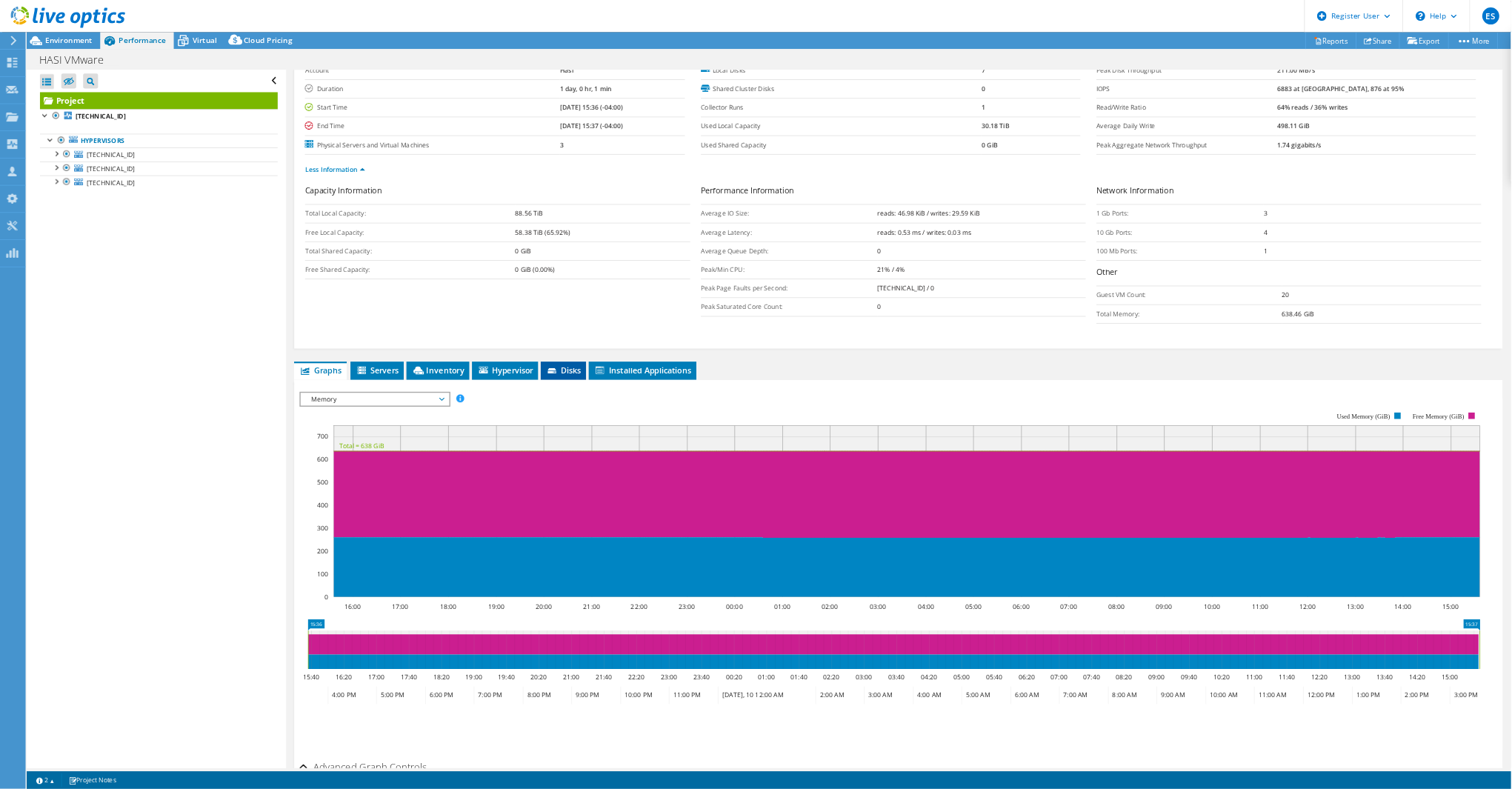
scroll to position [0, 0]
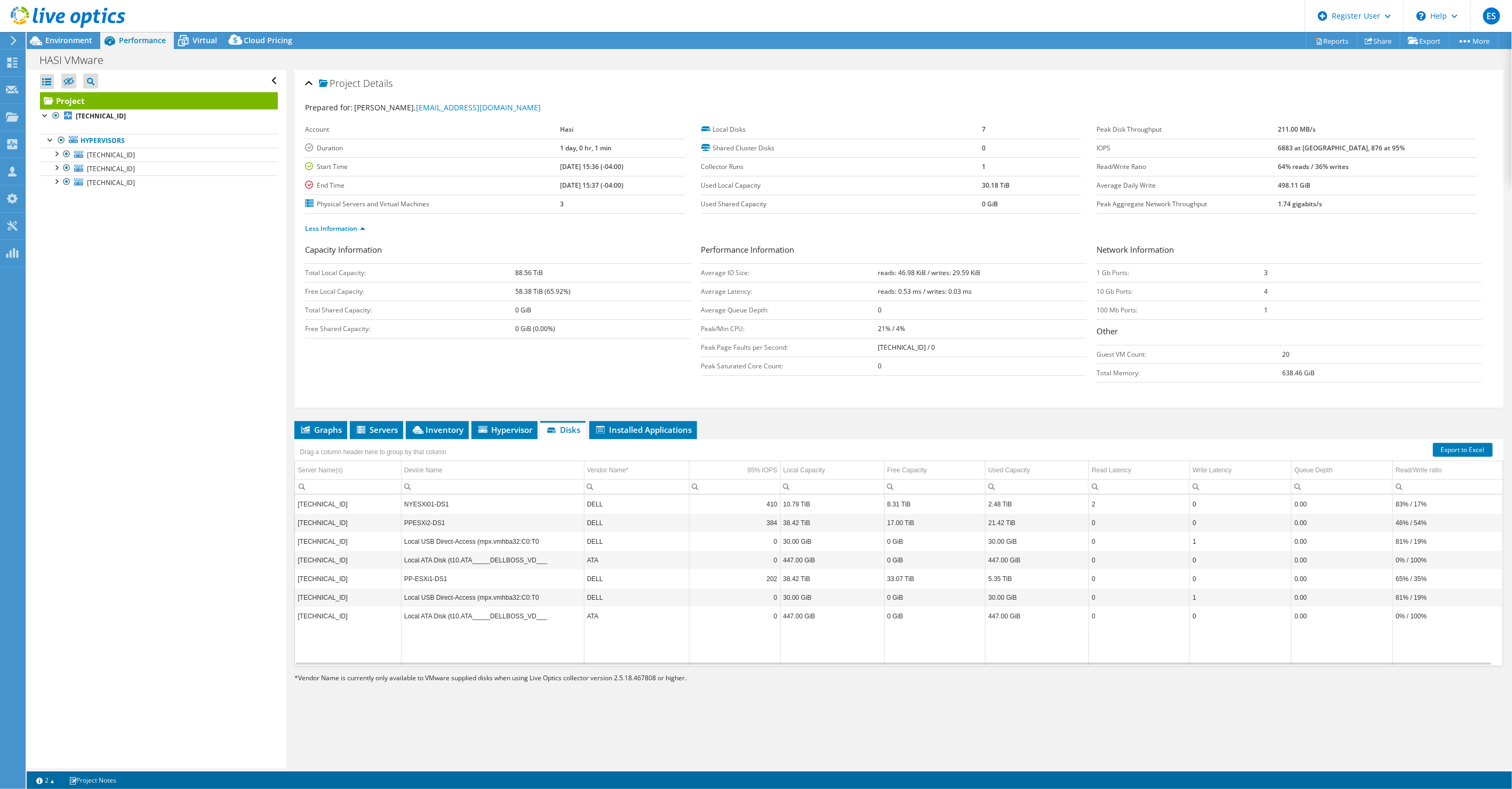
click at [464, 500] on td "NYESXi01-DS1" at bounding box center [492, 504] width 183 height 19
click at [516, 424] on span "Hypervisor" at bounding box center [504, 430] width 55 height 10
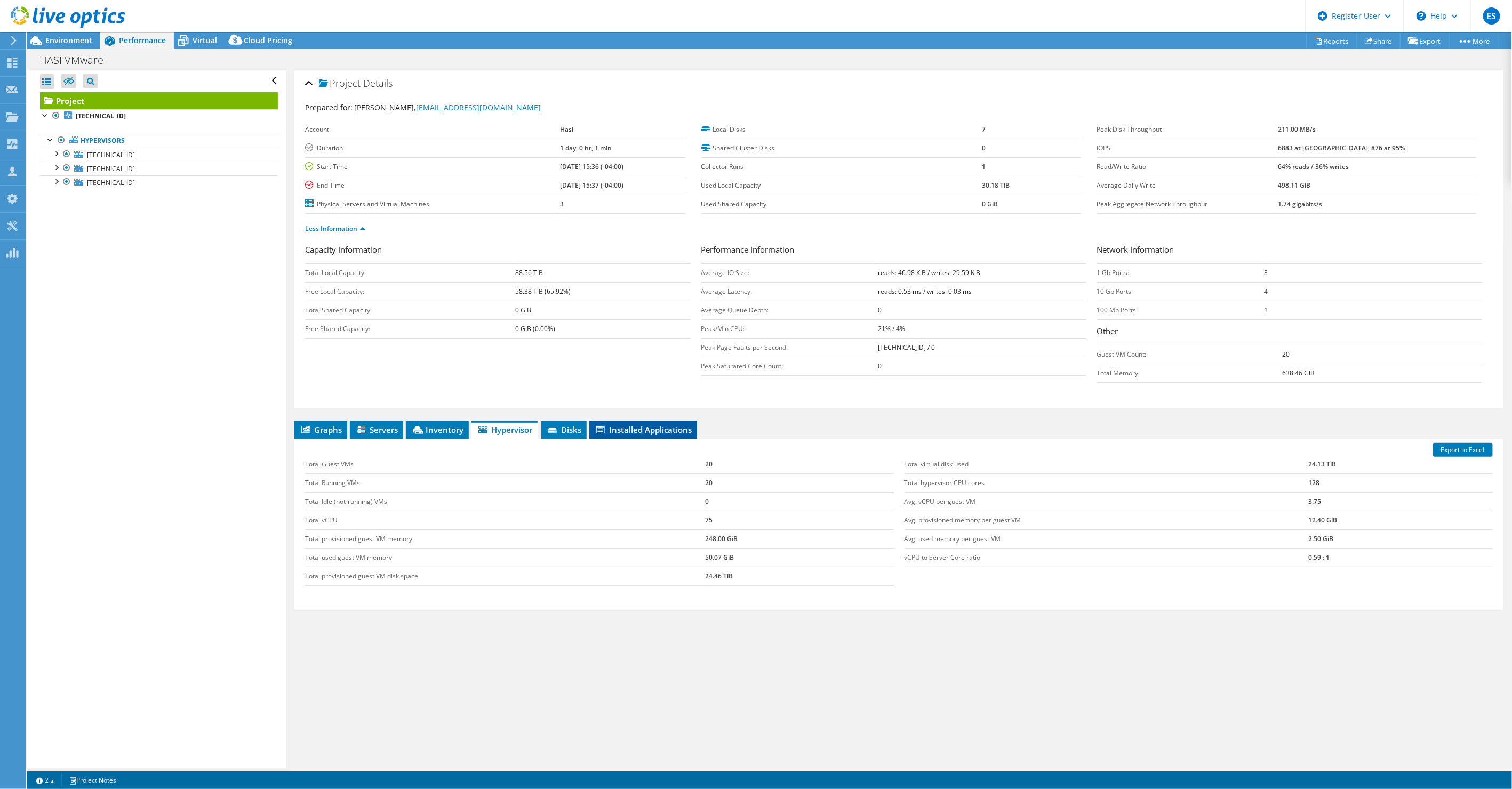
click at [624, 430] on span "Installed Applications" at bounding box center [643, 430] width 97 height 10
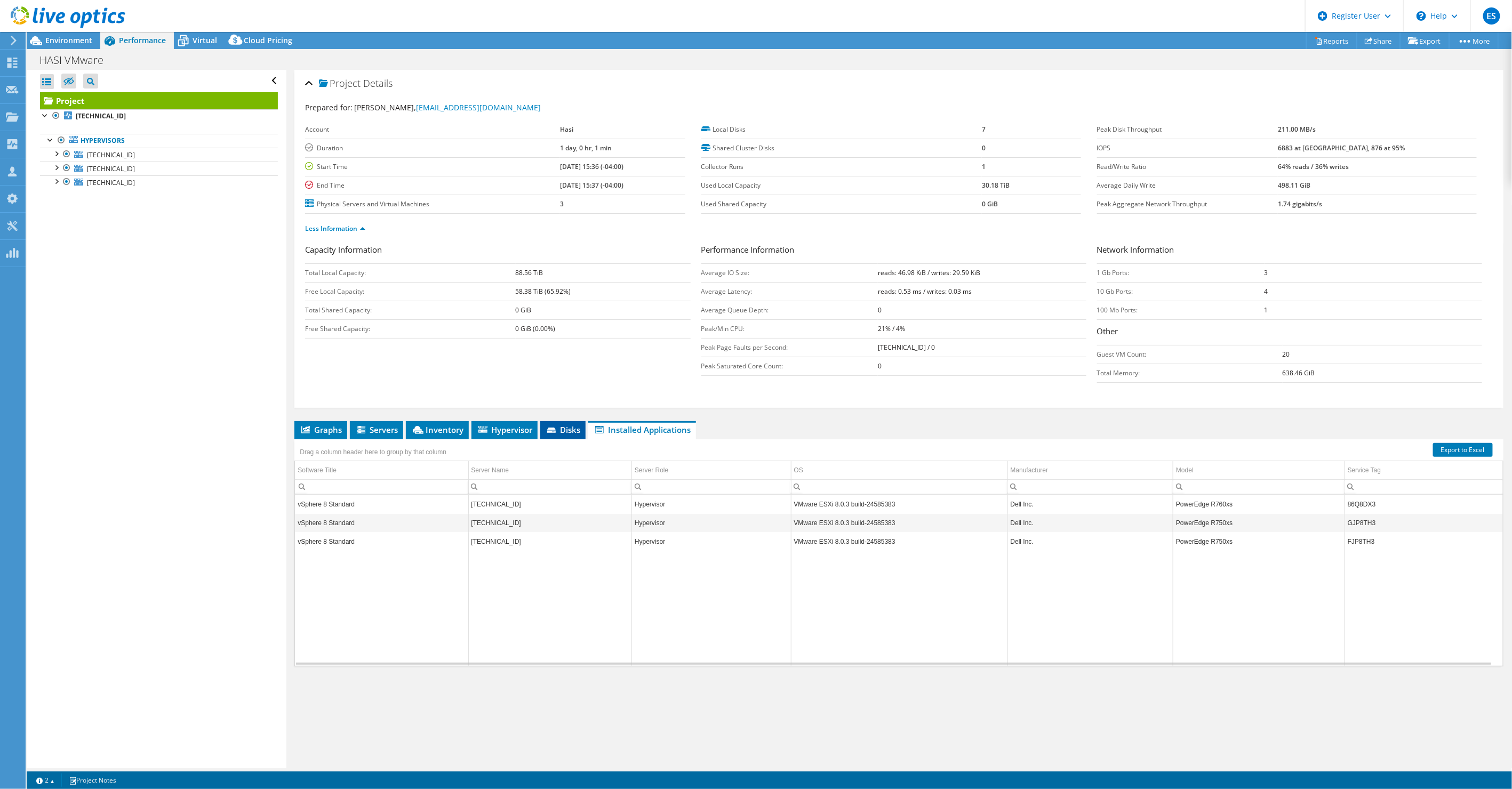
click at [571, 431] on span "Disks" at bounding box center [563, 430] width 34 height 10
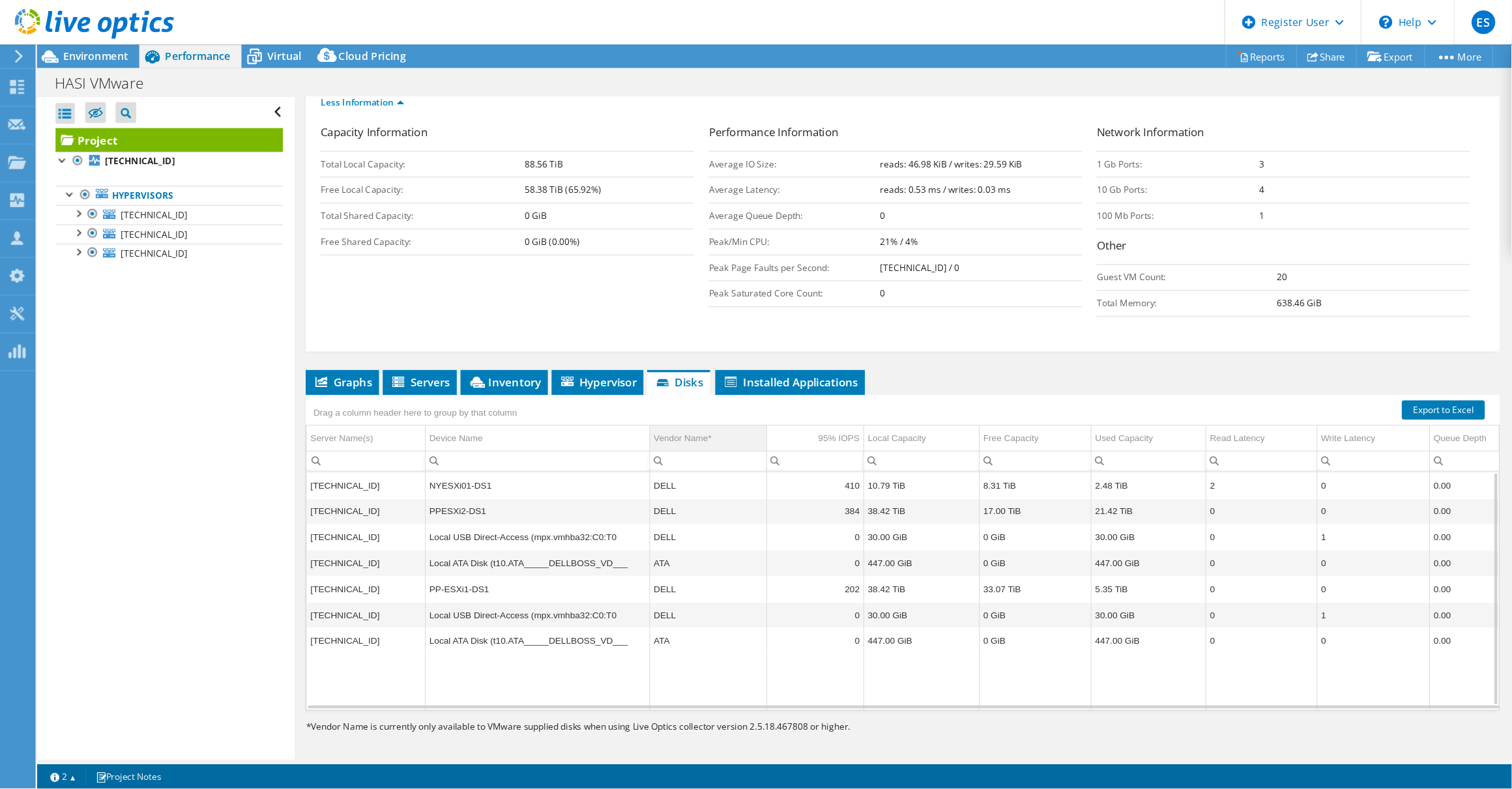
scroll to position [96, 0]
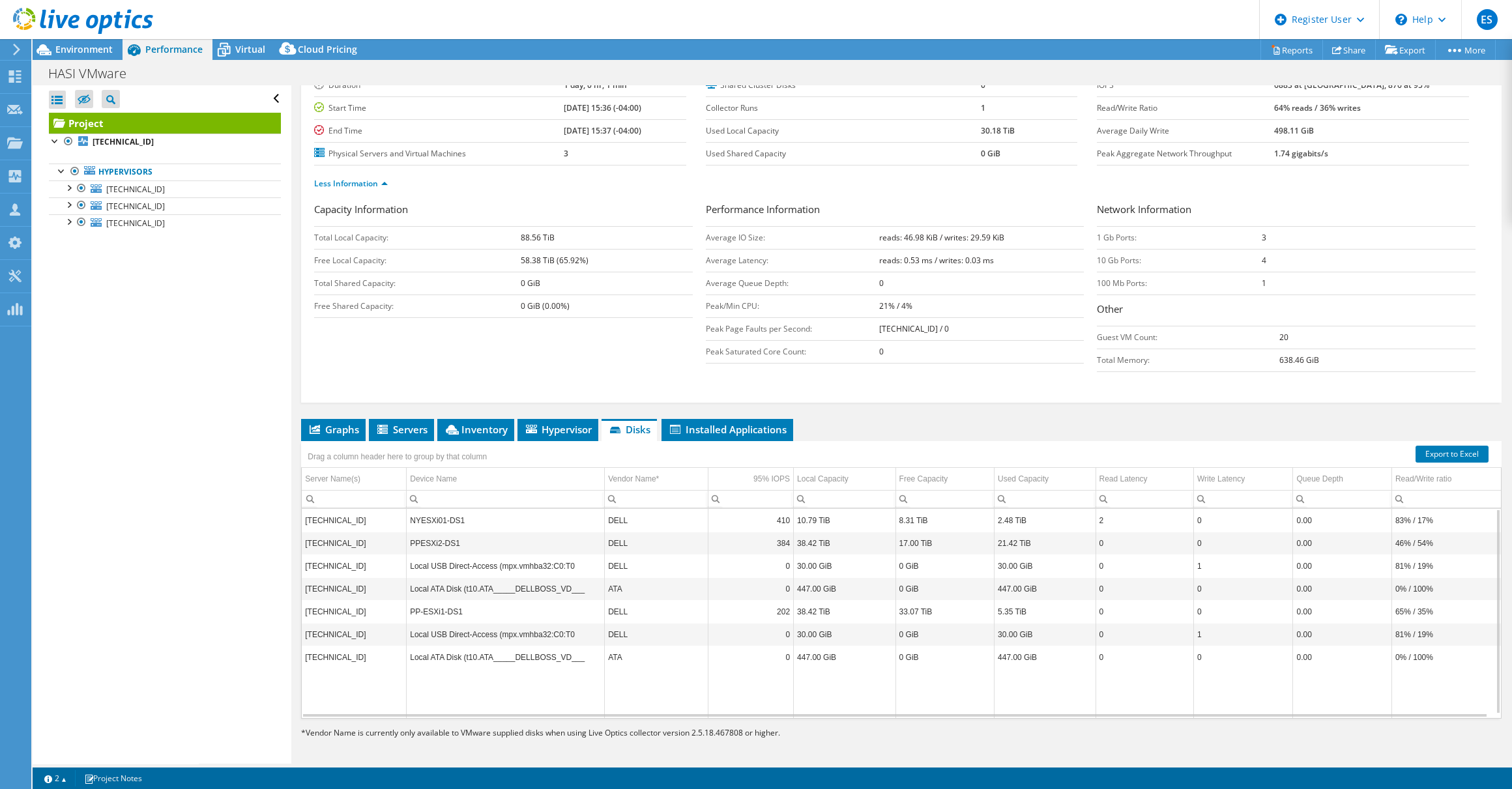
click at [967, 404] on div "Project Details Prepared for: Chris Glisson, cglisson@hasi.com Account Hasi Dur…" at bounding box center [901, 378] width 1220 height 778
click at [1026, 421] on ul "Graphs Servers Inventory Hypervisor Disks Cluster Disks Installed Applications" at bounding box center [901, 430] width 1201 height 22
click at [1143, 441] on div "Drag a column header here to group by that column" at bounding box center [901, 449] width 1201 height 17
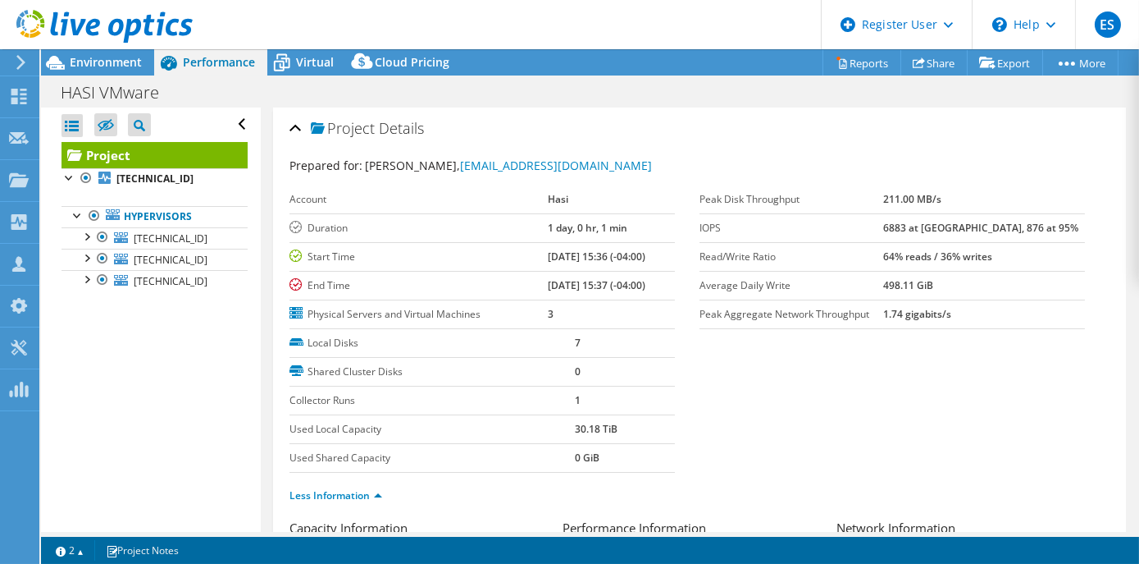
click at [163, 356] on div "Open All Close All Hide Excluded Nodes Project Tree Filter" at bounding box center [150, 319] width 219 height 424
click at [85, 239] on div at bounding box center [86, 235] width 16 height 16
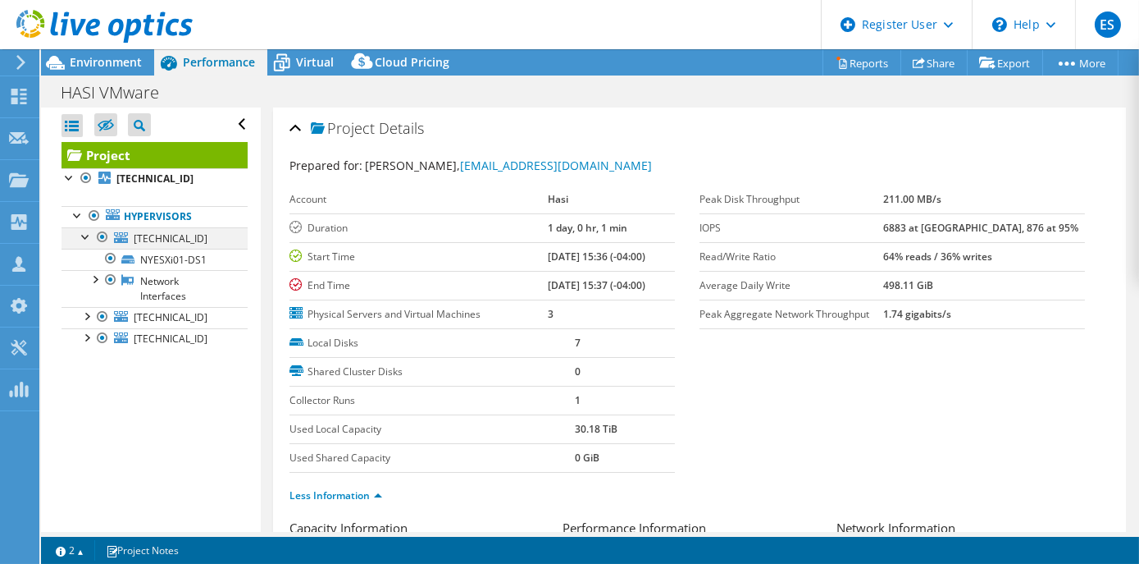
click at [85, 239] on div at bounding box center [86, 235] width 16 height 16
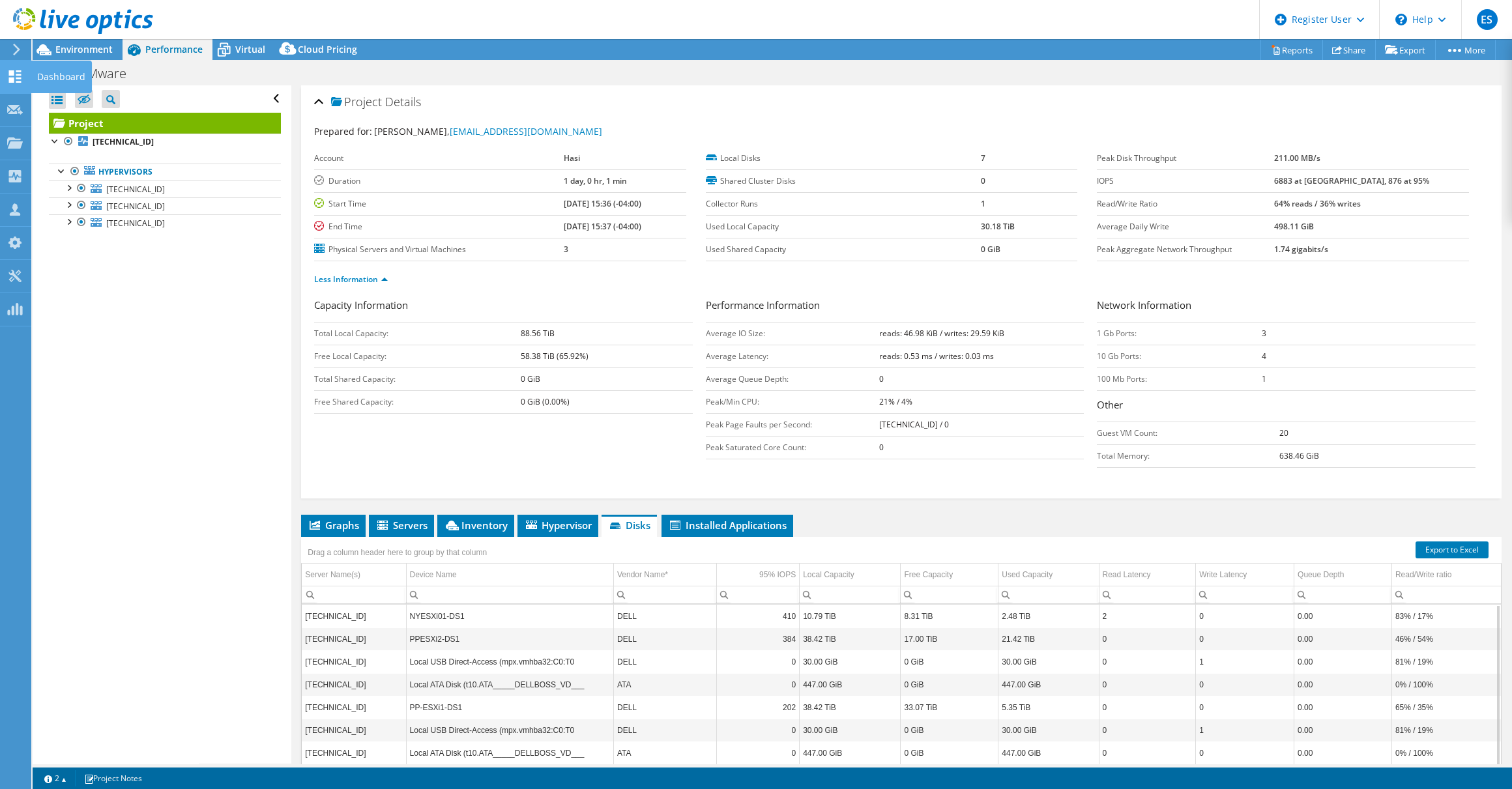
click at [17, 75] on icon at bounding box center [15, 77] width 16 height 13
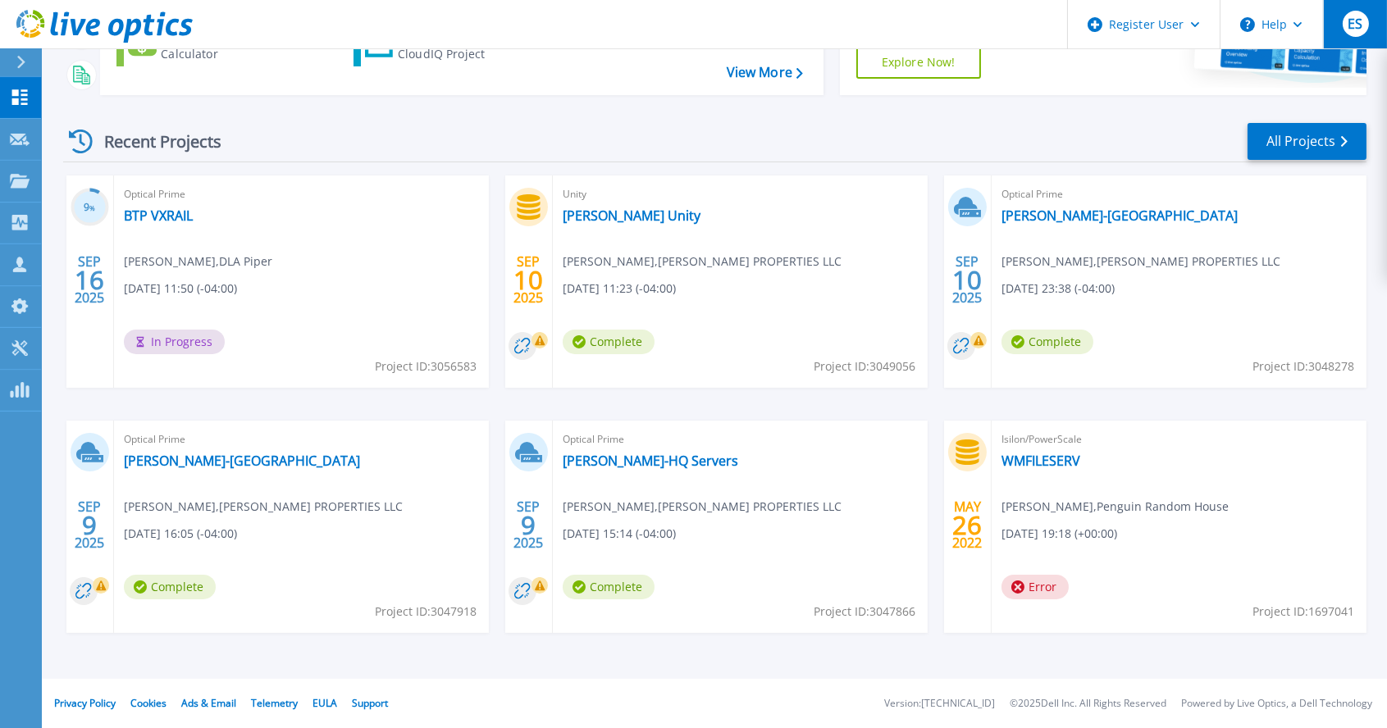
scroll to position [249, 0]
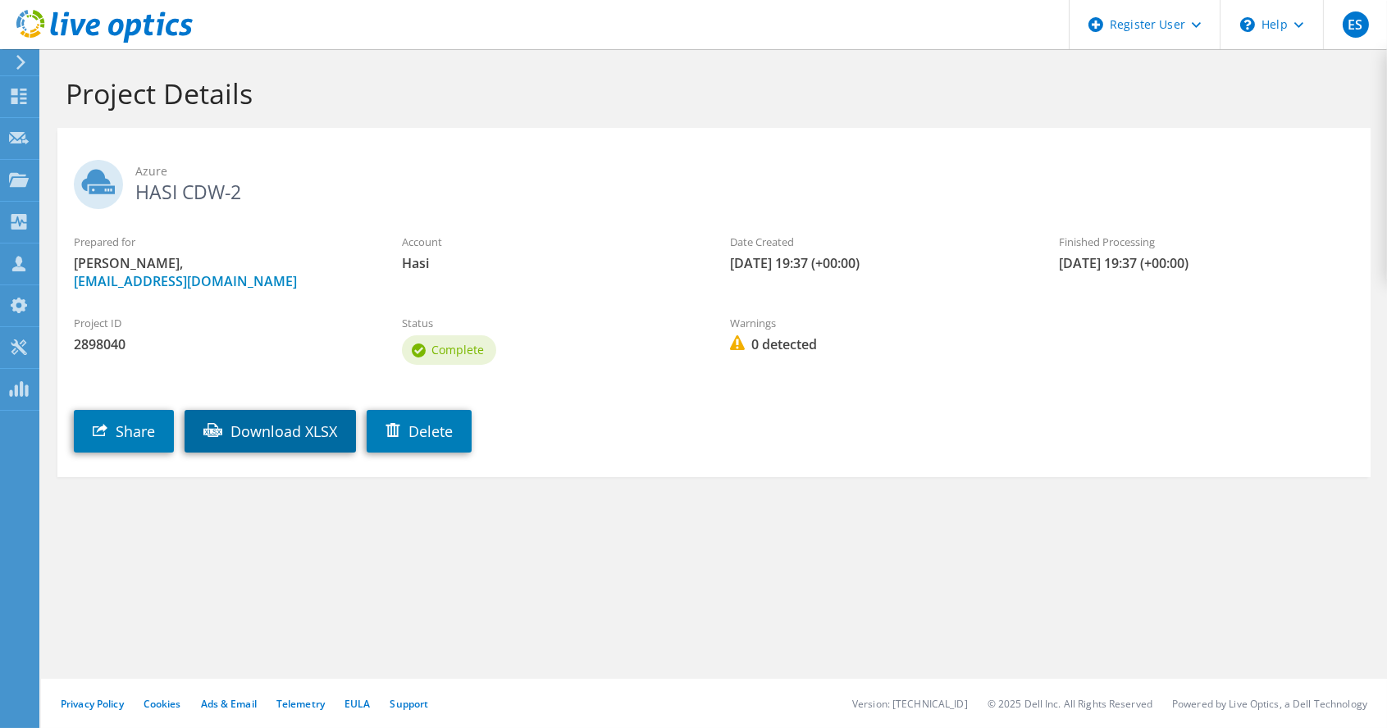
click at [316, 329] on link "Download XLSX" at bounding box center [270, 431] width 171 height 43
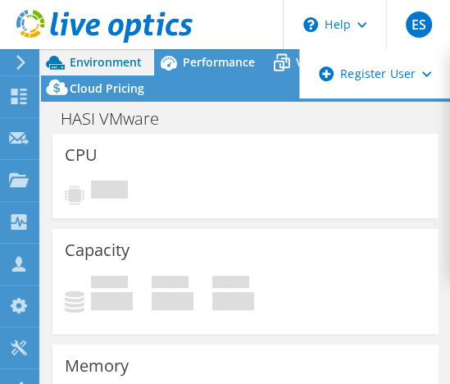
select select "USD"
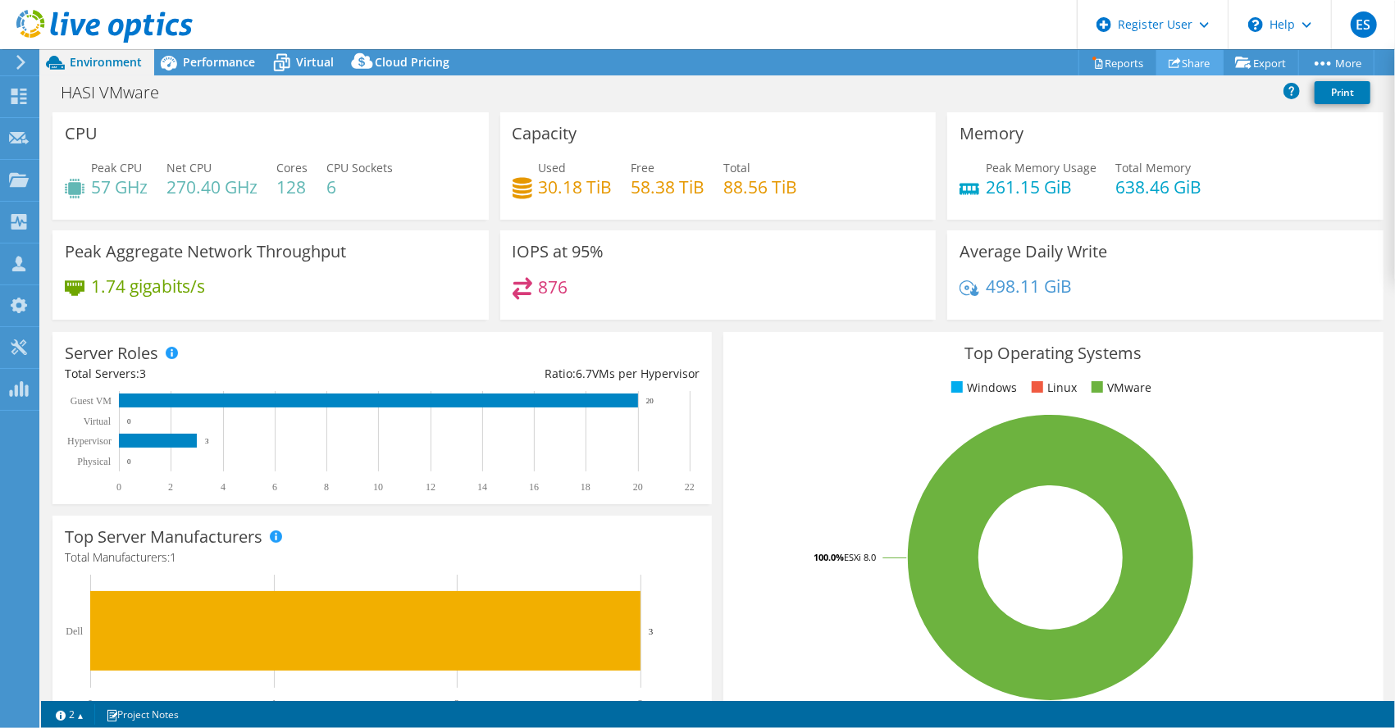
click at [449, 60] on link "Share" at bounding box center [1190, 62] width 67 height 25
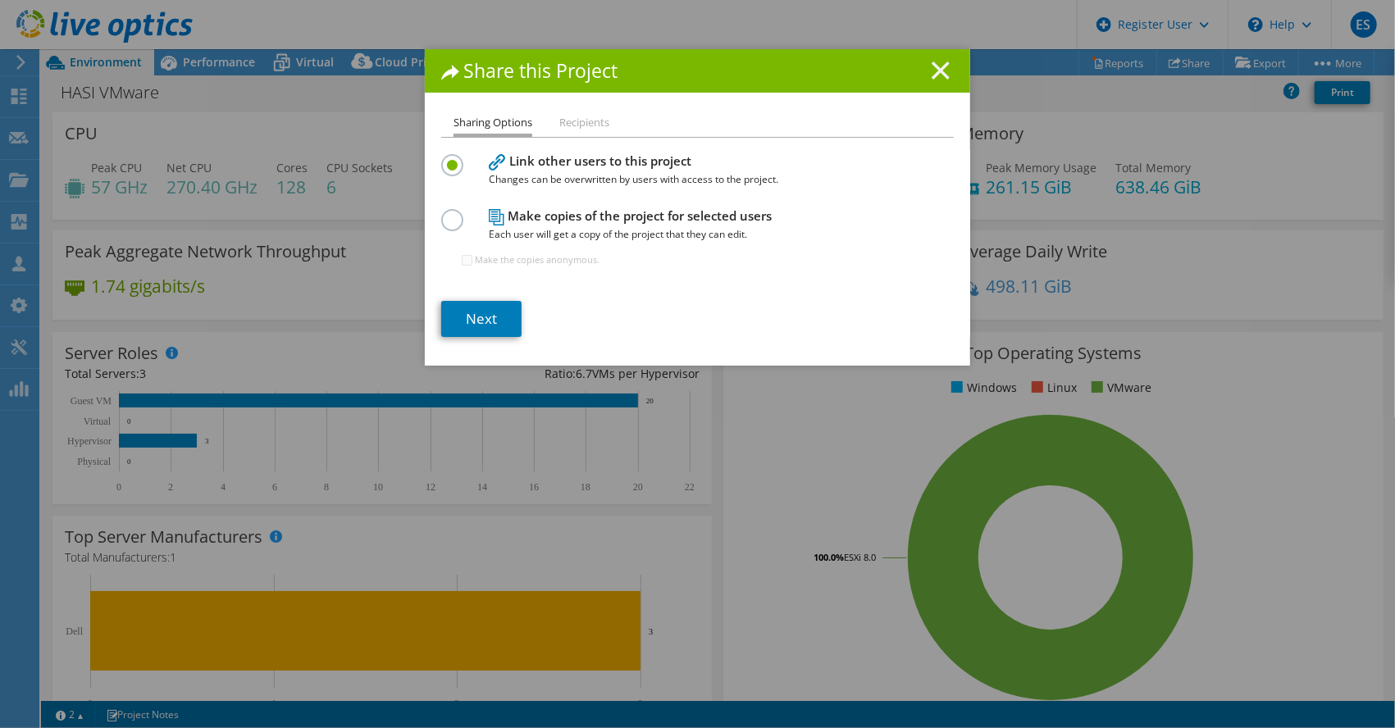
click at [449, 73] on line at bounding box center [941, 70] width 16 height 16
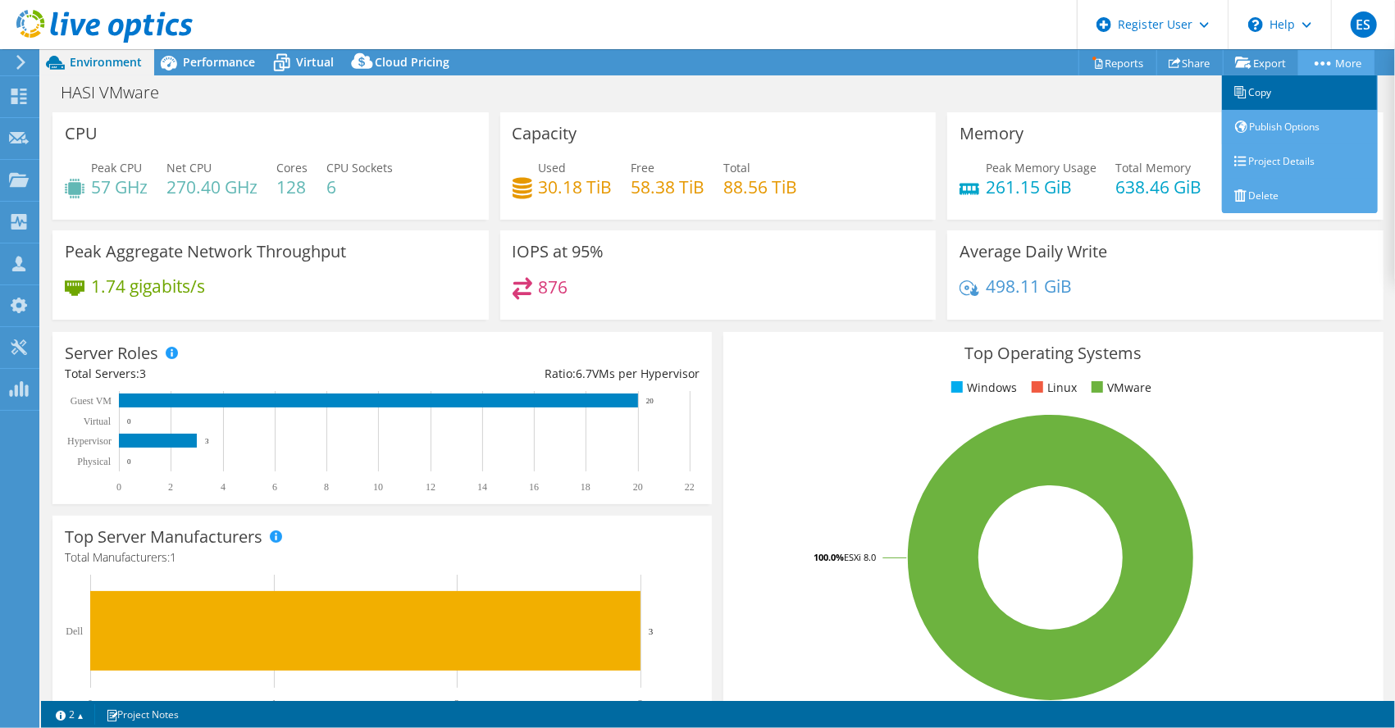
click at [449, 97] on link "Copy" at bounding box center [1300, 92] width 156 height 34
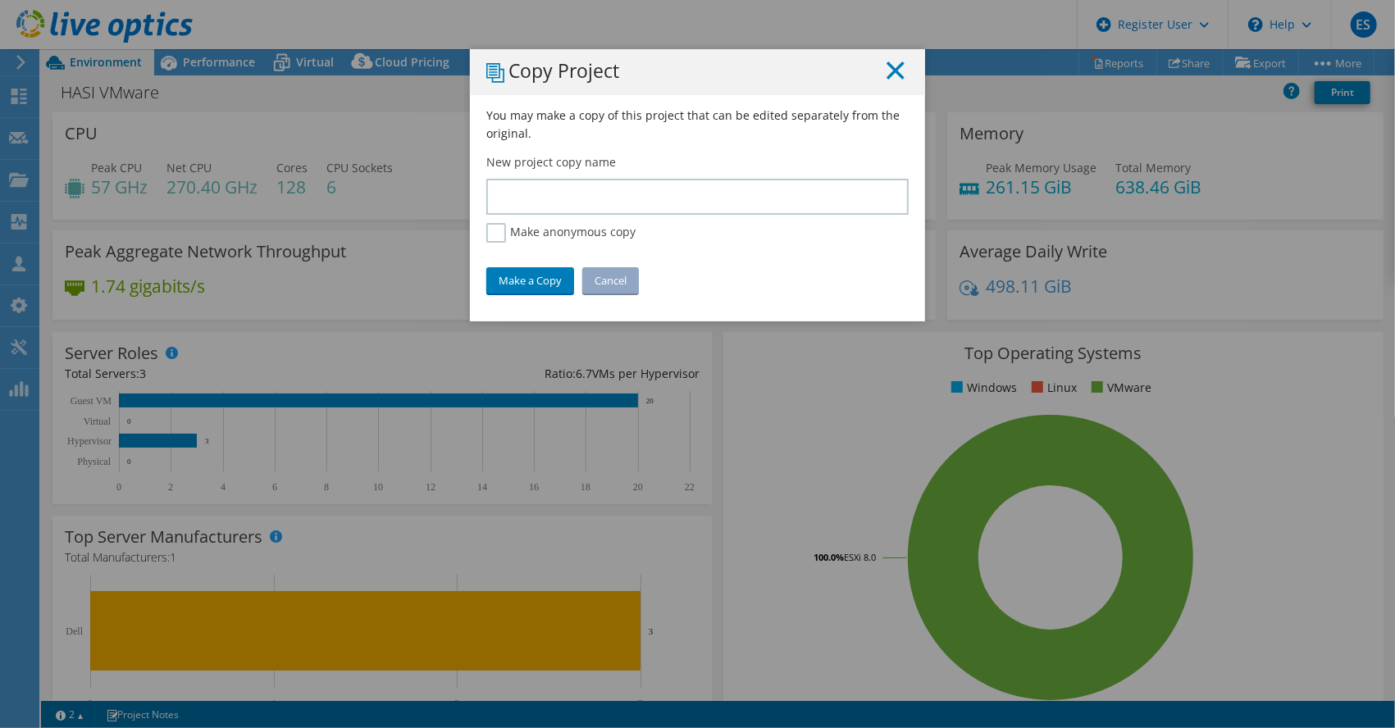
click at [449, 74] on icon at bounding box center [896, 71] width 18 height 18
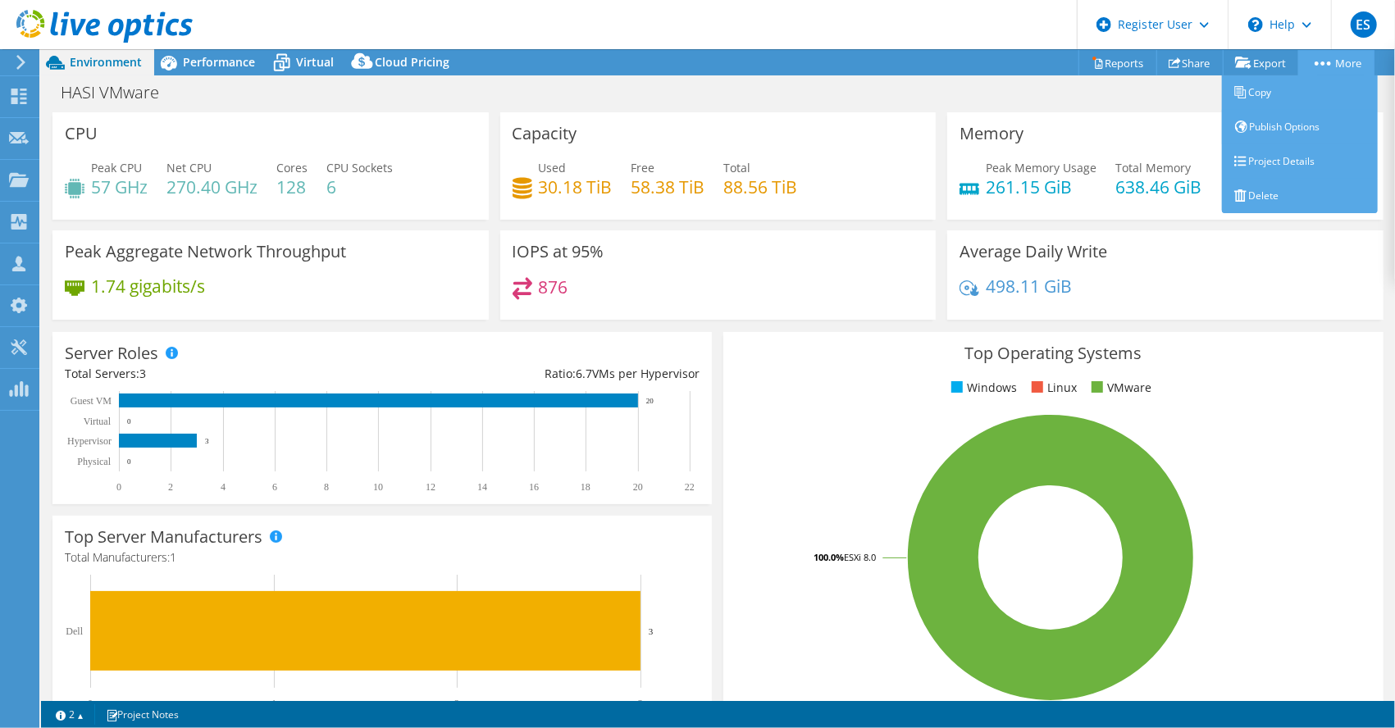
click at [449, 66] on link "More" at bounding box center [1336, 62] width 76 height 25
click at [449, 117] on link "Publish Options" at bounding box center [1300, 127] width 156 height 34
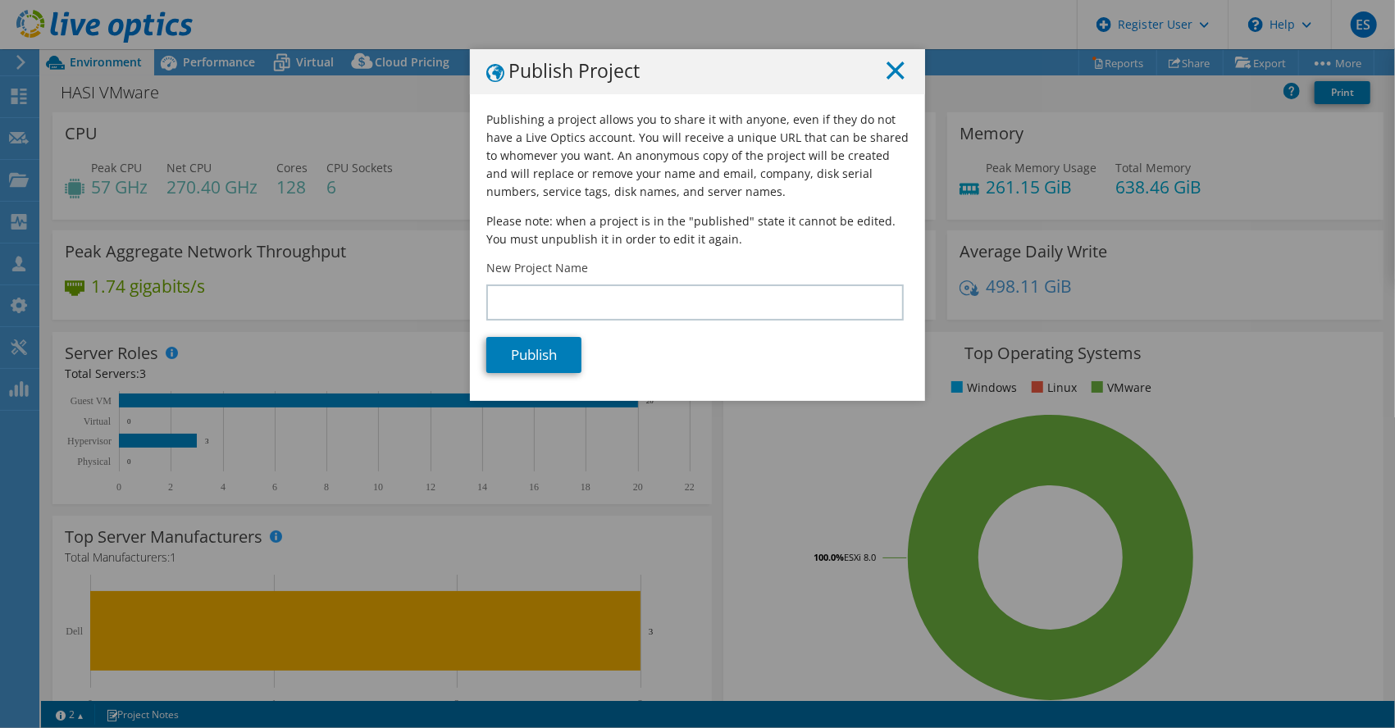
click at [449, 62] on icon at bounding box center [896, 71] width 18 height 18
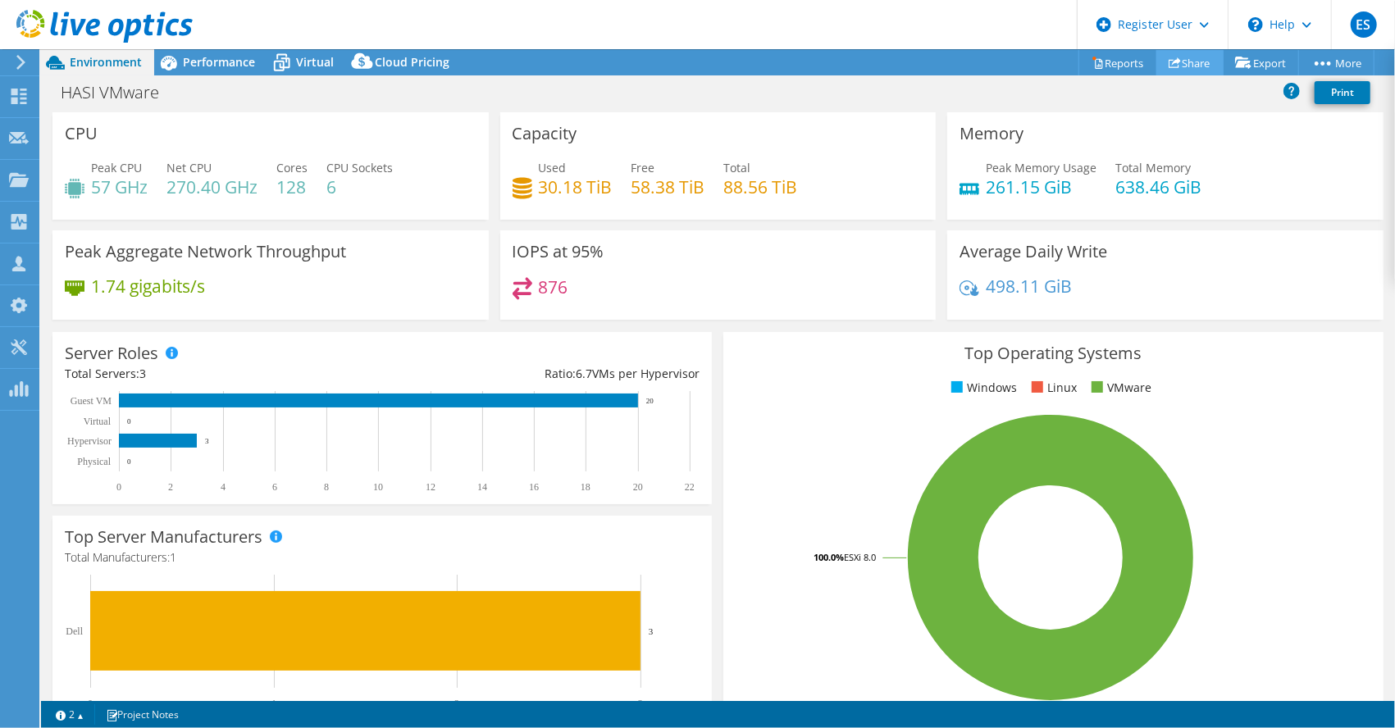
click at [449, 62] on icon at bounding box center [1175, 63] width 12 height 12
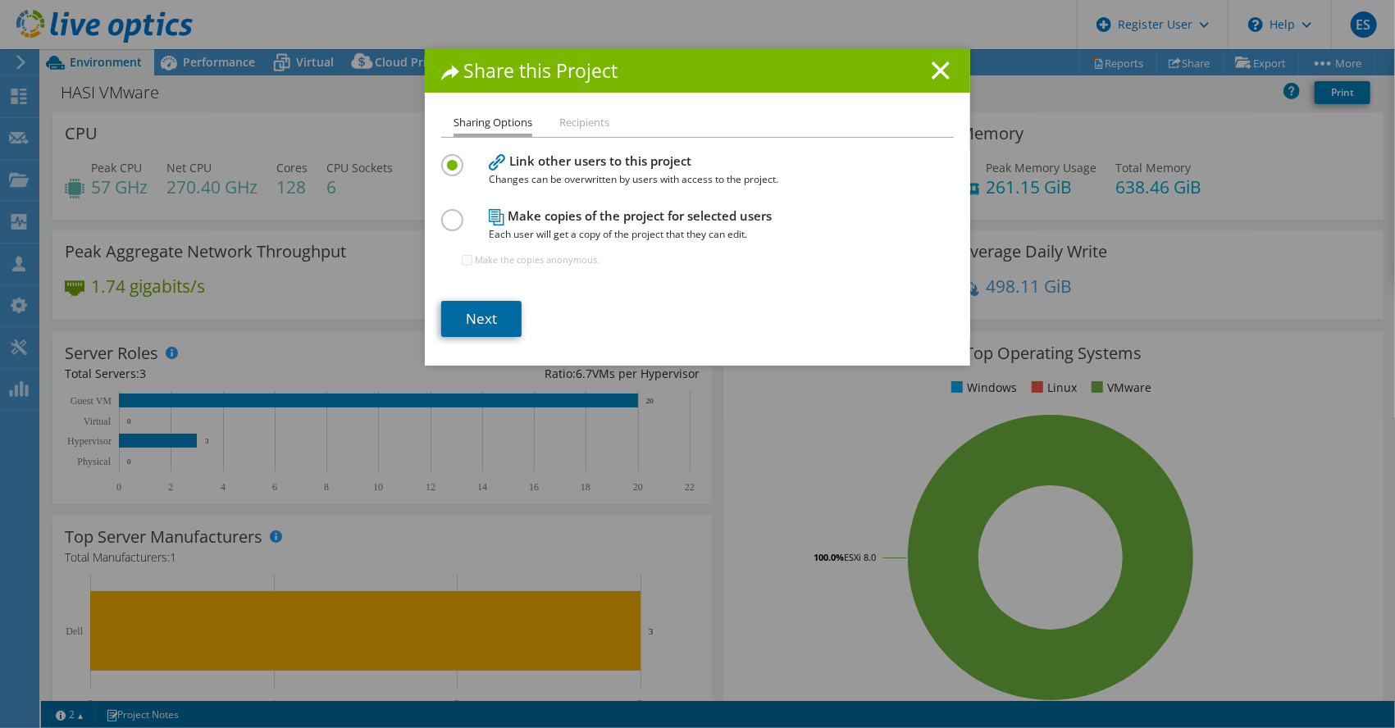
click at [449, 317] on link "Next" at bounding box center [481, 319] width 80 height 36
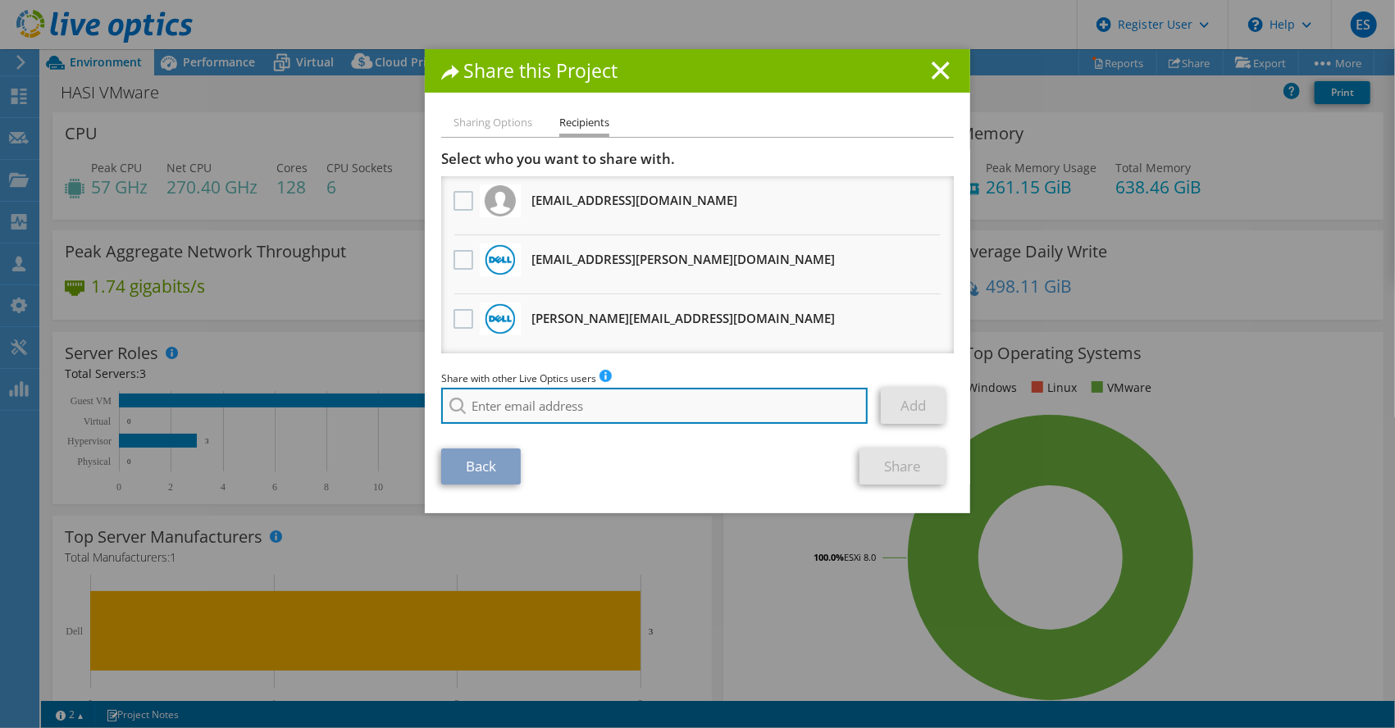
click at [449, 383] on input "search" at bounding box center [654, 406] width 427 height 36
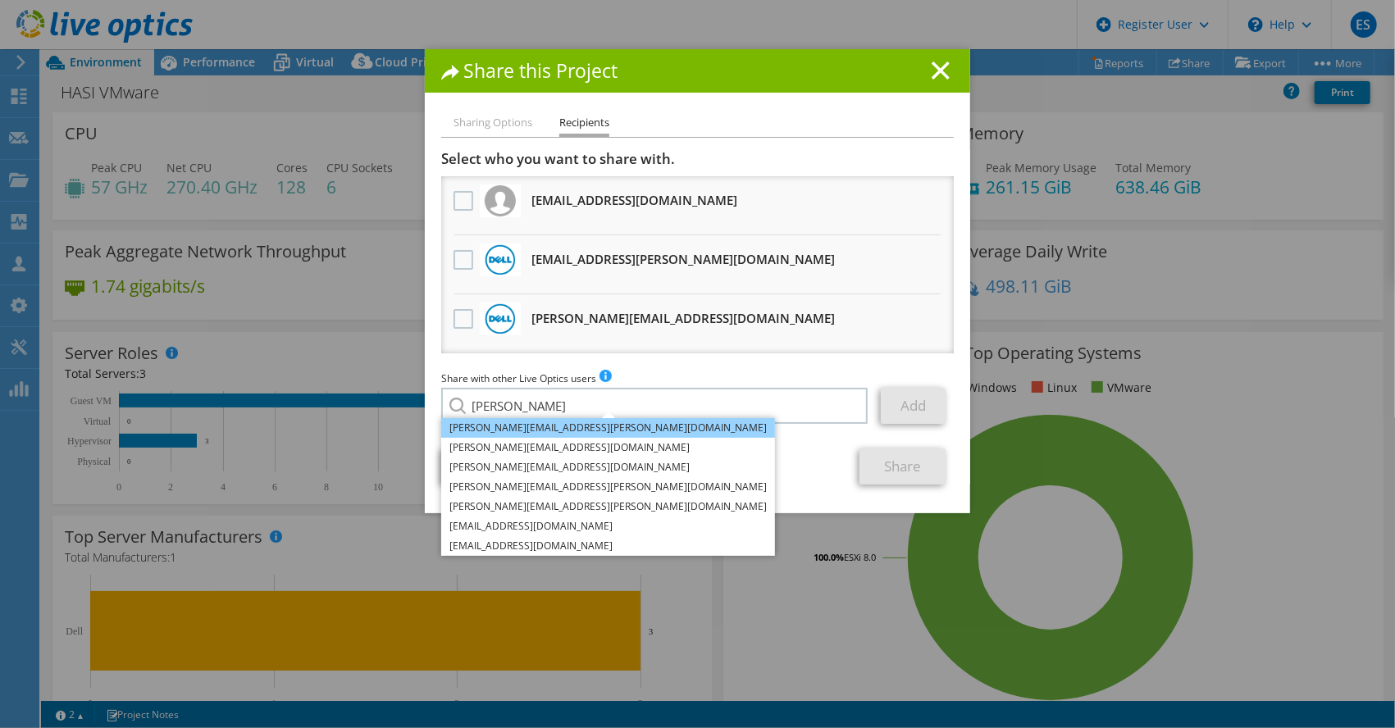
click at [449, 383] on li "[PERSON_NAME][EMAIL_ADDRESS][PERSON_NAME][DOMAIN_NAME]" at bounding box center [608, 428] width 334 height 20
type input "[PERSON_NAME][EMAIL_ADDRESS][PERSON_NAME][DOMAIN_NAME]"
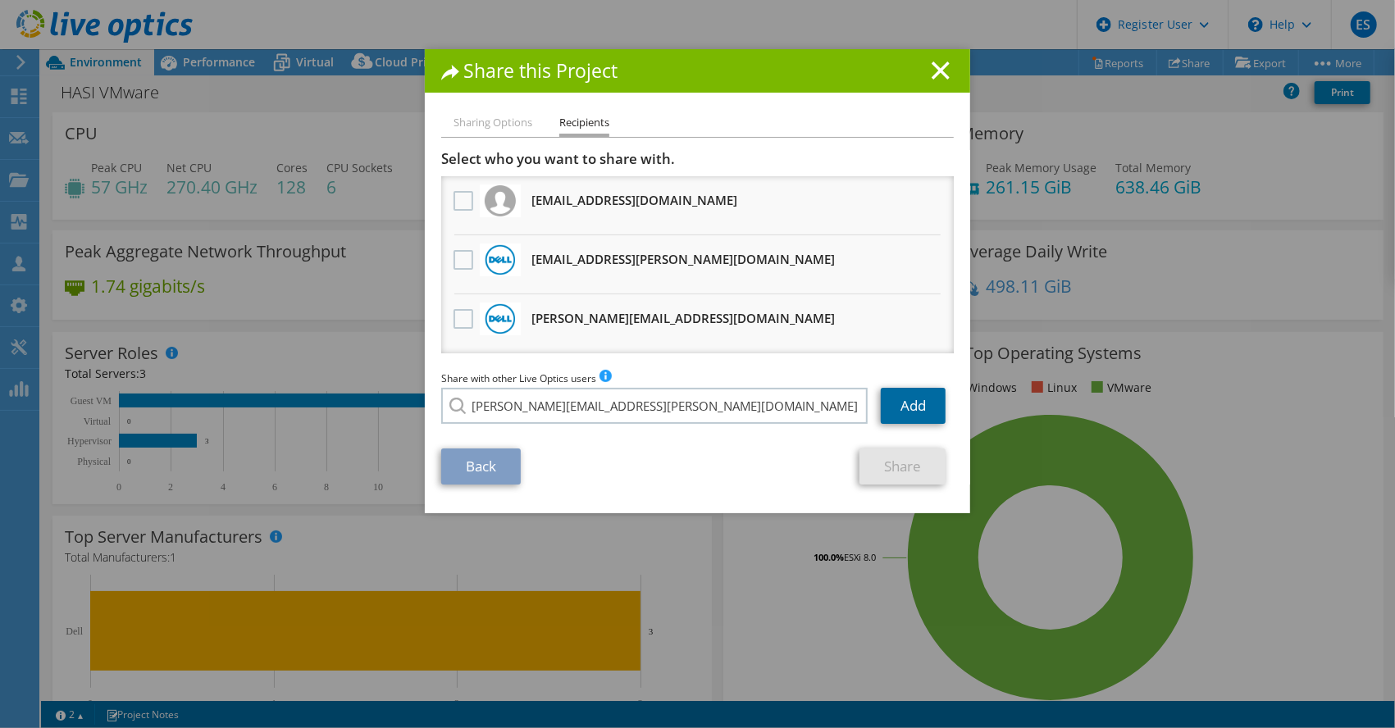
click at [449, 383] on link "Add" at bounding box center [913, 406] width 65 height 36
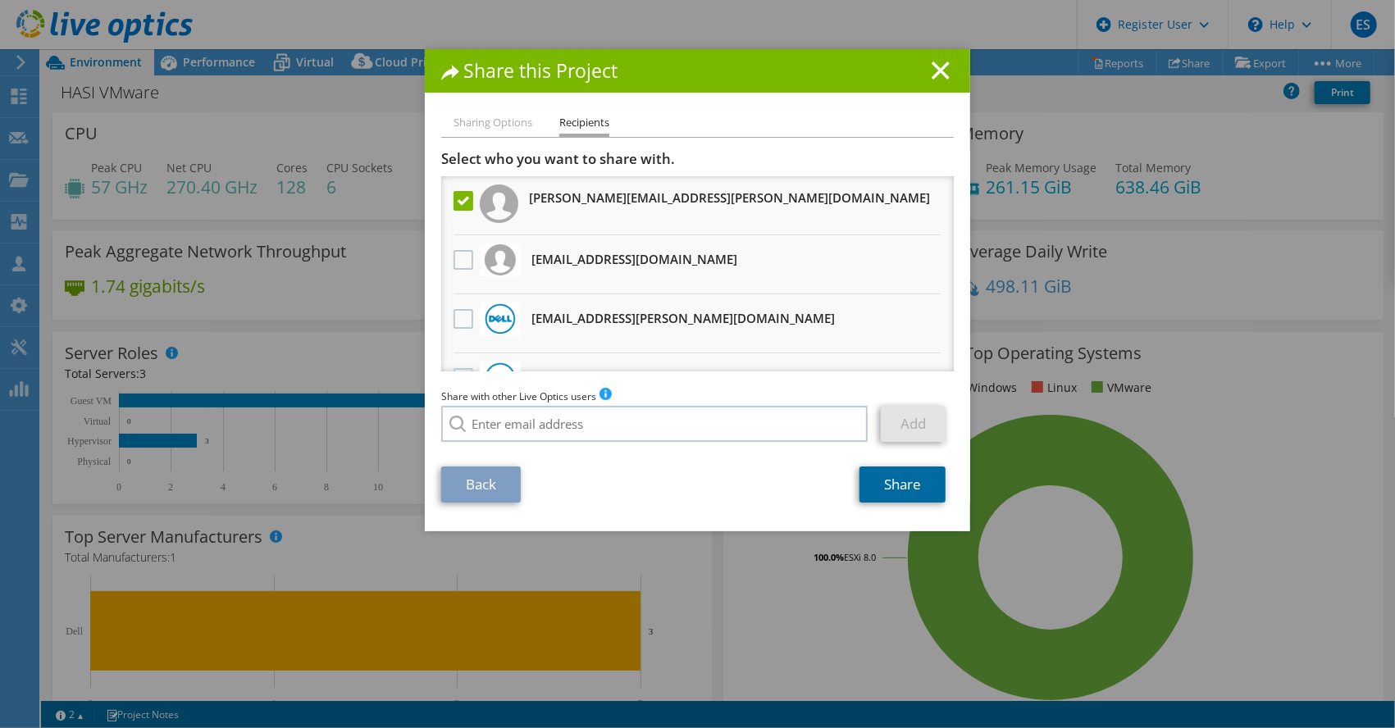
click at [449, 383] on link "Share" at bounding box center [903, 485] width 86 height 36
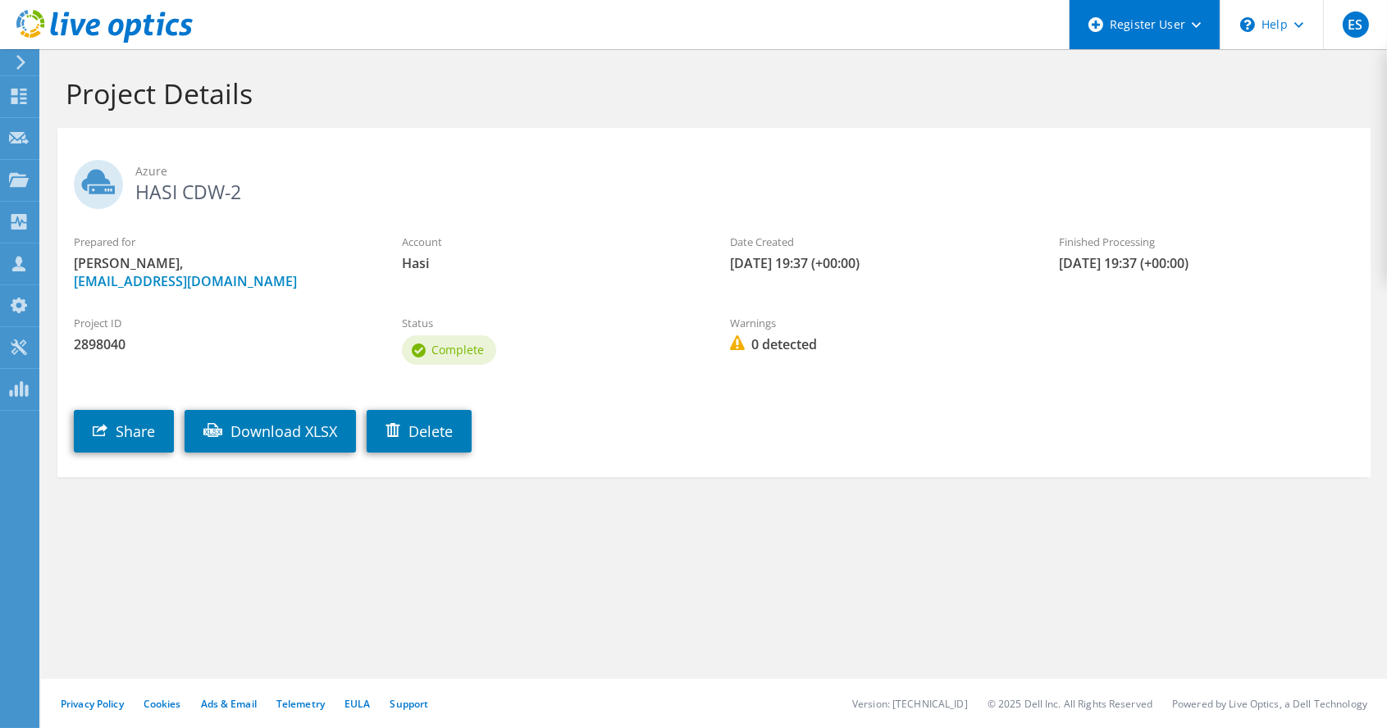
click at [1184, 39] on div "Register User" at bounding box center [1144, 24] width 151 height 49
click at [144, 430] on link "Share" at bounding box center [124, 431] width 100 height 43
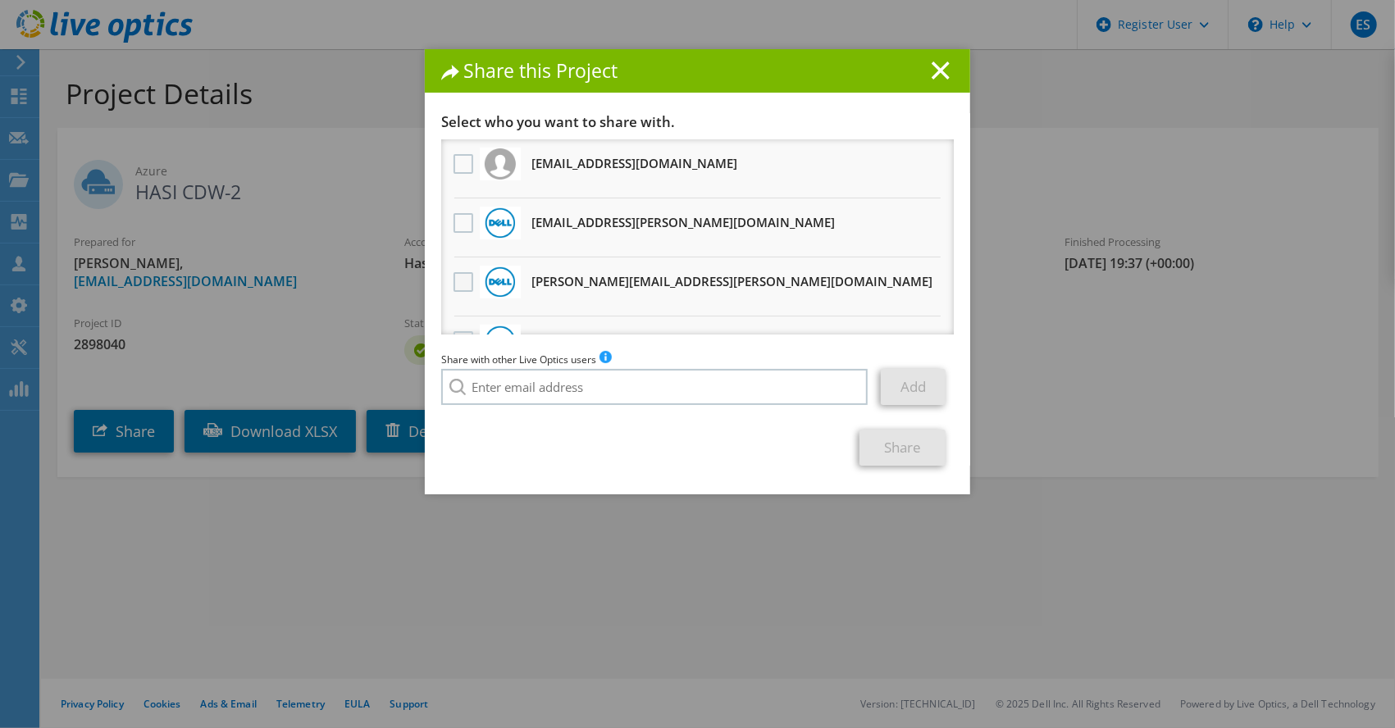
click at [459, 281] on label at bounding box center [466, 282] width 24 height 20
click at [0, 0] on input "checkbox" at bounding box center [0, 0] width 0 height 0
click at [886, 444] on link "Share" at bounding box center [903, 448] width 86 height 36
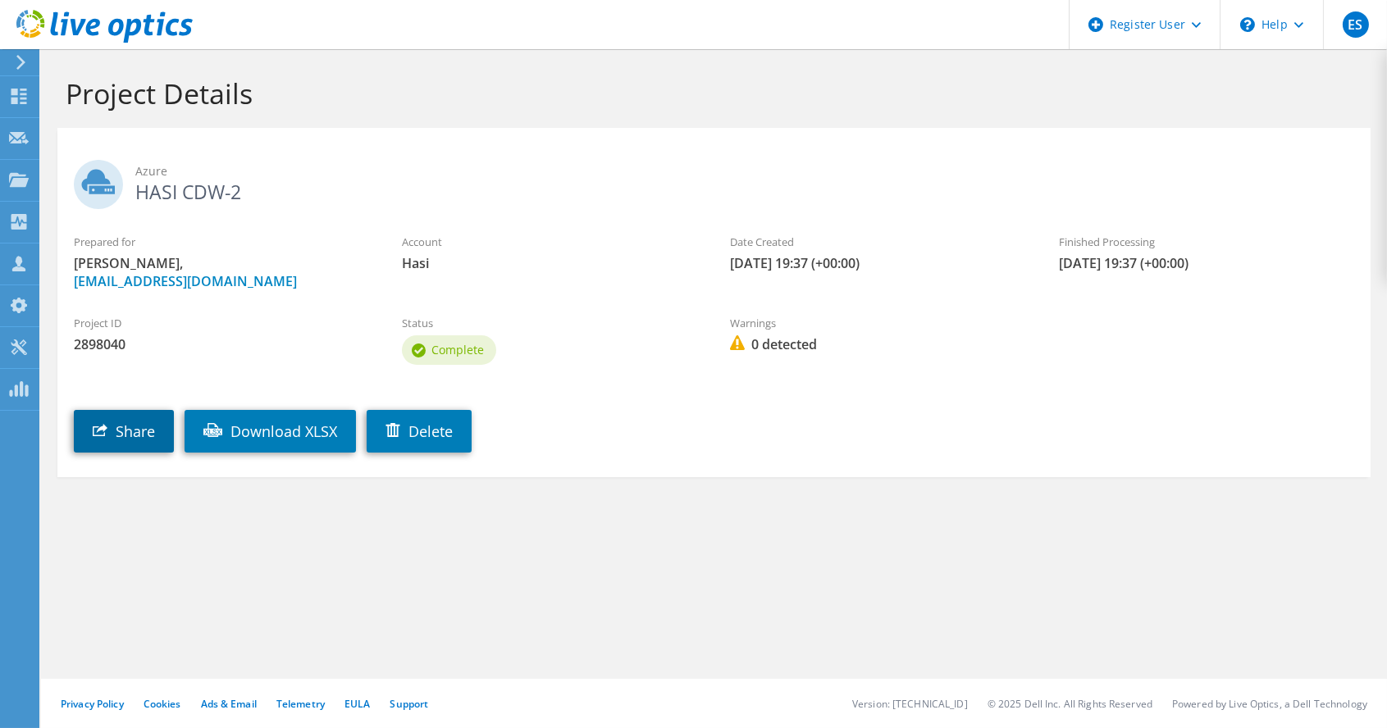
click at [128, 429] on link "Share" at bounding box center [124, 431] width 100 height 43
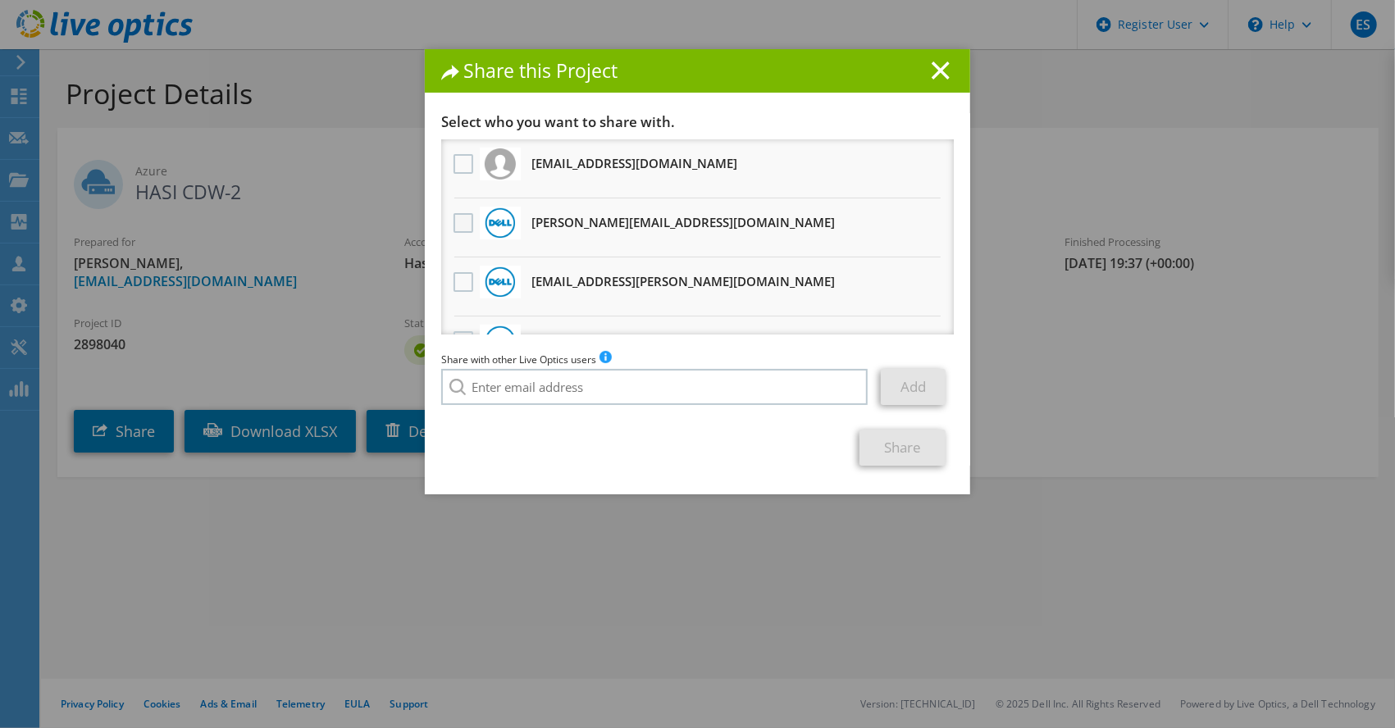
click at [454, 225] on label at bounding box center [466, 223] width 24 height 20
click at [0, 0] on input "checkbox" at bounding box center [0, 0] width 0 height 0
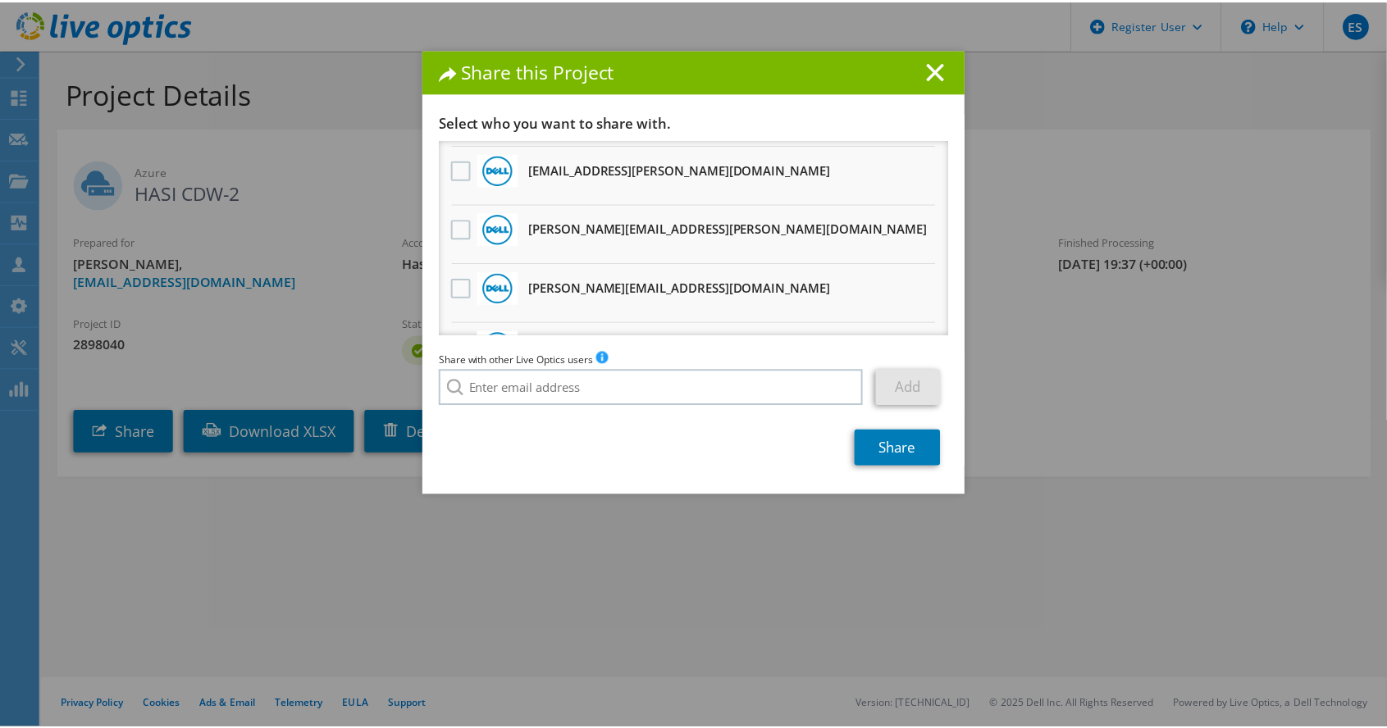
scroll to position [157, 0]
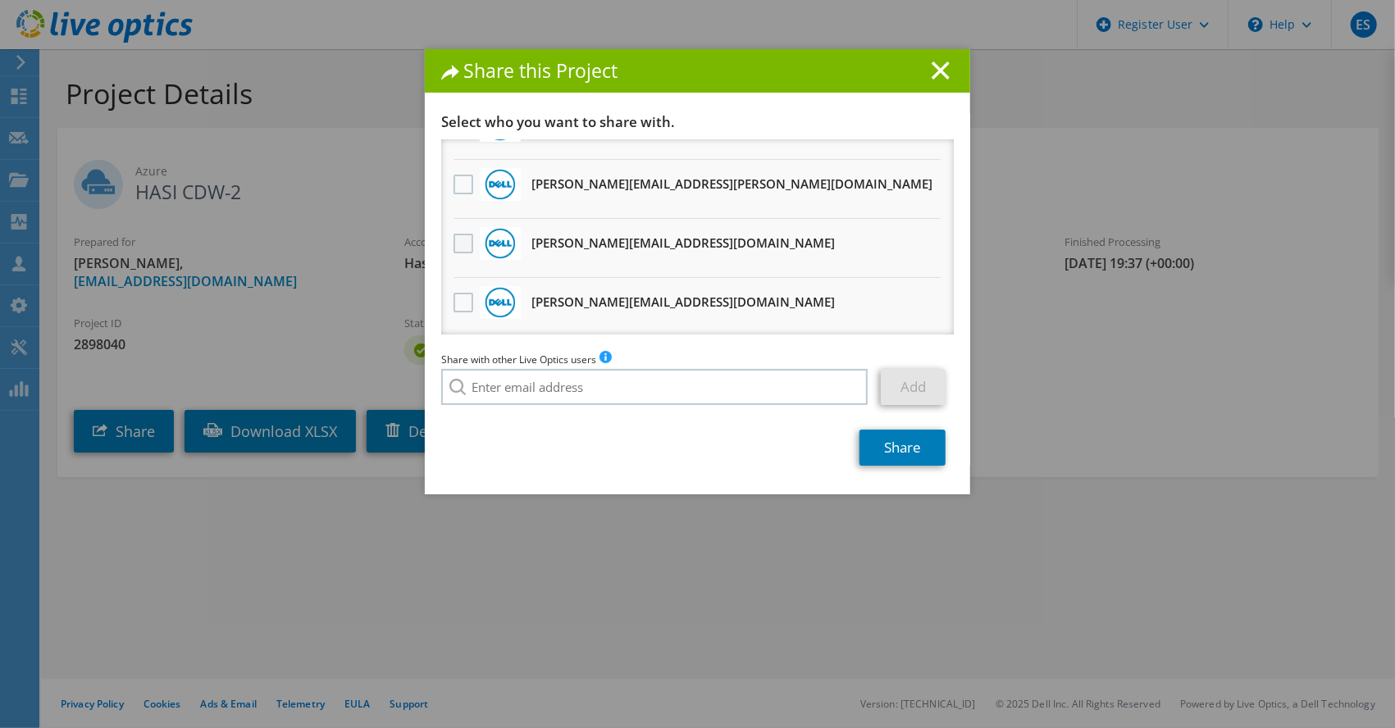
click at [454, 245] on label at bounding box center [466, 244] width 24 height 20
click at [0, 0] on input "checkbox" at bounding box center [0, 0] width 0 height 0
click at [892, 449] on link "Share" at bounding box center [903, 448] width 86 height 36
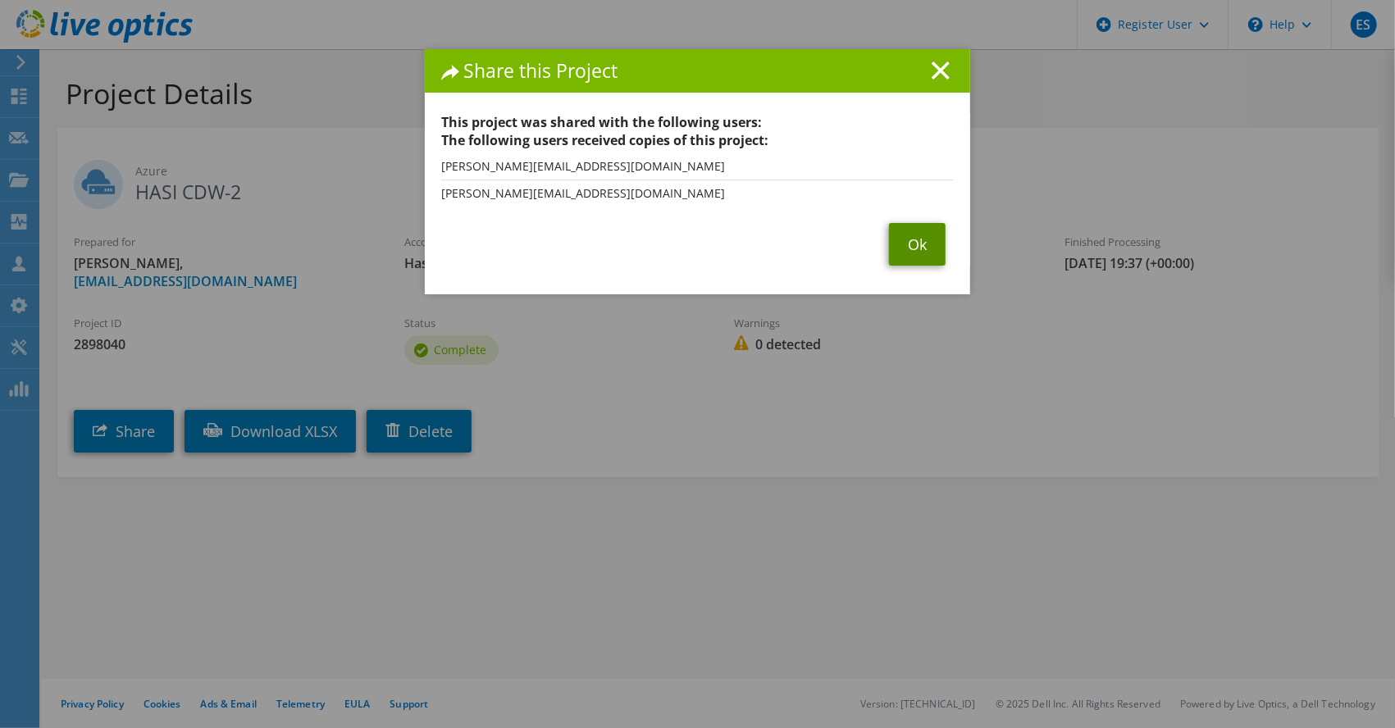
click at [915, 253] on link "Ok" at bounding box center [917, 244] width 57 height 43
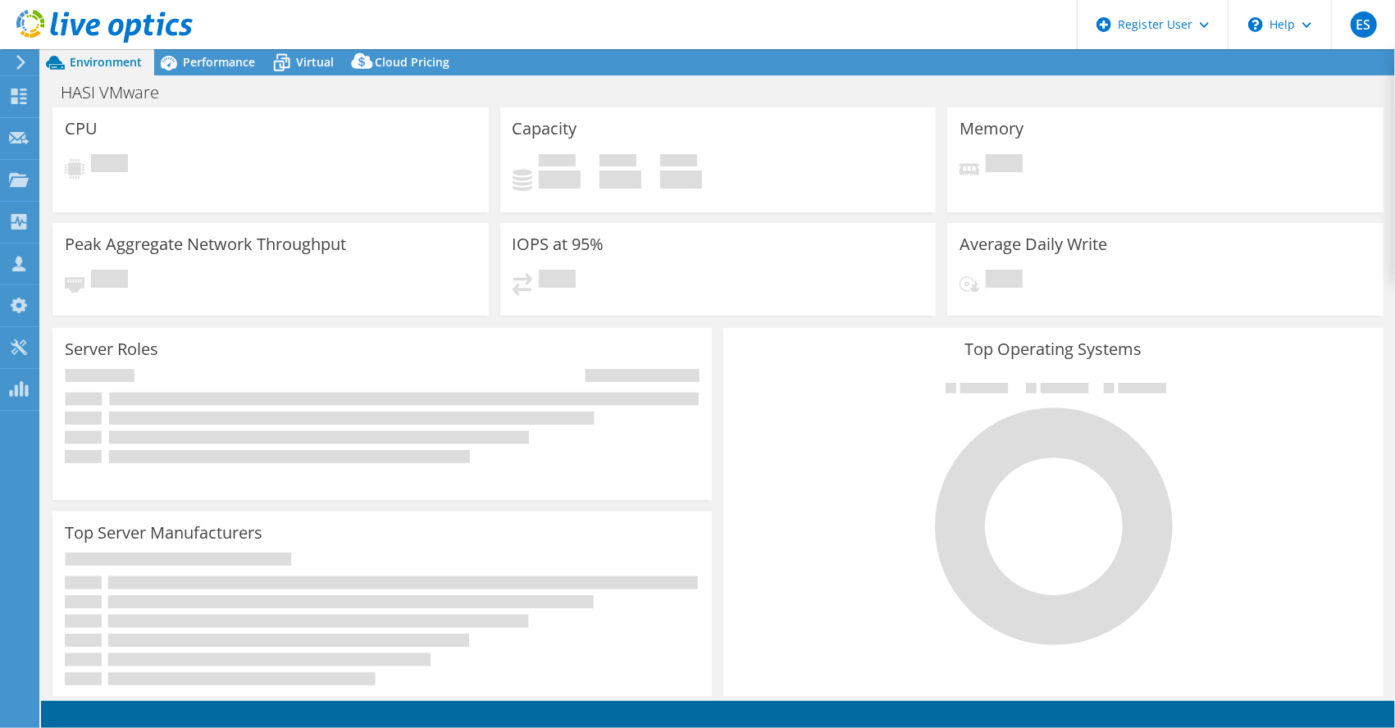
select select "USD"
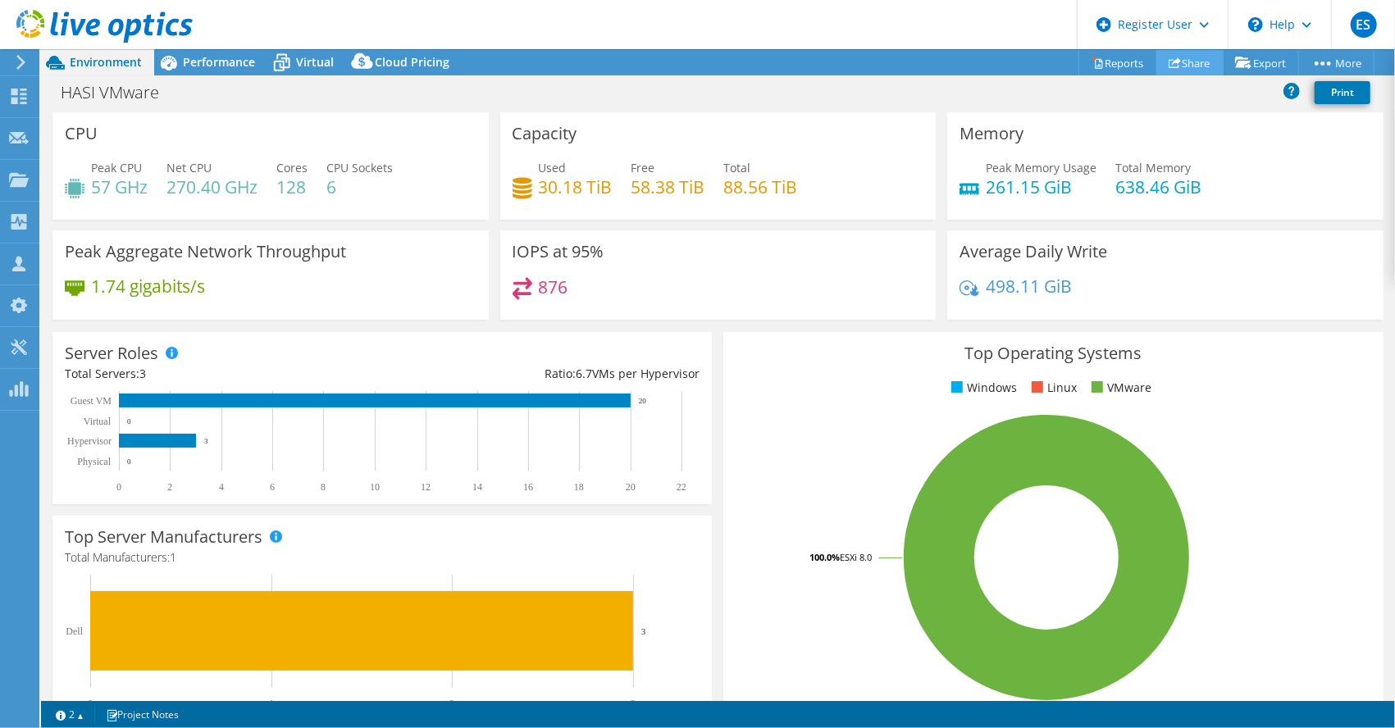
click at [1189, 57] on link "Share" at bounding box center [1190, 62] width 67 height 25
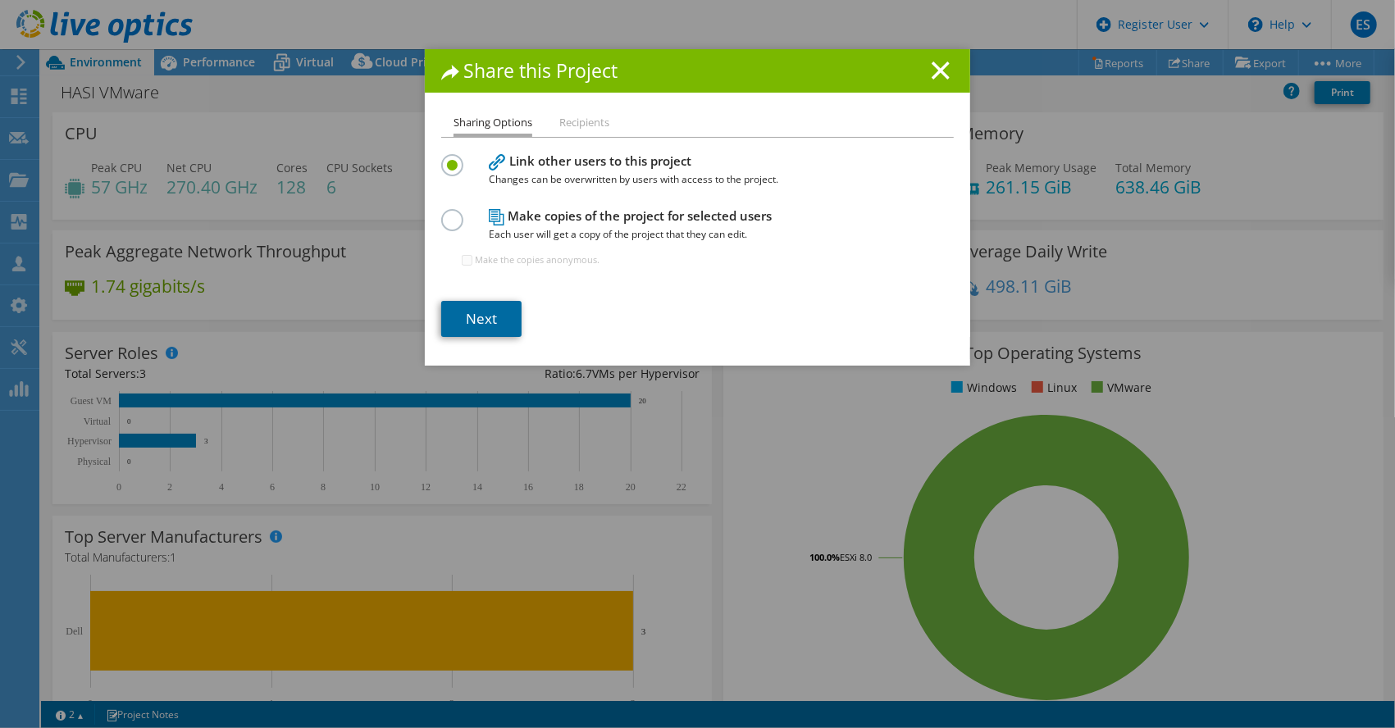
click at [499, 310] on link "Next" at bounding box center [481, 319] width 80 height 36
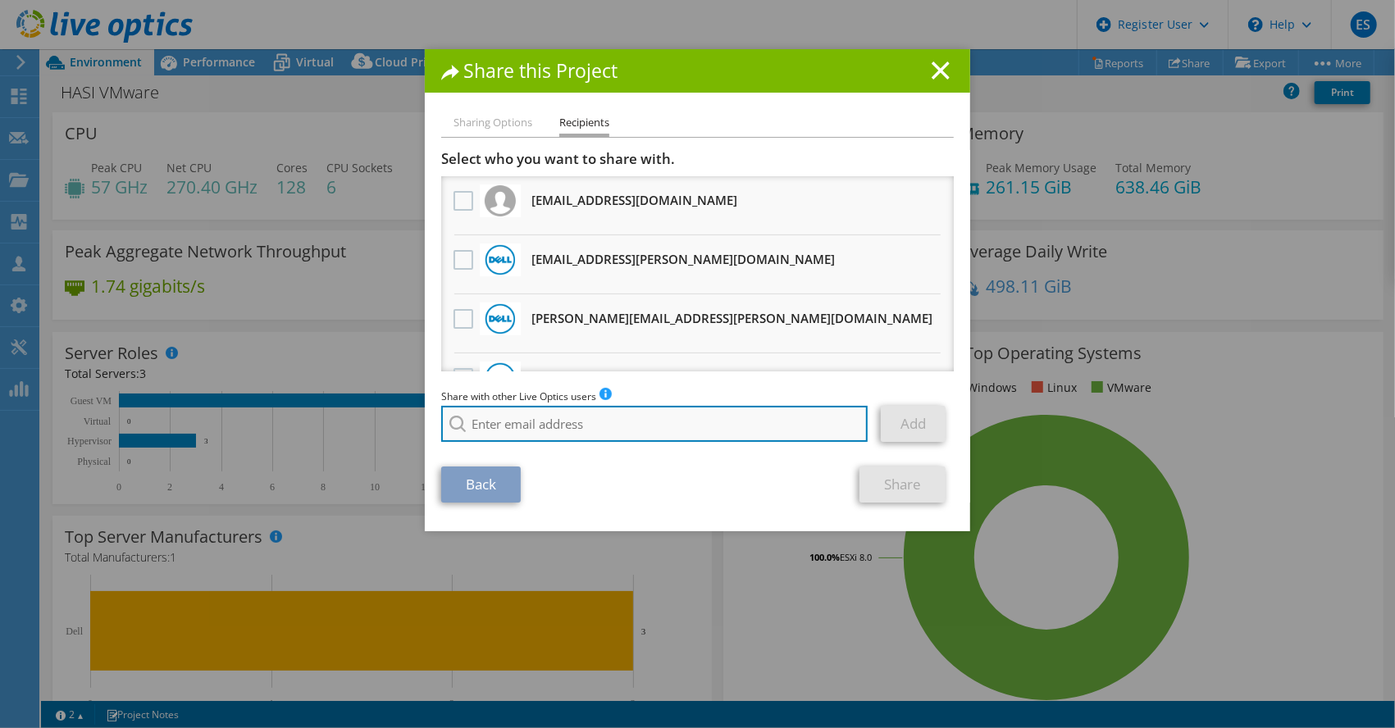
click at [531, 438] on input "search" at bounding box center [654, 424] width 427 height 36
click at [531, 429] on input "search" at bounding box center [654, 424] width 427 height 36
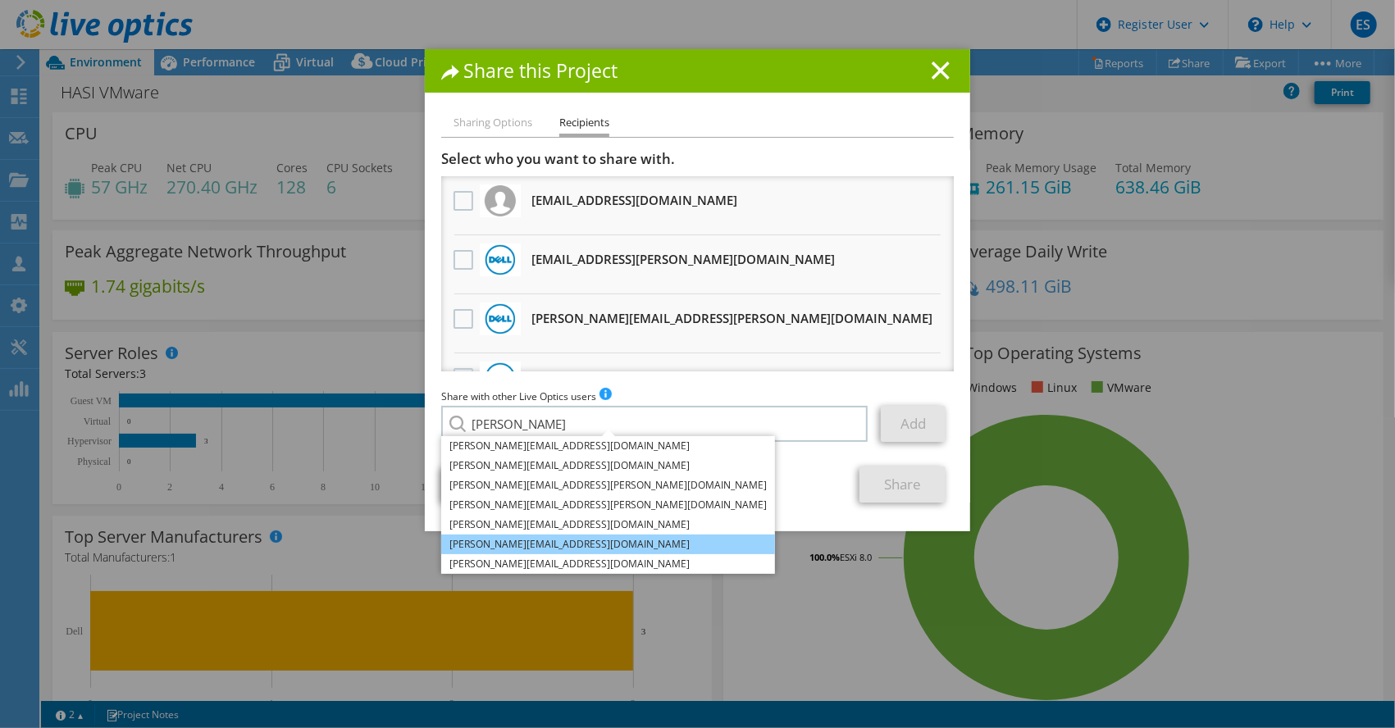
click at [547, 544] on li "[PERSON_NAME][EMAIL_ADDRESS][DOMAIN_NAME]" at bounding box center [608, 545] width 334 height 20
type input "[PERSON_NAME][EMAIL_ADDRESS][DOMAIN_NAME]"
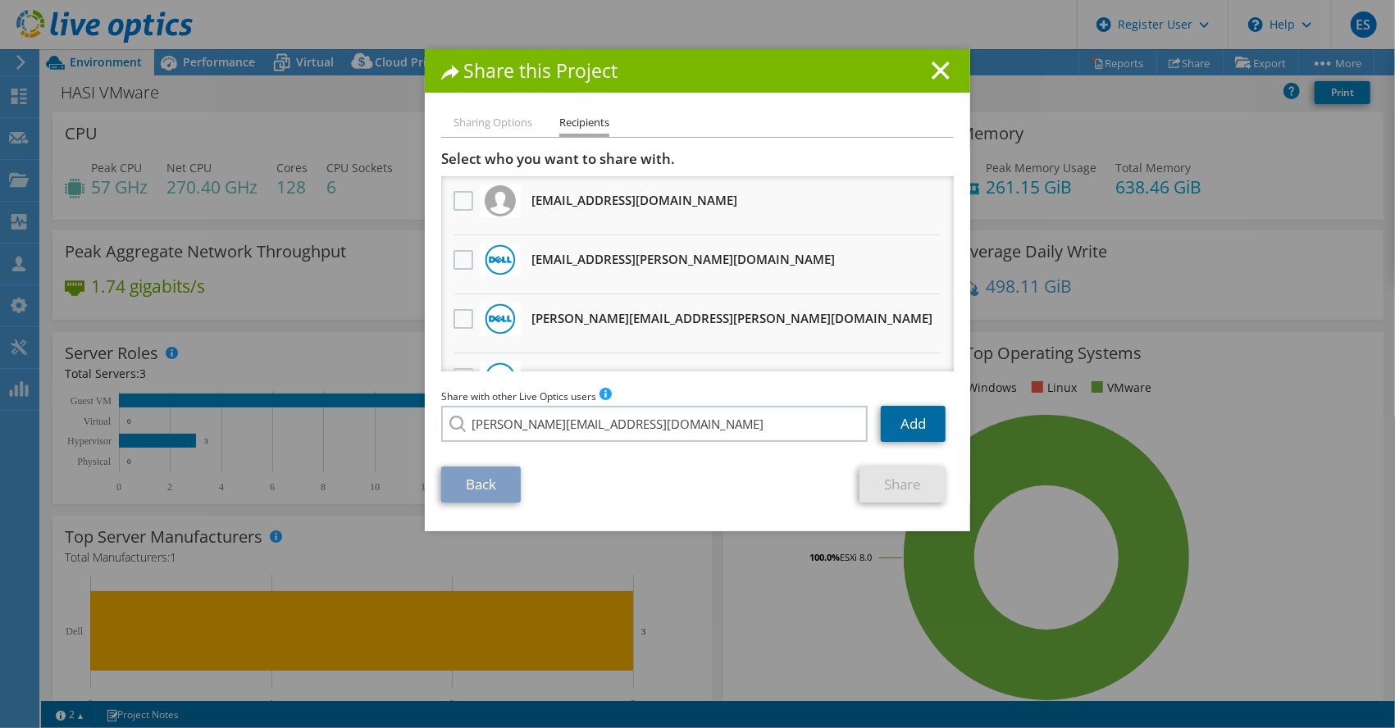
click at [899, 430] on link "Add" at bounding box center [913, 424] width 65 height 36
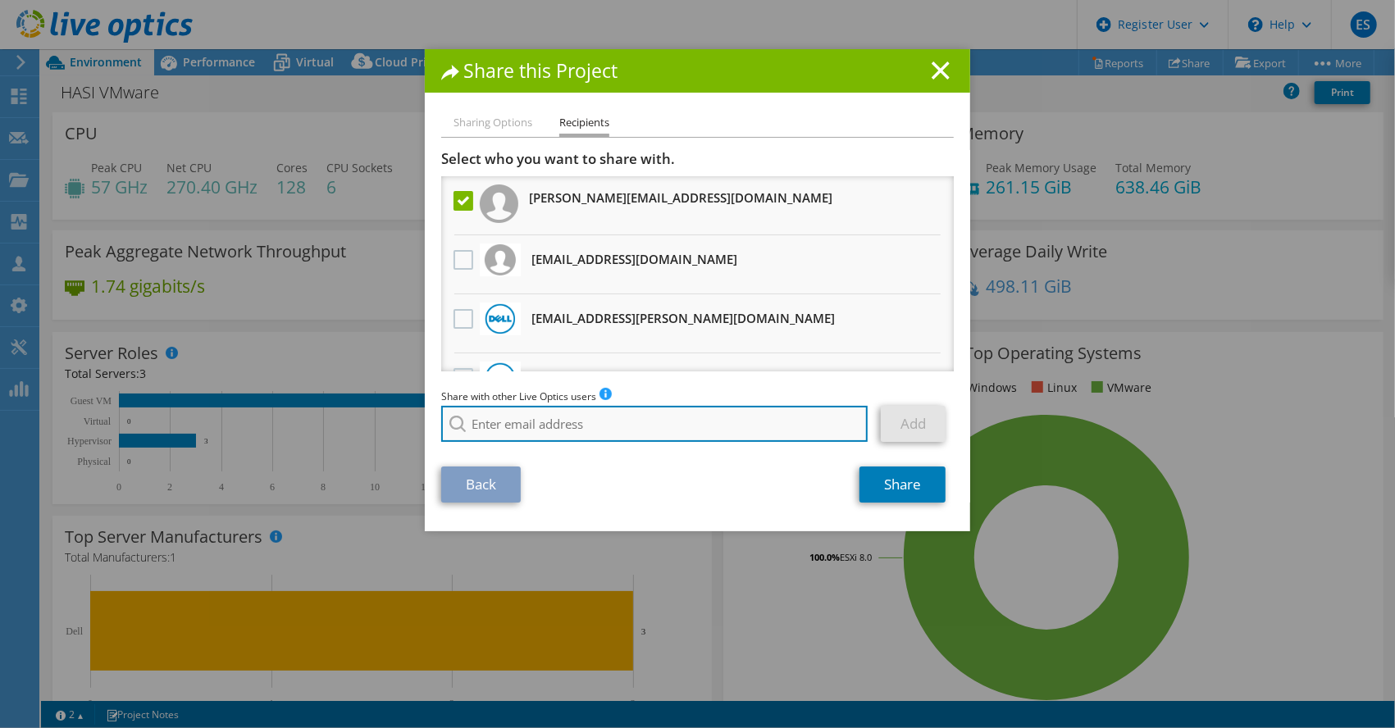
click at [715, 429] on input "search" at bounding box center [654, 424] width 427 height 36
type input "r"
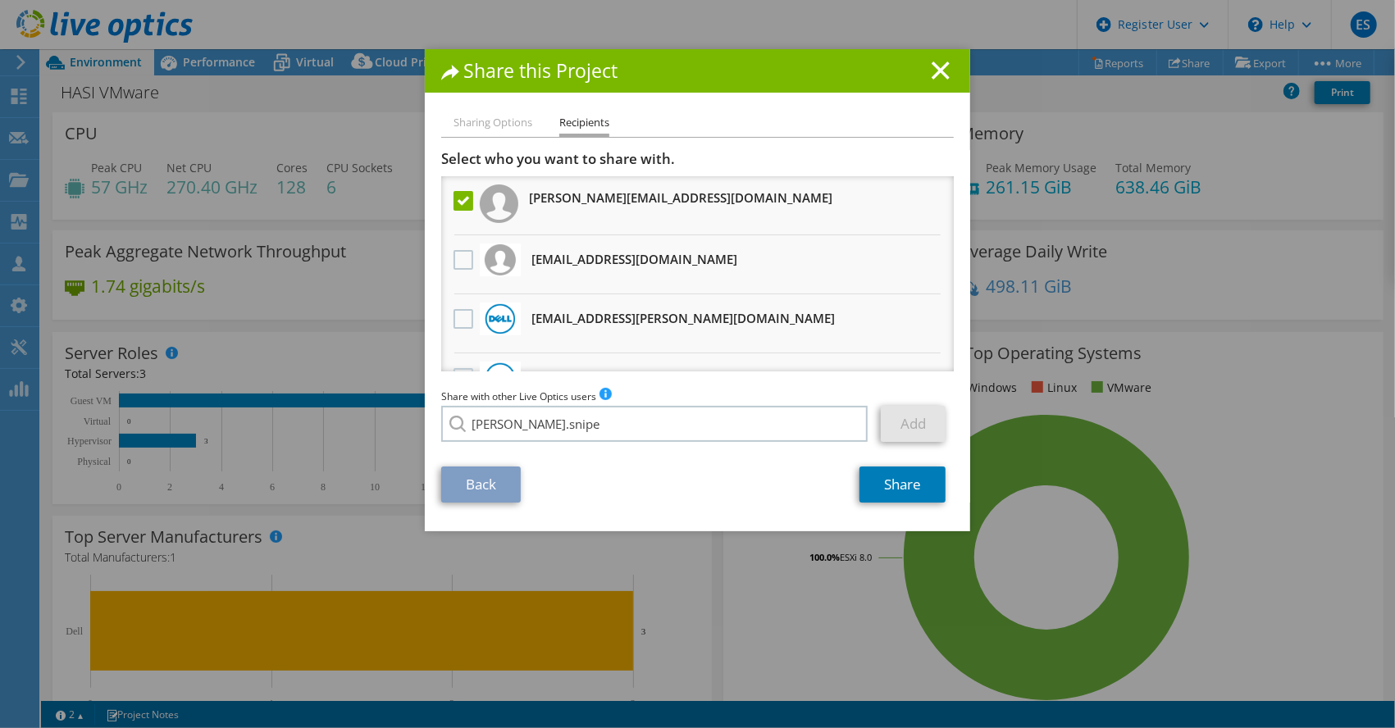
click at [584, 445] on li "[PERSON_NAME][EMAIL_ADDRESS][DOMAIN_NAME]" at bounding box center [569, 436] width 257 height 20
type input "[PERSON_NAME][EMAIL_ADDRESS][DOMAIN_NAME]"
click at [891, 431] on link "Add" at bounding box center [913, 424] width 65 height 36
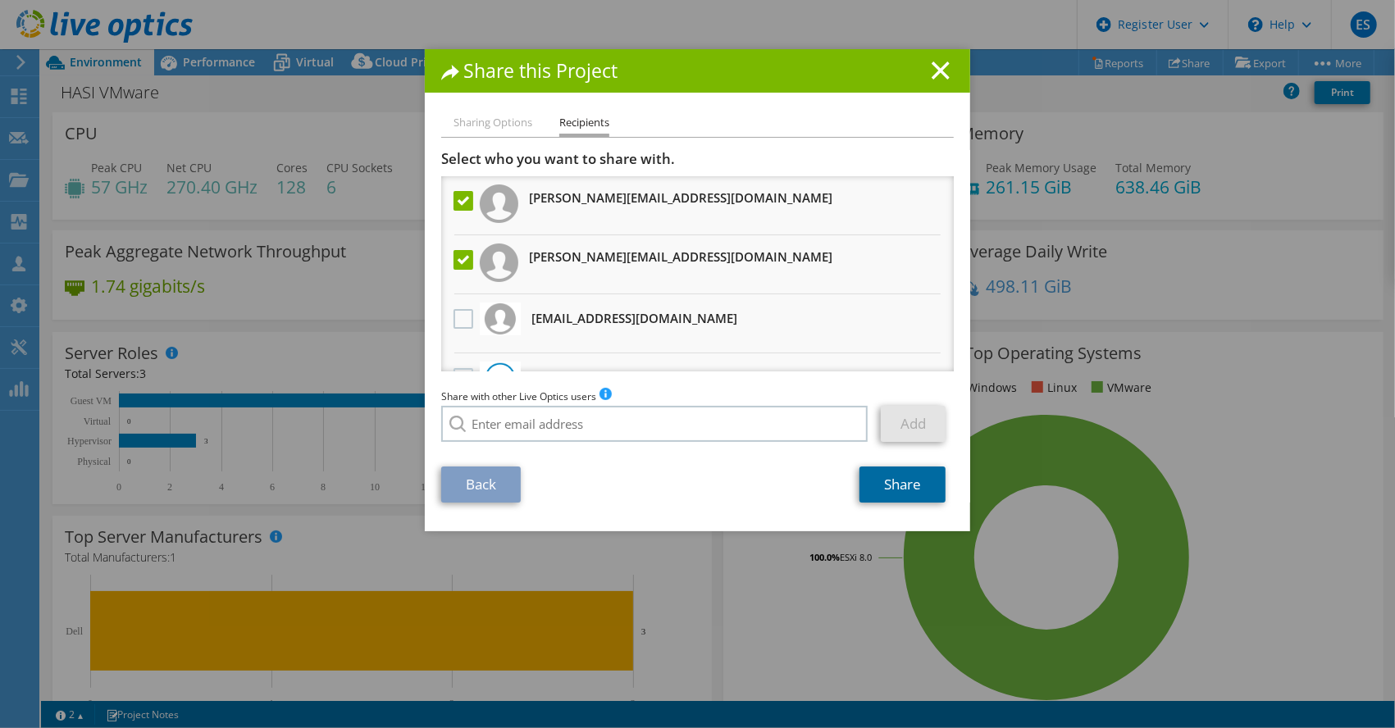
click at [888, 486] on link "Share" at bounding box center [903, 485] width 86 height 36
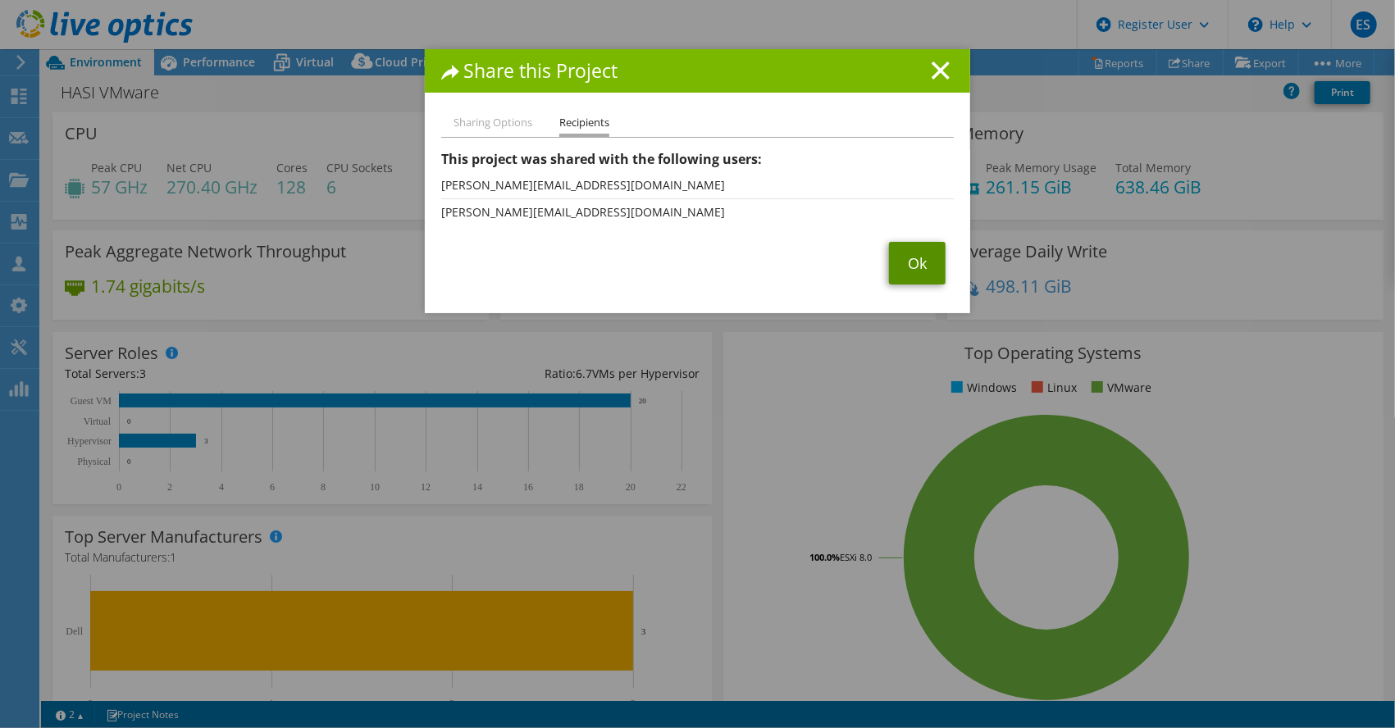
click at [902, 262] on link "Ok" at bounding box center [917, 263] width 57 height 43
